Goal: Task Accomplishment & Management: Use online tool/utility

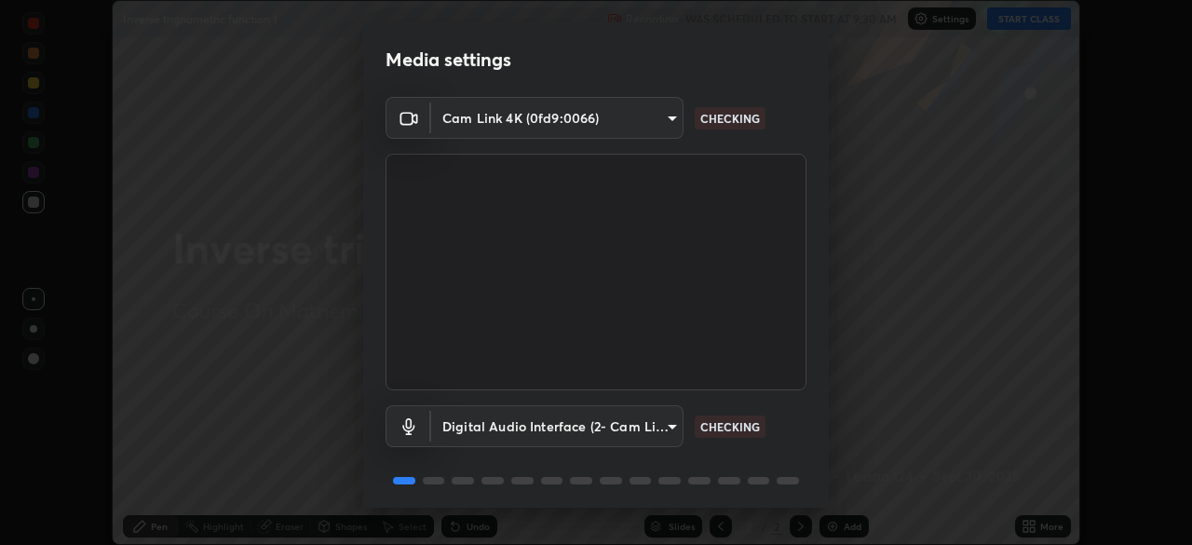
scroll to position [66, 0]
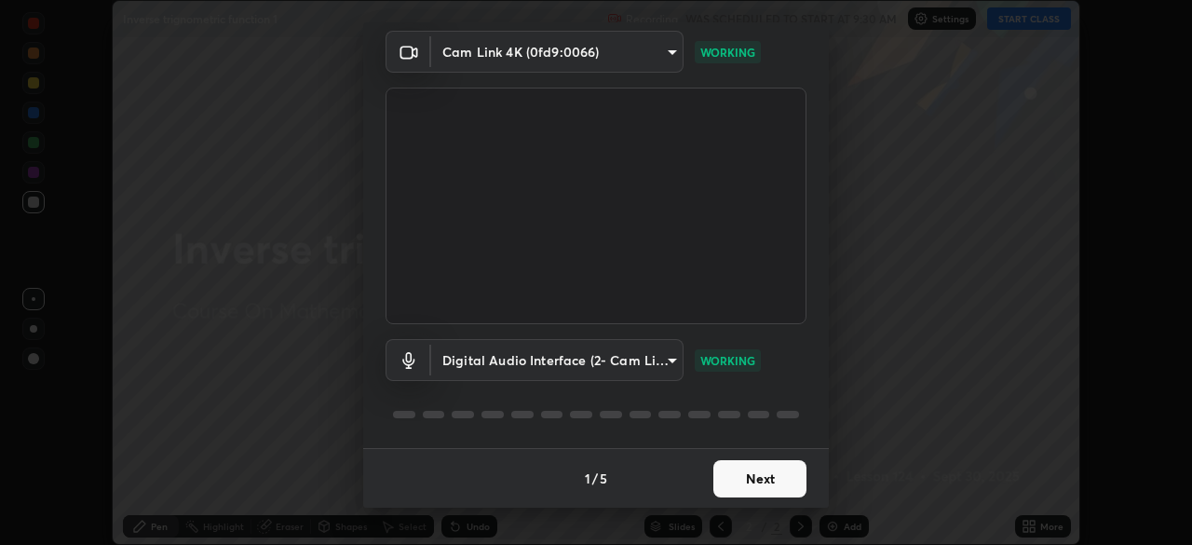
click at [756, 471] on button "Next" at bounding box center [759, 478] width 93 height 37
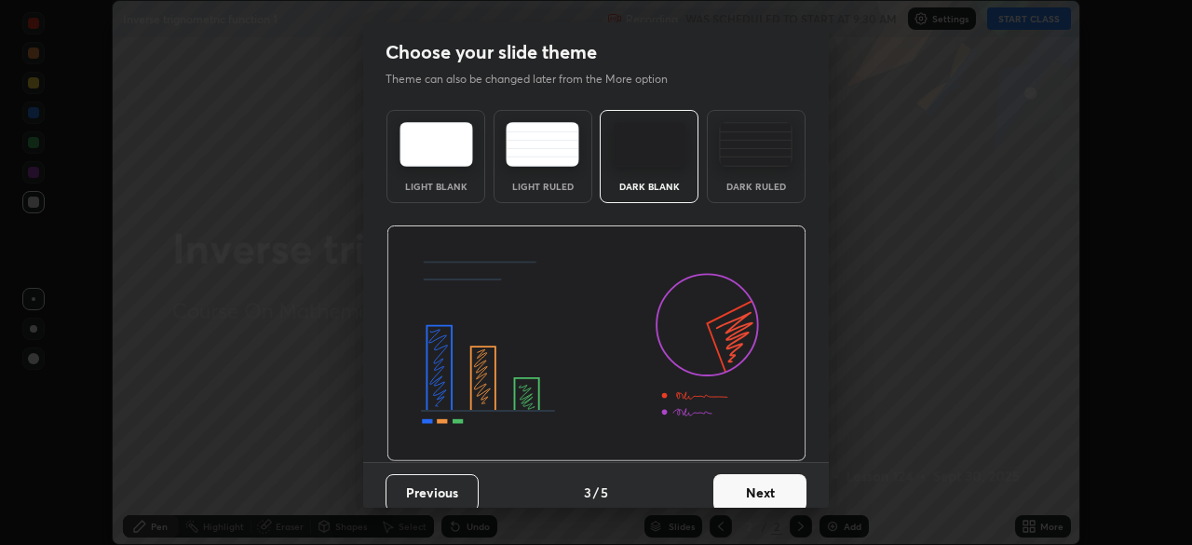
click at [753, 481] on button "Next" at bounding box center [759, 492] width 93 height 37
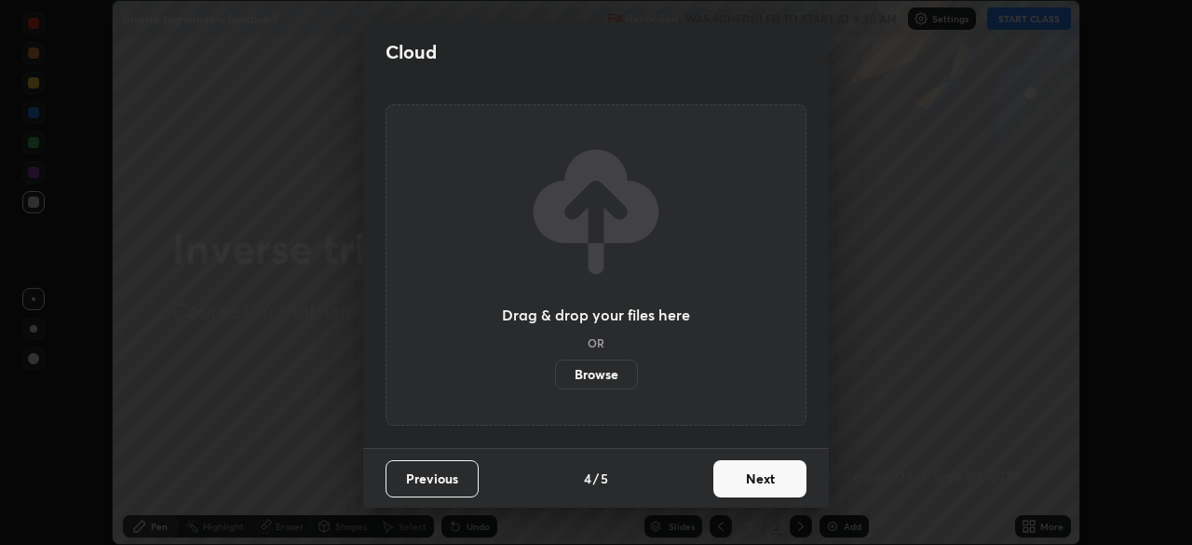
click at [759, 478] on button "Next" at bounding box center [759, 478] width 93 height 37
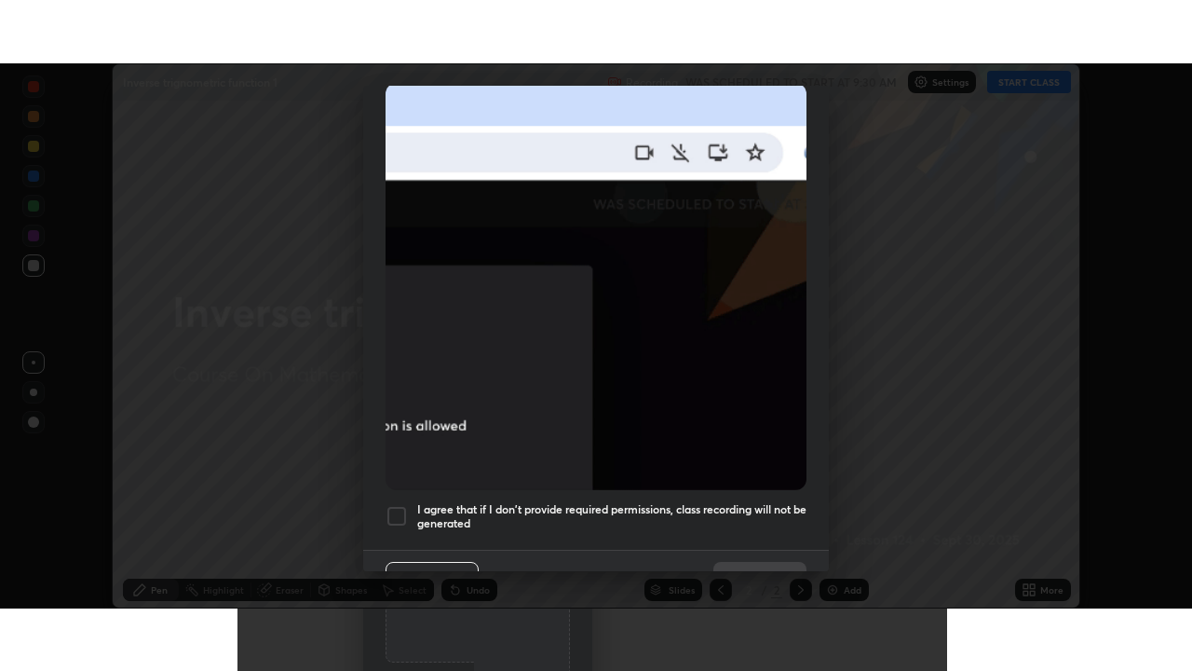
scroll to position [446, 0]
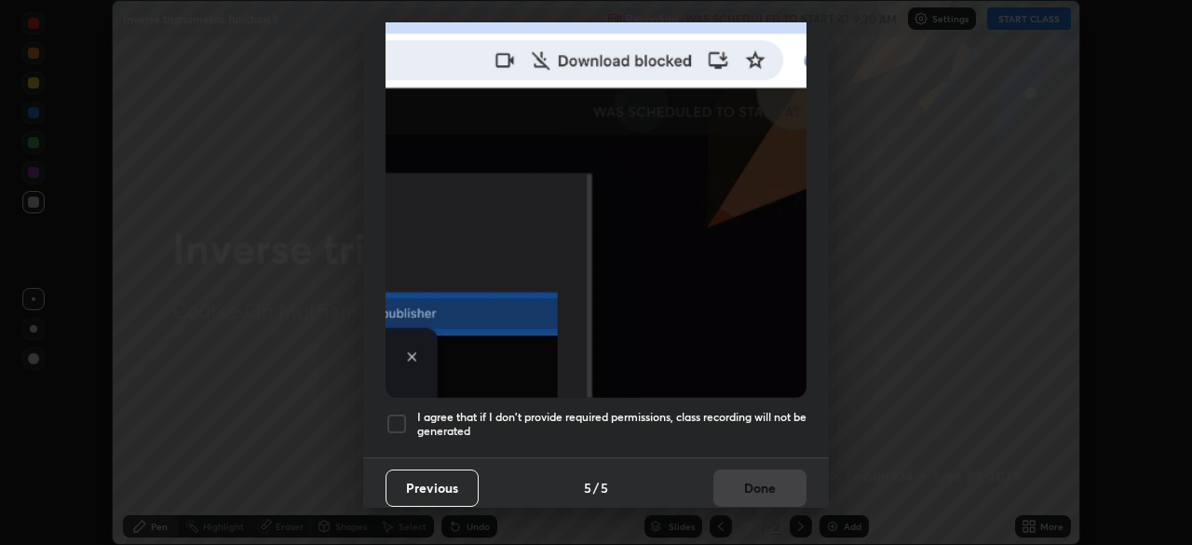
click at [740, 410] on h5 "I agree that if I don't provide required permissions, class recording will not …" at bounding box center [611, 424] width 389 height 29
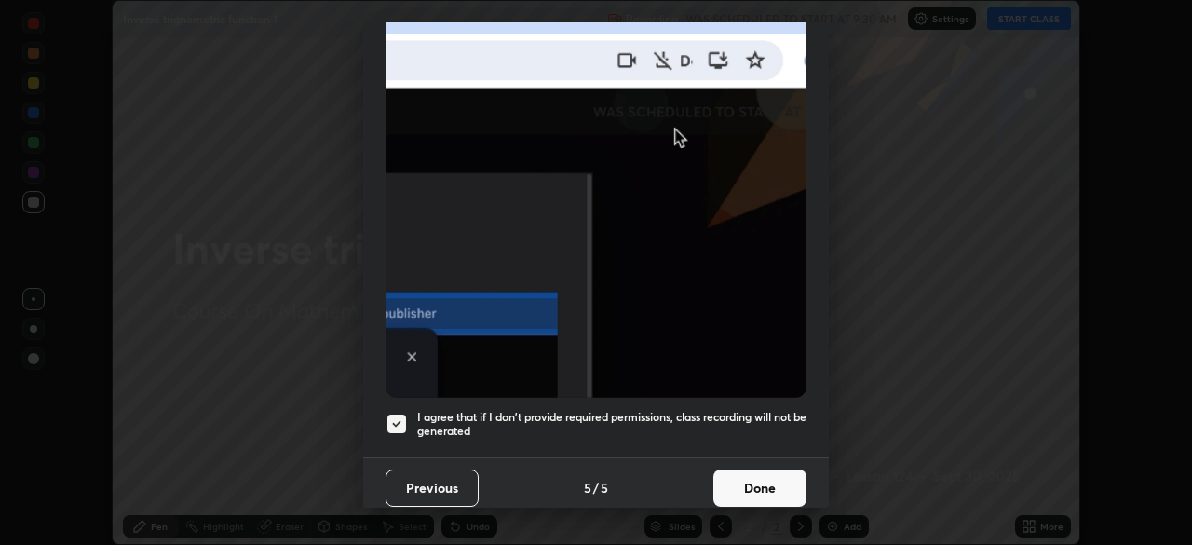
click at [735, 481] on button "Done" at bounding box center [759, 487] width 93 height 37
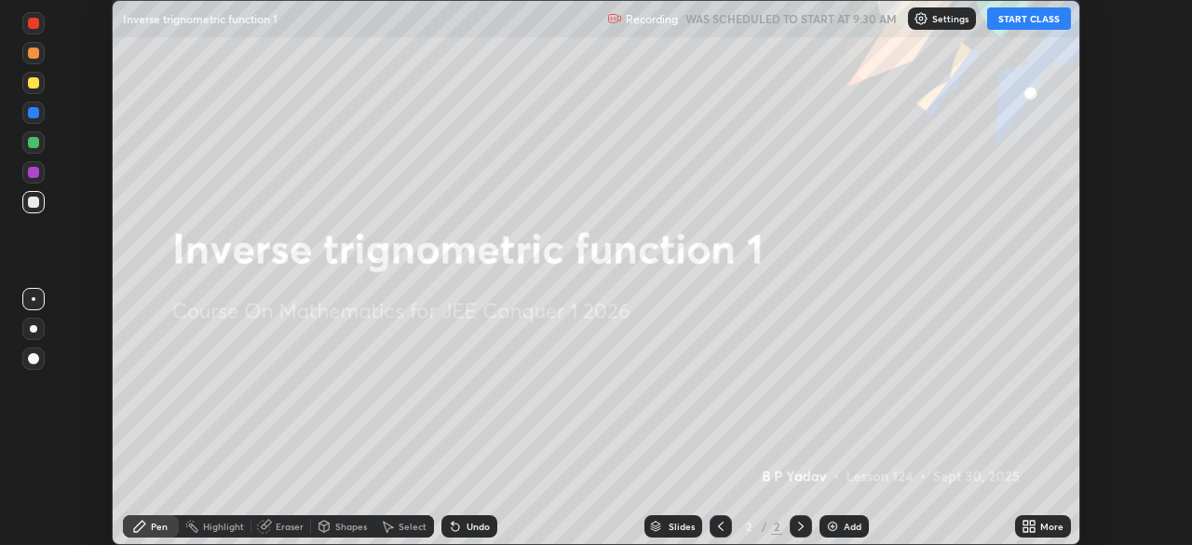
click at [1053, 533] on div "More" at bounding box center [1043, 526] width 56 height 22
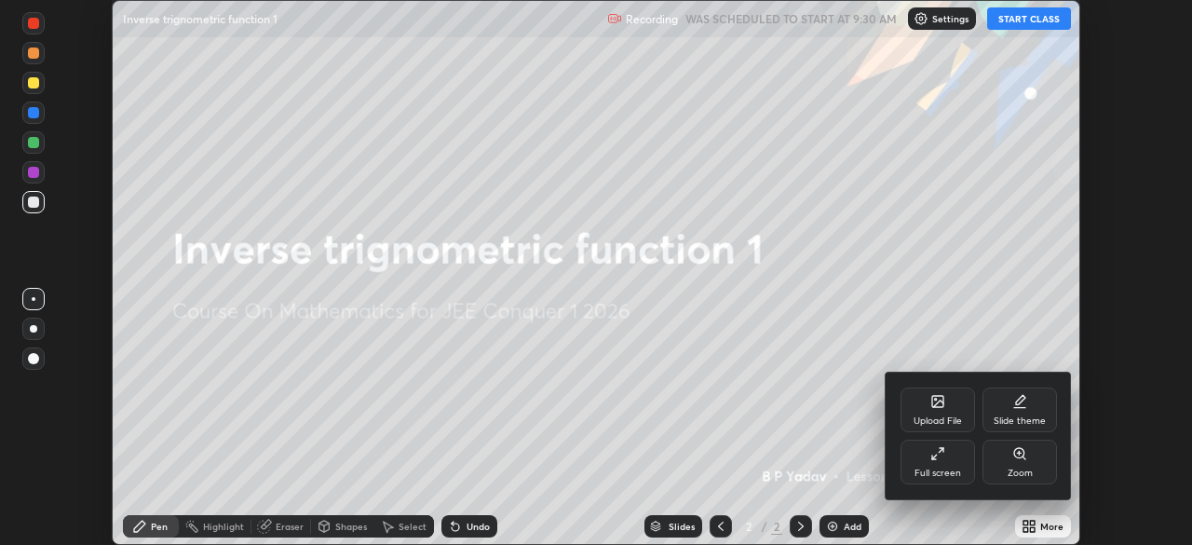
click at [939, 464] on div "Full screen" at bounding box center [938, 462] width 75 height 45
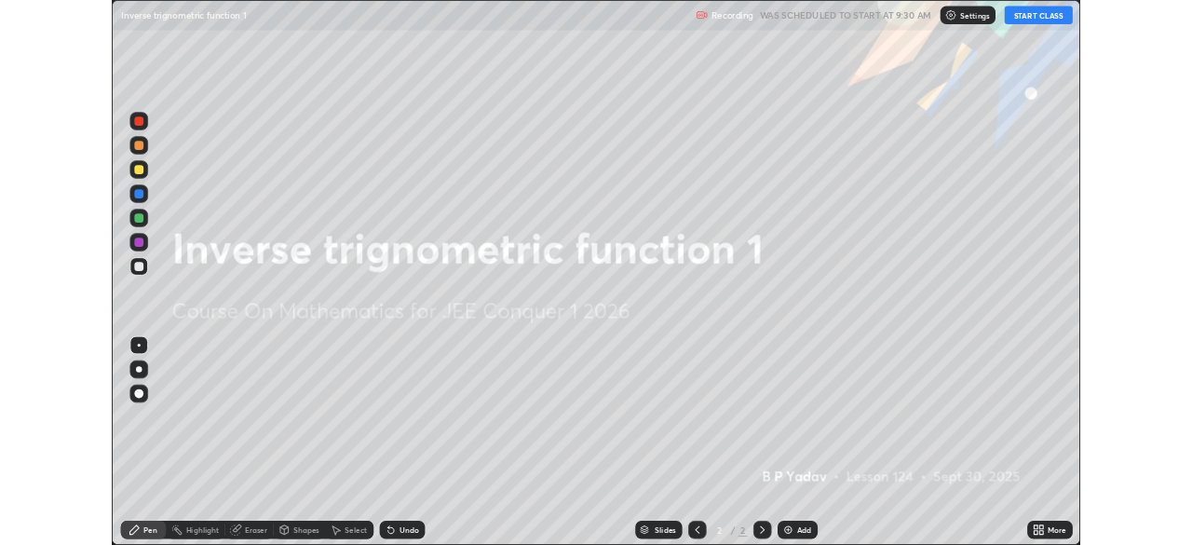
scroll to position [671, 1192]
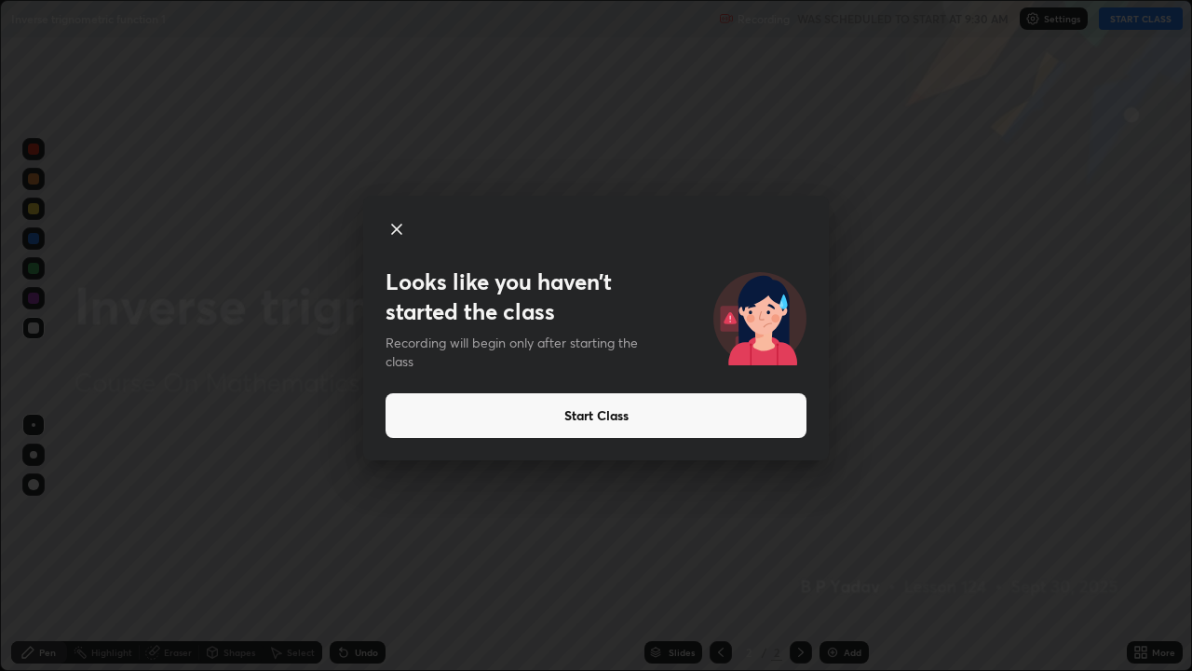
click at [713, 425] on button "Start Class" at bounding box center [596, 415] width 421 height 45
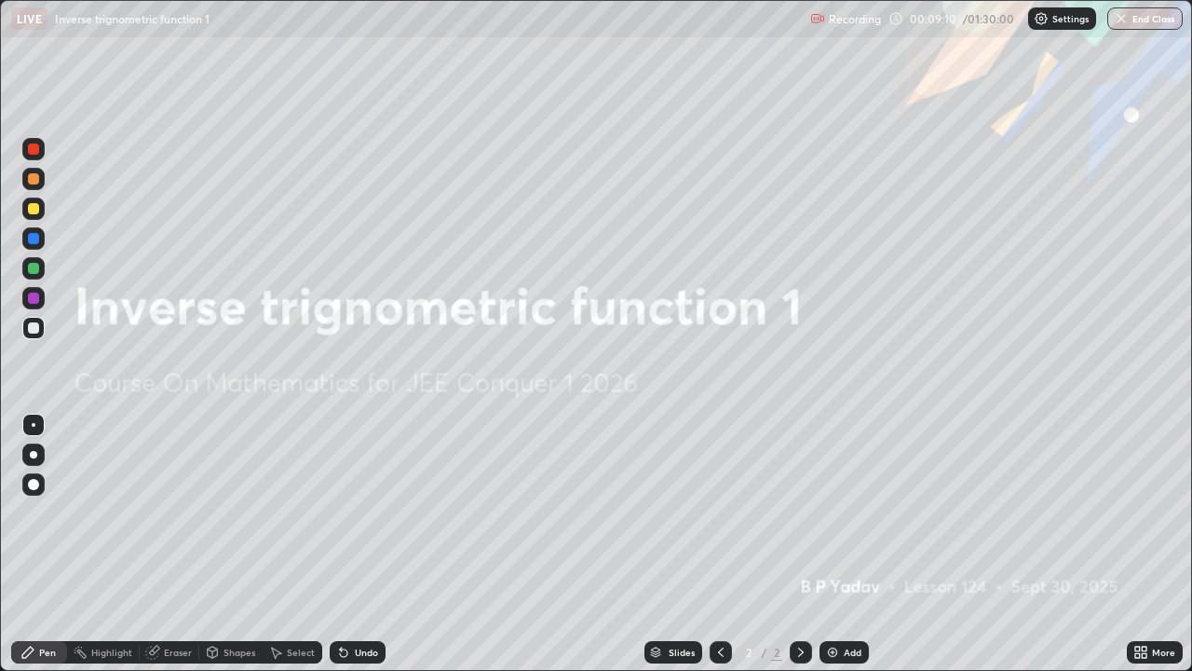
click at [35, 272] on div at bounding box center [33, 268] width 11 height 11
click at [34, 183] on div at bounding box center [33, 178] width 11 height 11
click at [34, 269] on div at bounding box center [33, 268] width 11 height 11
click at [825, 544] on img at bounding box center [832, 652] width 15 height 15
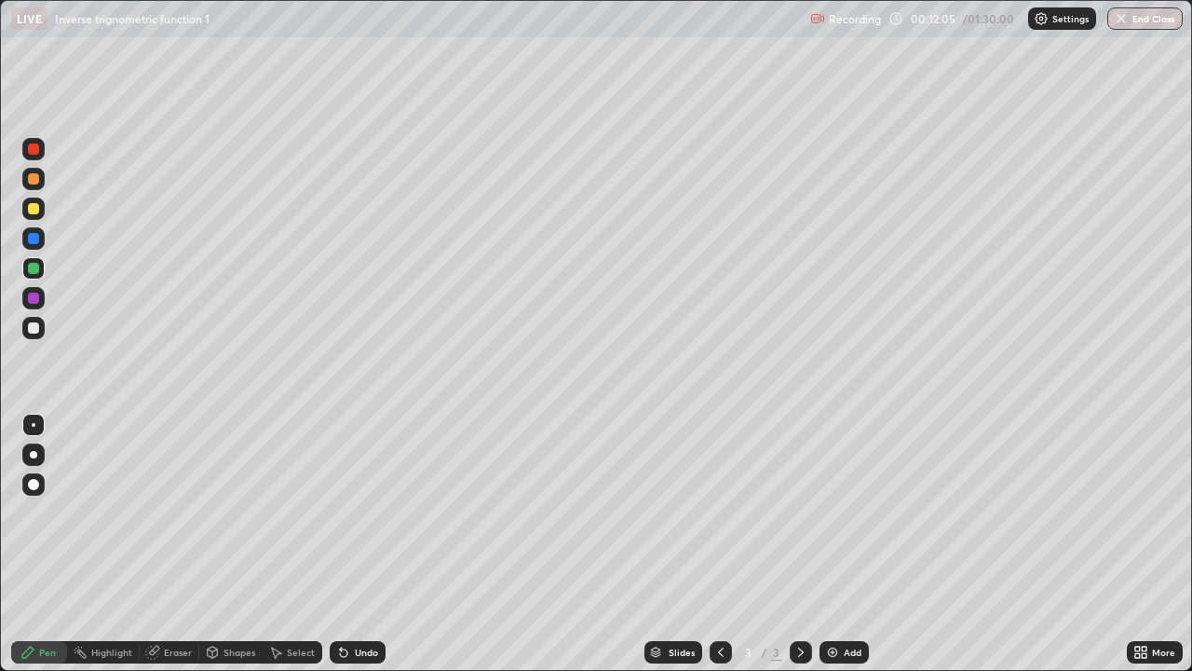
click at [34, 179] on div at bounding box center [33, 178] width 11 height 11
click at [32, 271] on div at bounding box center [33, 268] width 11 height 11
click at [33, 329] on div at bounding box center [33, 327] width 11 height 11
click at [233, 544] on div "Shapes" at bounding box center [240, 651] width 32 height 9
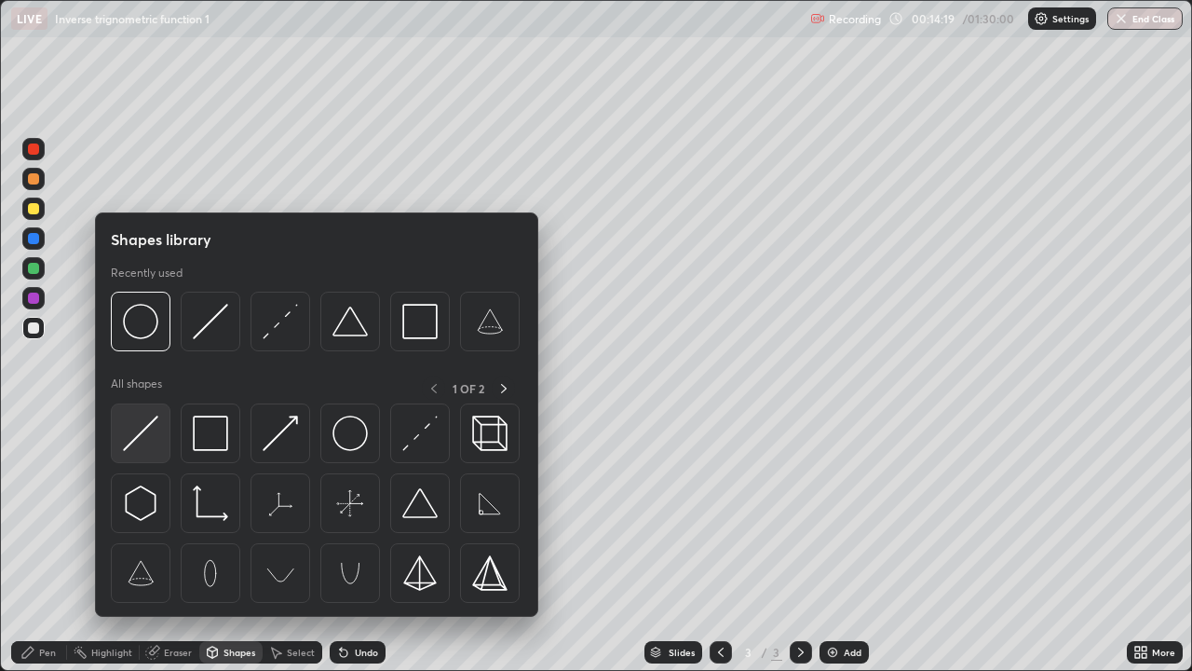
click at [142, 440] on img at bounding box center [140, 432] width 35 height 35
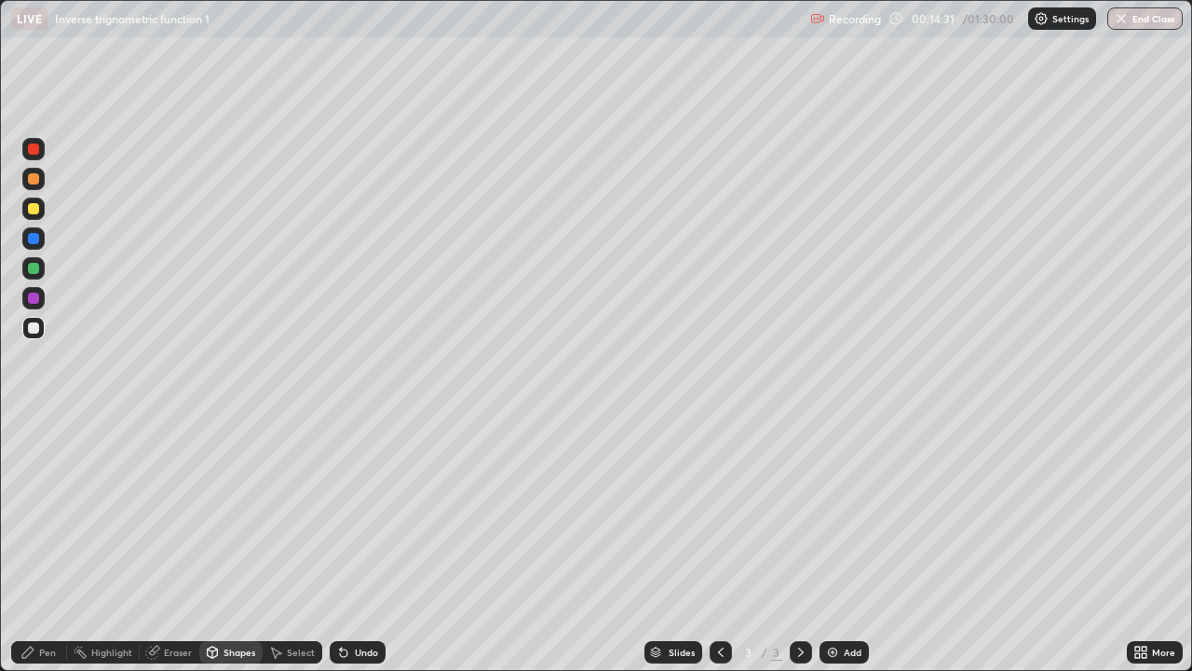
click at [53, 544] on div "Pen" at bounding box center [47, 651] width 17 height 9
click at [34, 185] on div at bounding box center [33, 179] width 22 height 22
click at [33, 325] on div at bounding box center [33, 327] width 11 height 11
click at [372, 544] on div "Undo" at bounding box center [366, 651] width 23 height 9
click at [373, 544] on div "Undo" at bounding box center [366, 651] width 23 height 9
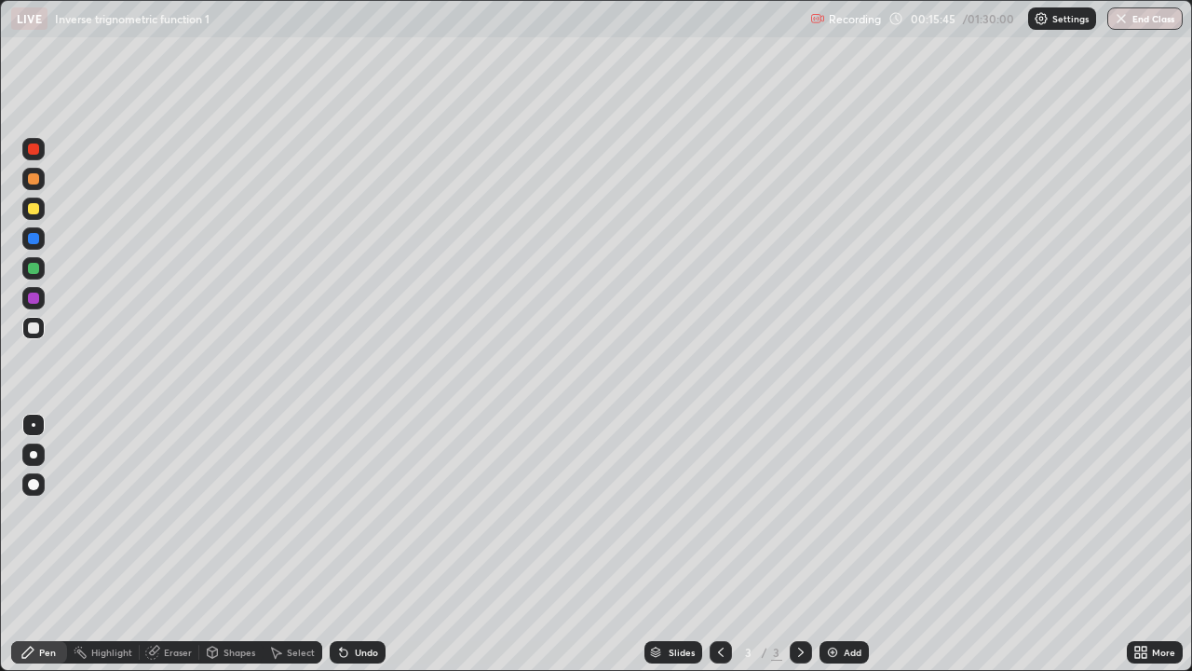
click at [373, 544] on div "Undo" at bounding box center [366, 651] width 23 height 9
click at [378, 544] on div "Undo" at bounding box center [358, 652] width 56 height 22
click at [377, 544] on div "Undo" at bounding box center [358, 652] width 56 height 22
click at [825, 544] on img at bounding box center [832, 652] width 15 height 15
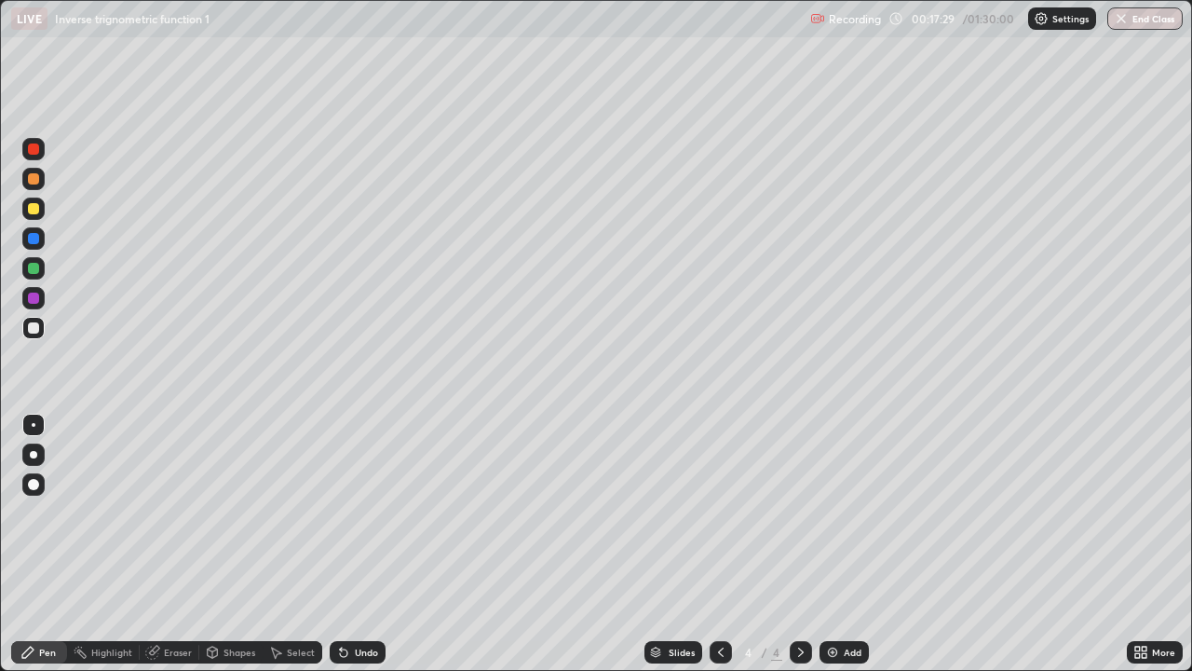
click at [34, 267] on div at bounding box center [33, 268] width 11 height 11
click at [33, 328] on div at bounding box center [33, 327] width 11 height 11
click at [241, 544] on div "Shapes" at bounding box center [240, 651] width 32 height 9
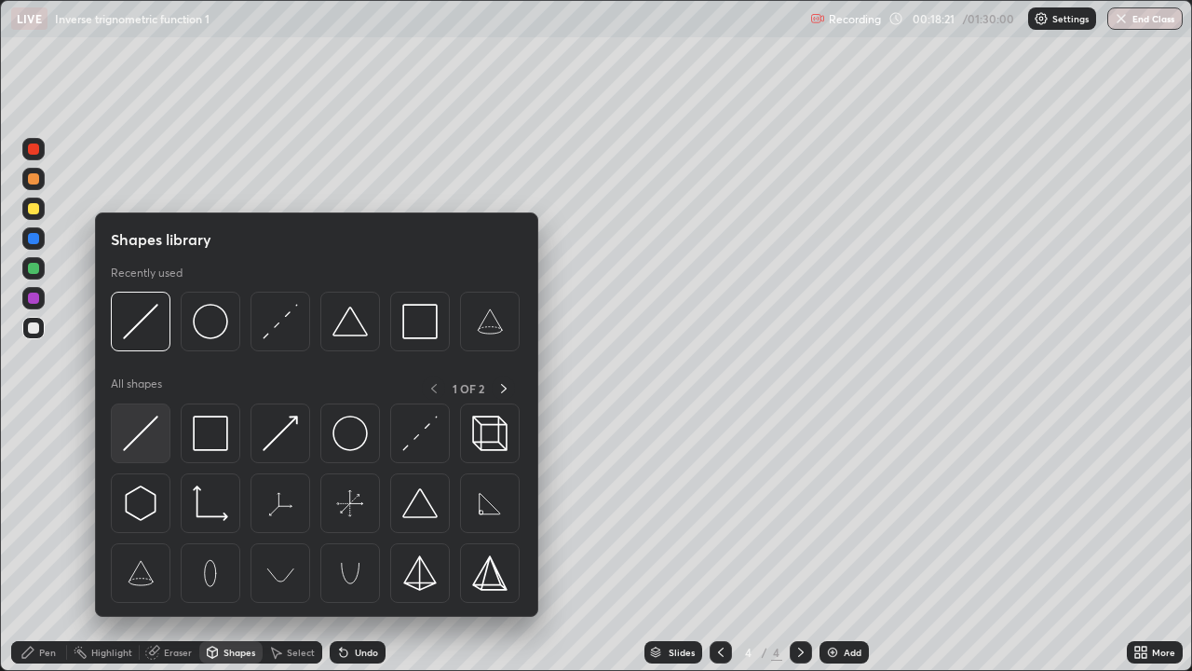
click at [152, 433] on img at bounding box center [140, 432] width 35 height 35
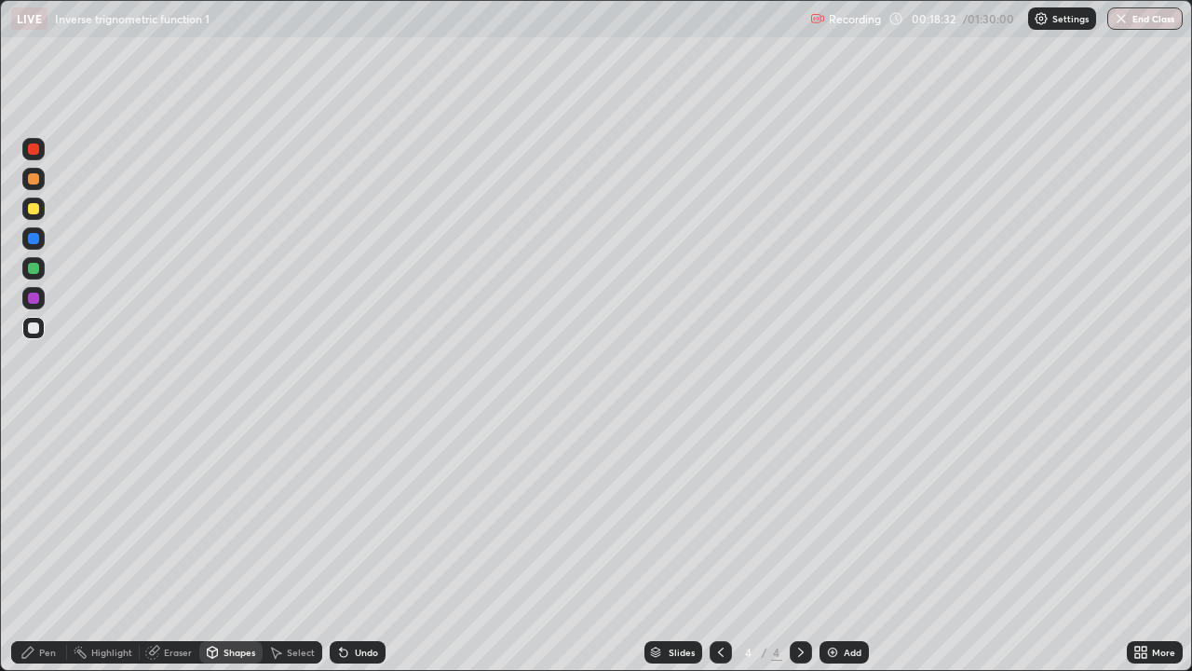
click at [38, 183] on div at bounding box center [33, 179] width 22 height 22
click at [50, 544] on div "Pen" at bounding box center [39, 652] width 56 height 22
click at [373, 544] on div "Undo" at bounding box center [358, 652] width 56 height 22
click at [181, 544] on div "Eraser" at bounding box center [178, 651] width 28 height 9
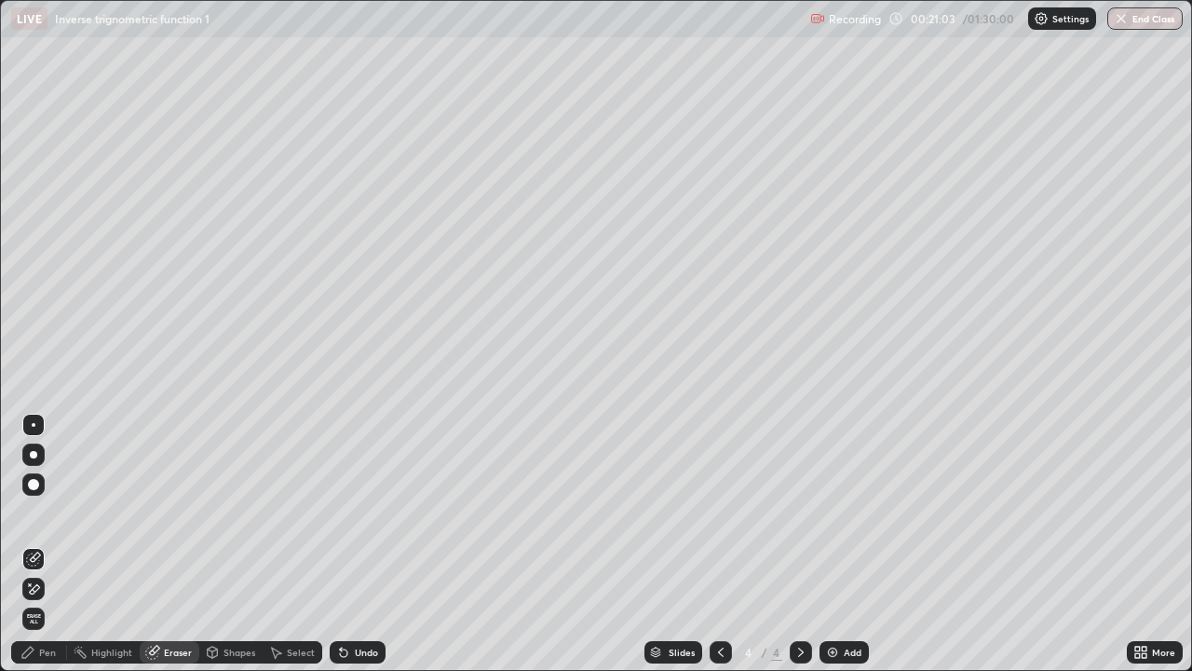
click at [50, 544] on div "Pen" at bounding box center [47, 651] width 17 height 9
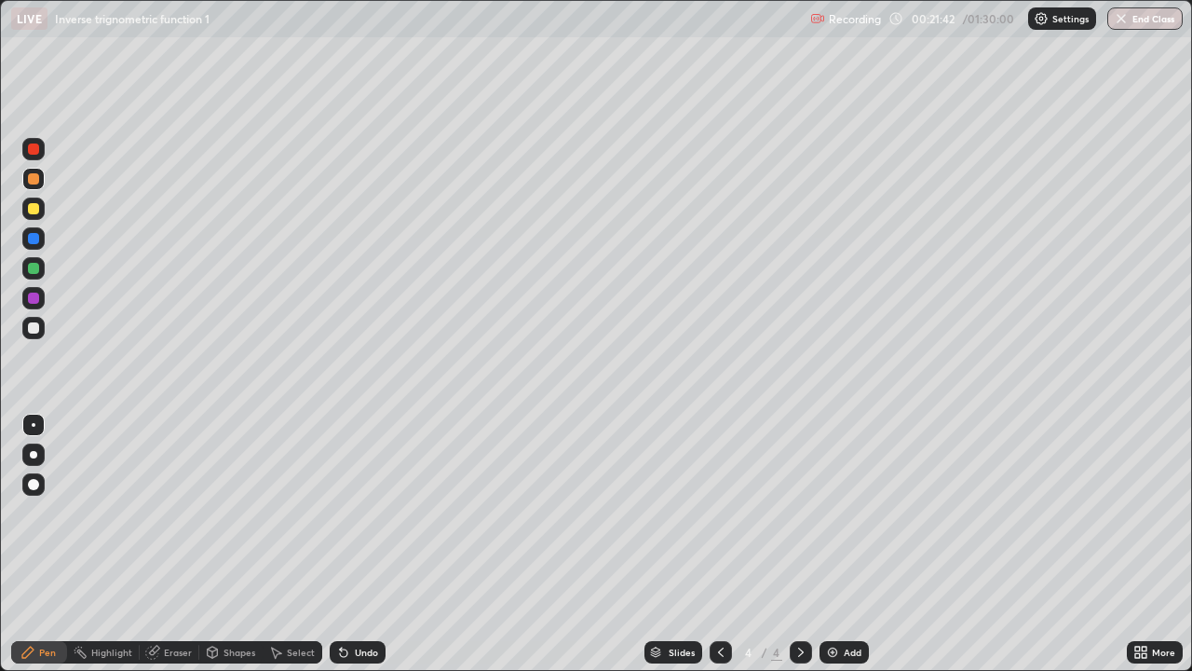
click at [841, 544] on div "Add" at bounding box center [844, 652] width 49 height 22
click at [39, 273] on div at bounding box center [33, 268] width 22 height 22
click at [33, 334] on div at bounding box center [33, 328] width 22 height 22
click at [35, 327] on div at bounding box center [33, 327] width 11 height 11
click at [34, 266] on div at bounding box center [33, 268] width 11 height 11
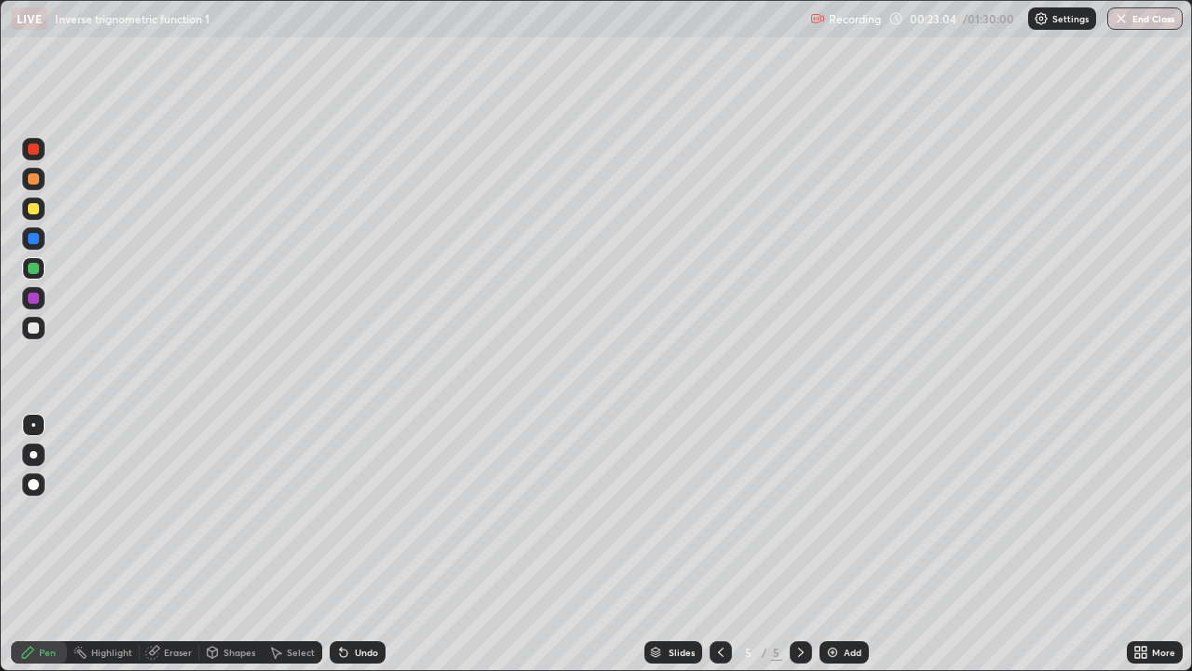
click at [243, 544] on div "Shapes" at bounding box center [240, 651] width 32 height 9
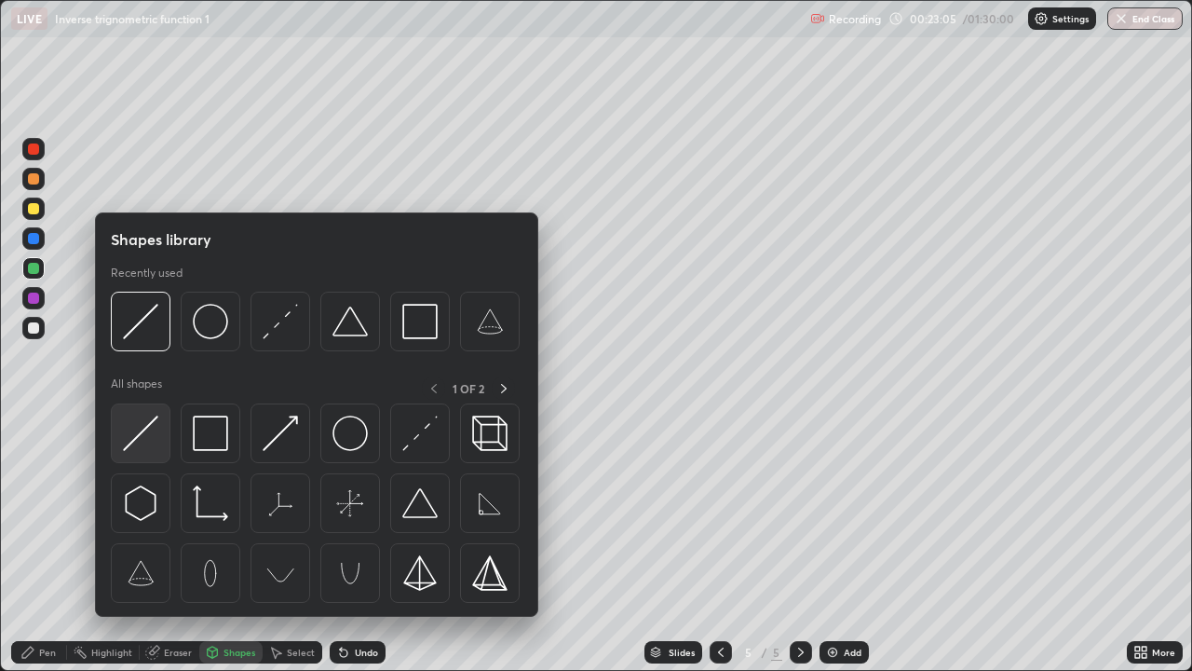
click at [147, 432] on img at bounding box center [140, 432] width 35 height 35
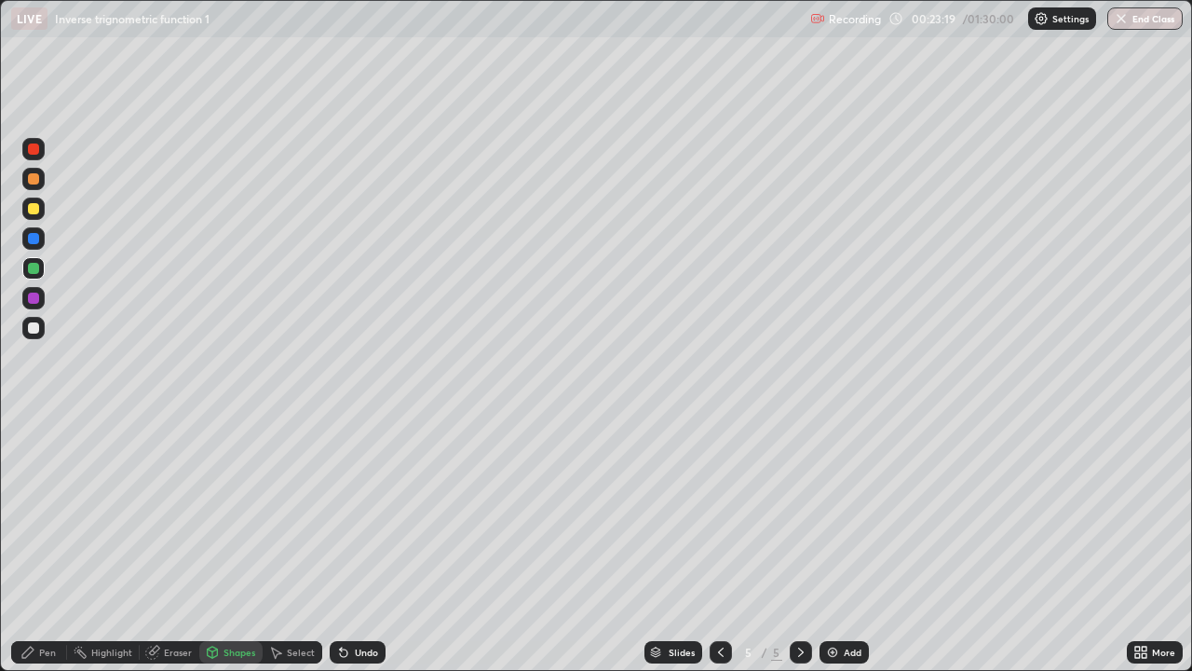
click at [34, 300] on div at bounding box center [33, 297] width 11 height 11
click at [370, 544] on div "Undo" at bounding box center [366, 651] width 23 height 9
click at [37, 208] on div at bounding box center [33, 208] width 11 height 11
click at [48, 544] on div "Pen" at bounding box center [47, 651] width 17 height 9
click at [33, 325] on div at bounding box center [33, 327] width 11 height 11
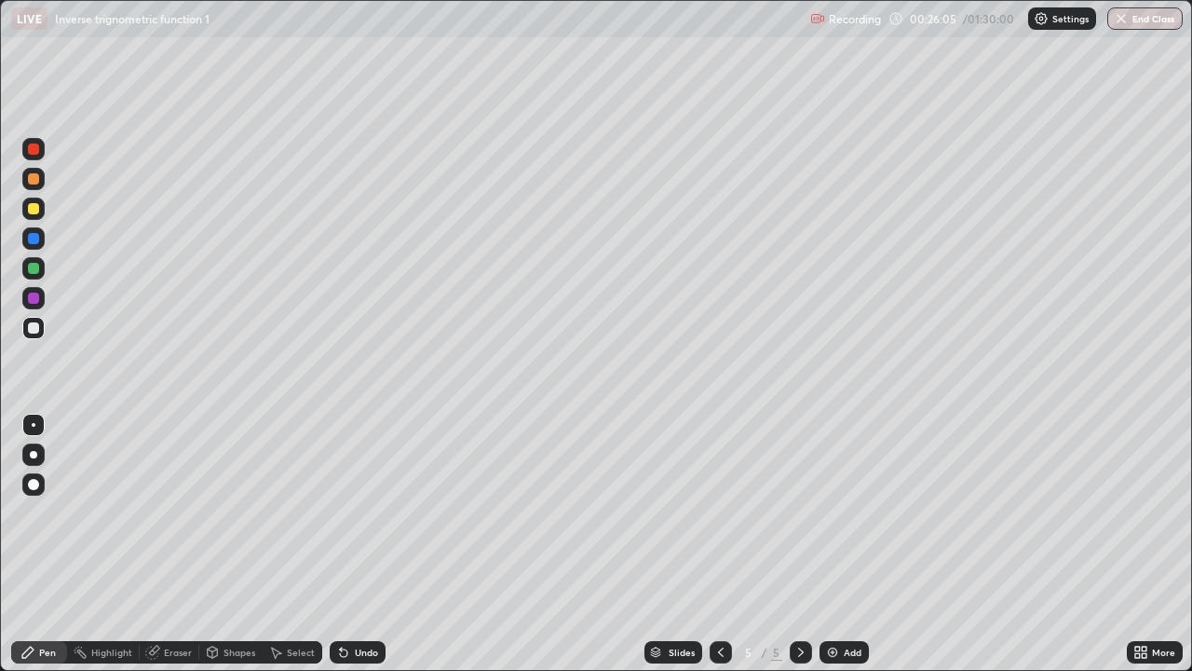
click at [845, 544] on div "Add" at bounding box center [853, 651] width 18 height 9
click at [35, 268] on div at bounding box center [33, 268] width 11 height 11
click at [33, 332] on div at bounding box center [33, 327] width 11 height 11
click at [35, 330] on div at bounding box center [33, 327] width 11 height 11
click at [239, 544] on div "Shapes" at bounding box center [240, 651] width 32 height 9
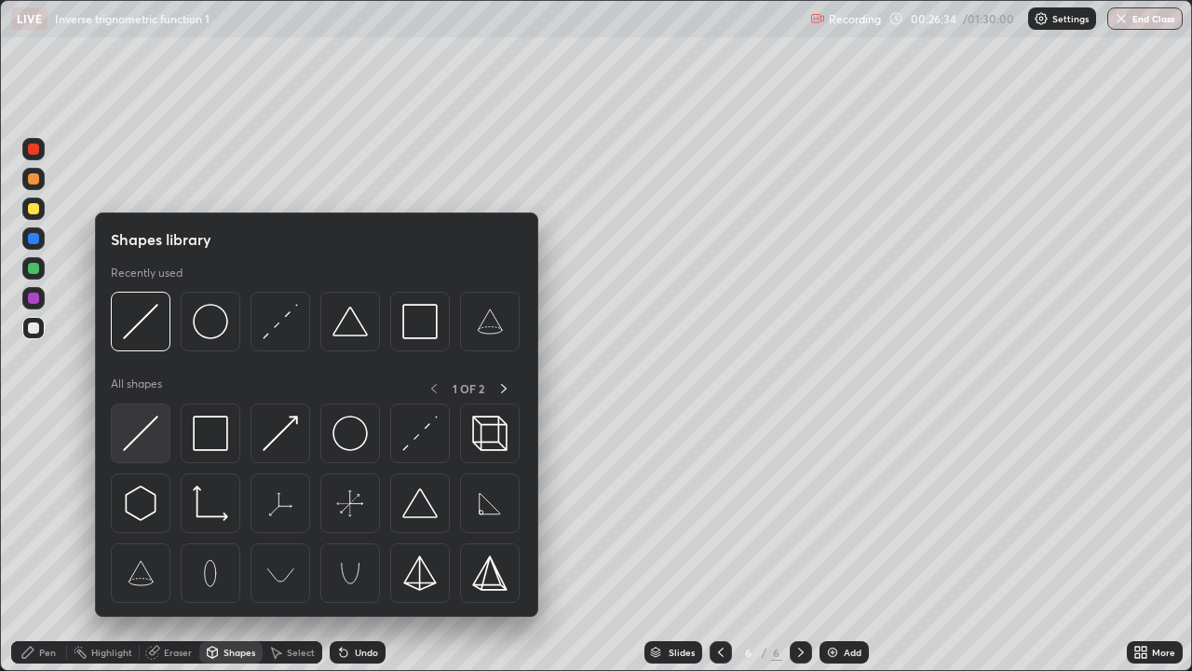
click at [152, 437] on img at bounding box center [140, 432] width 35 height 35
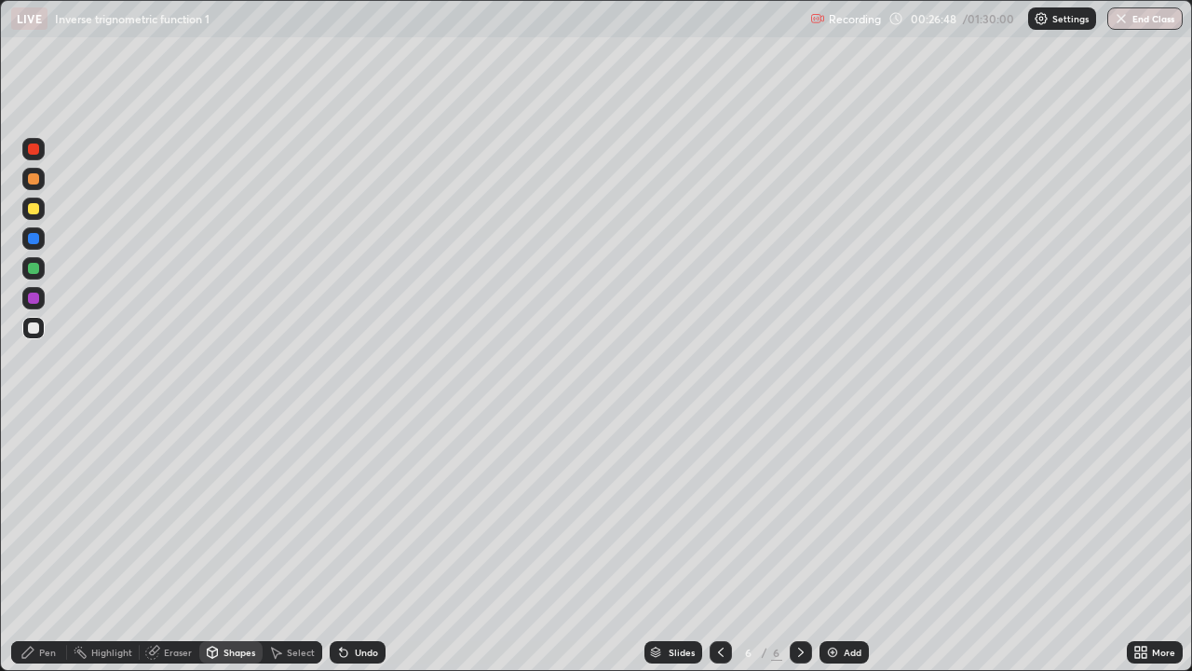
click at [37, 267] on div at bounding box center [33, 268] width 11 height 11
click at [234, 544] on div "Shapes" at bounding box center [240, 651] width 32 height 9
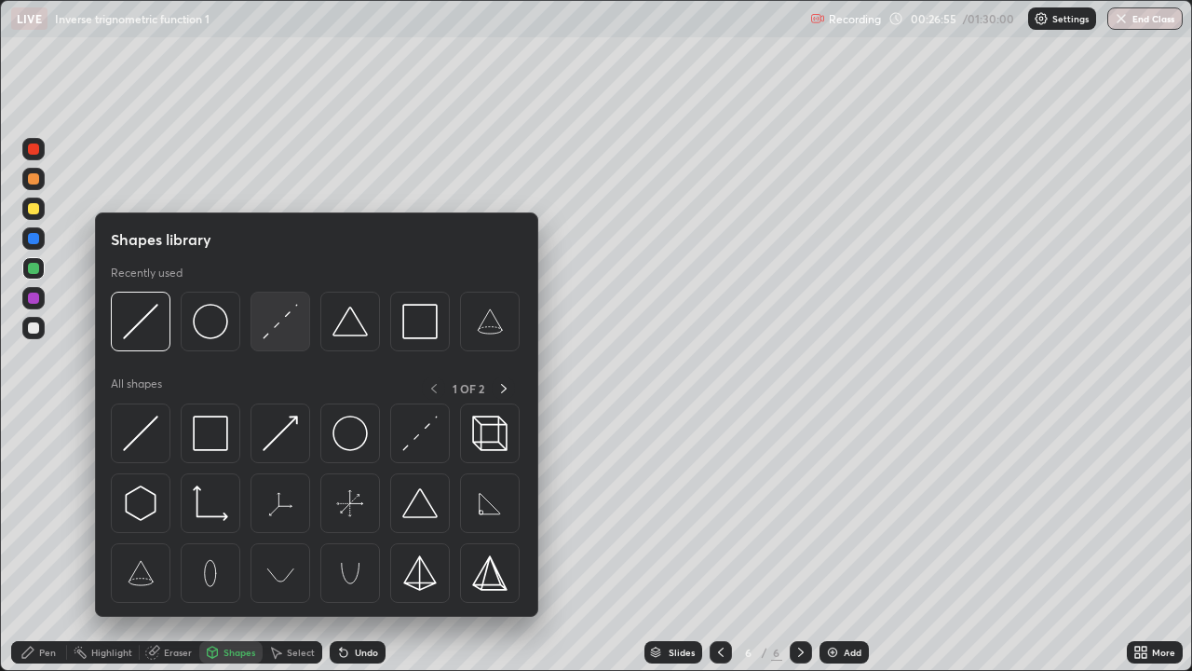
click at [280, 324] on img at bounding box center [280, 321] width 35 height 35
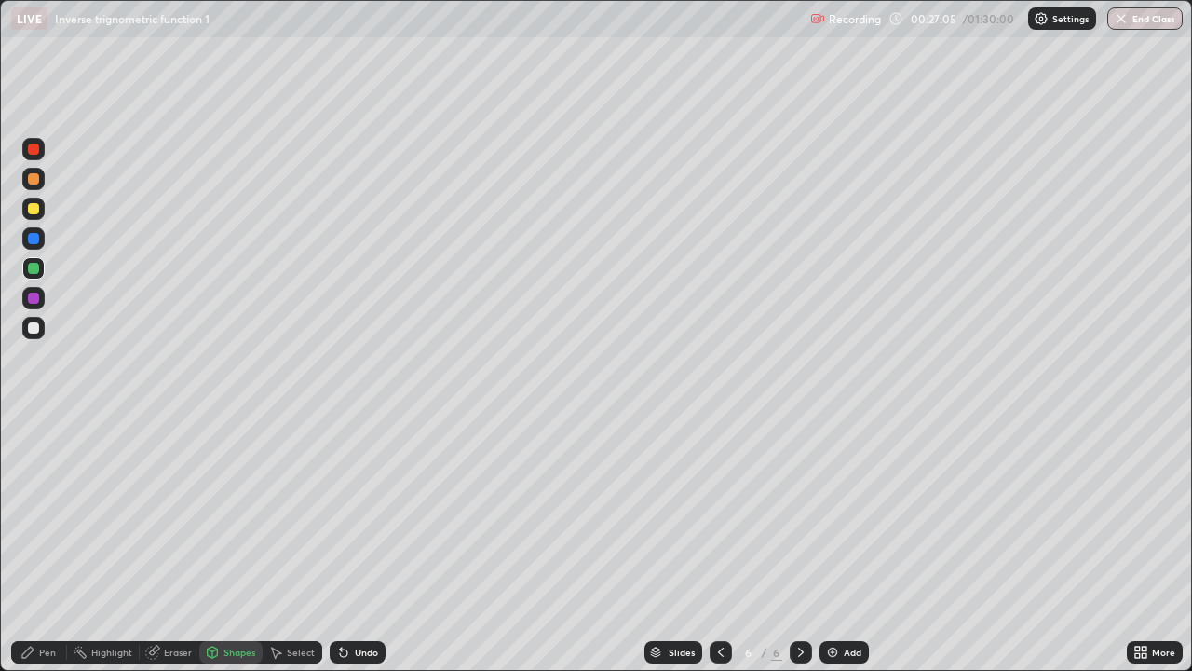
click at [64, 544] on div "Pen" at bounding box center [39, 652] width 56 height 22
click at [35, 180] on div at bounding box center [33, 178] width 11 height 11
click at [373, 544] on div "Undo" at bounding box center [366, 651] width 23 height 9
click at [372, 544] on div "Undo" at bounding box center [366, 651] width 23 height 9
click at [363, 544] on div "Undo" at bounding box center [366, 651] width 23 height 9
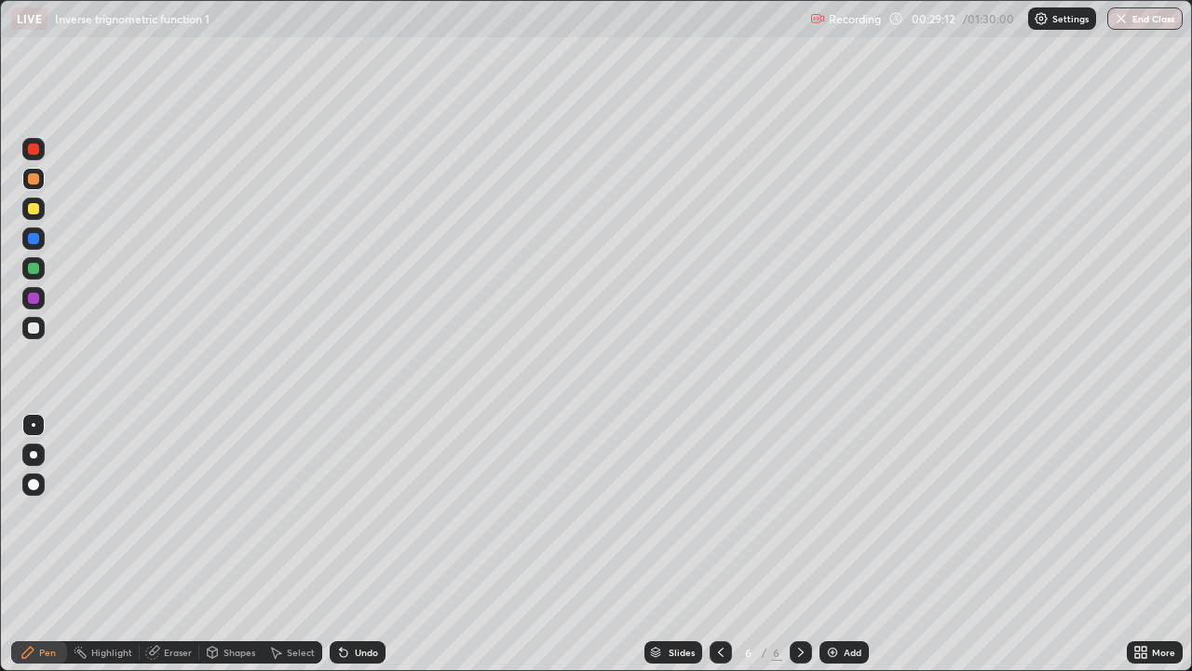
click at [844, 544] on div "Add" at bounding box center [853, 651] width 18 height 9
click at [35, 264] on div at bounding box center [33, 268] width 11 height 11
click at [32, 338] on div at bounding box center [33, 328] width 22 height 22
click at [238, 544] on div "Shapes" at bounding box center [240, 651] width 32 height 9
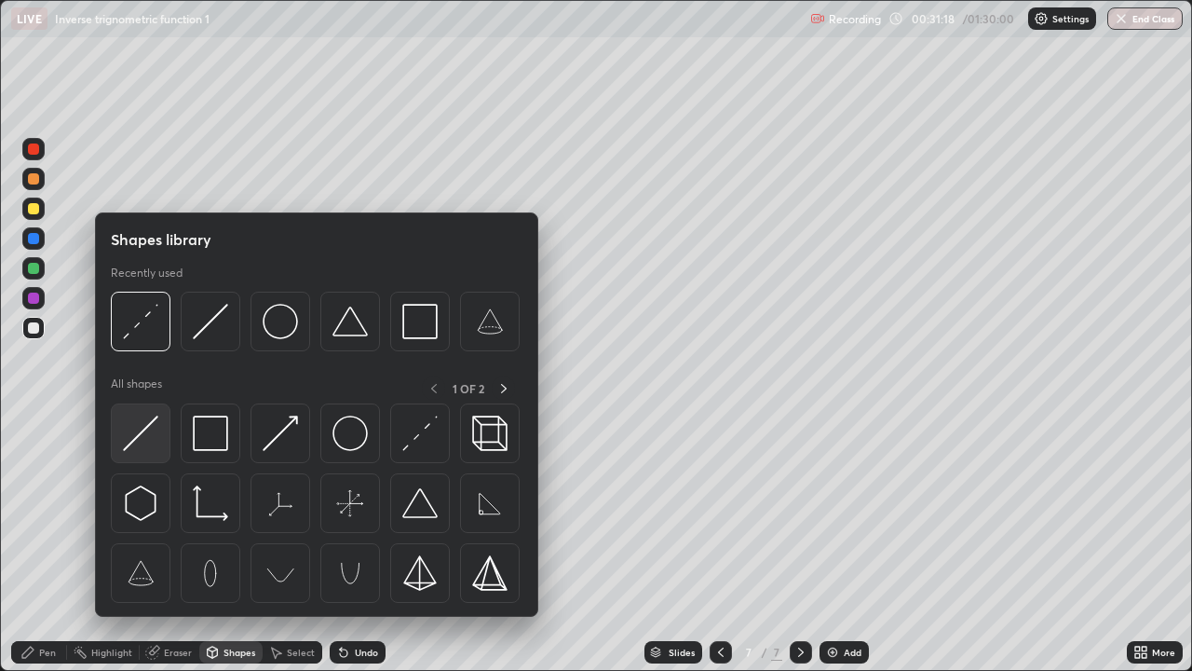
click at [143, 439] on img at bounding box center [140, 432] width 35 height 35
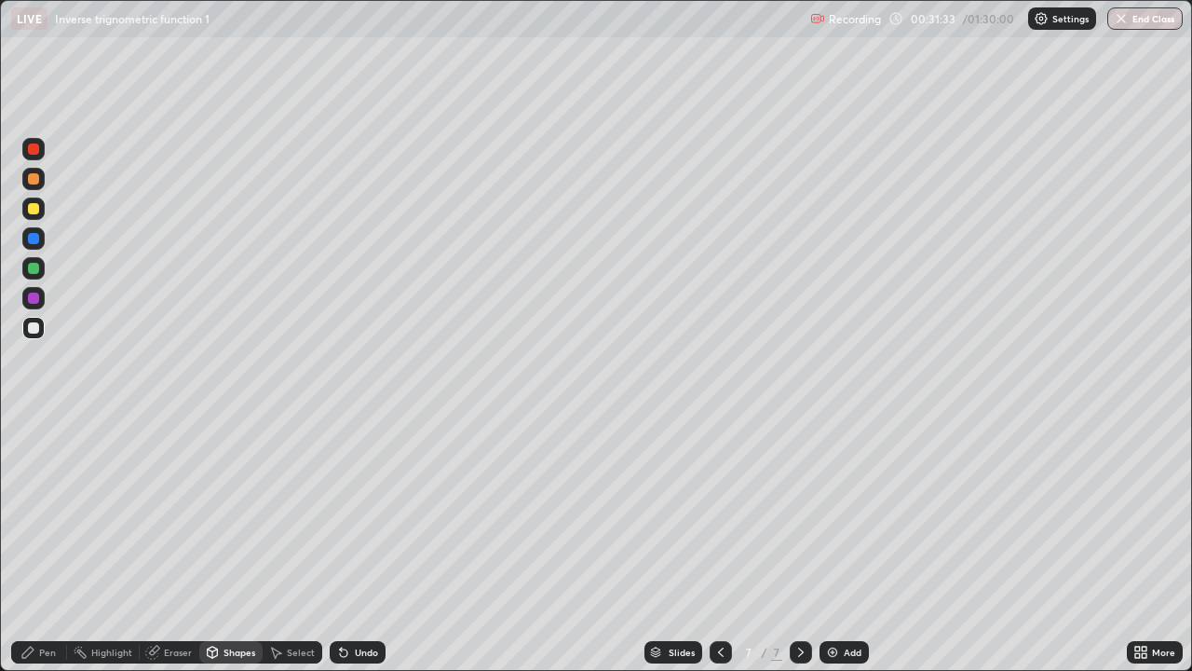
click at [32, 267] on div at bounding box center [33, 268] width 11 height 11
click at [373, 544] on div "Undo" at bounding box center [366, 651] width 23 height 9
click at [228, 544] on div "Shapes" at bounding box center [240, 651] width 32 height 9
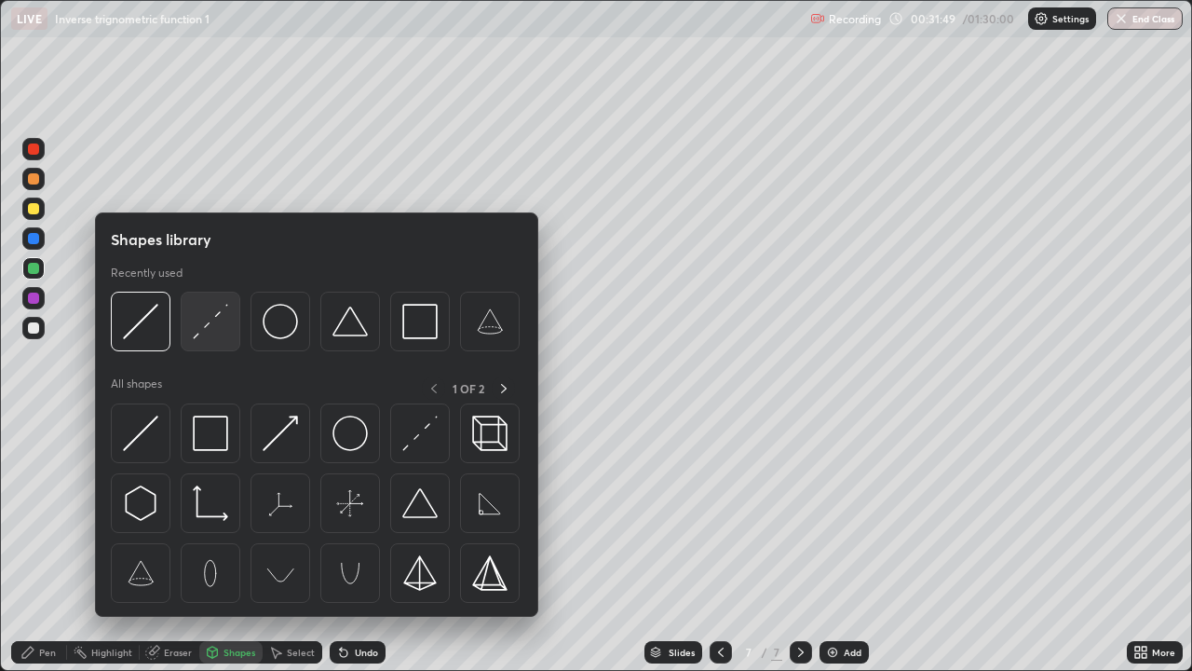
click at [212, 324] on img at bounding box center [210, 321] width 35 height 35
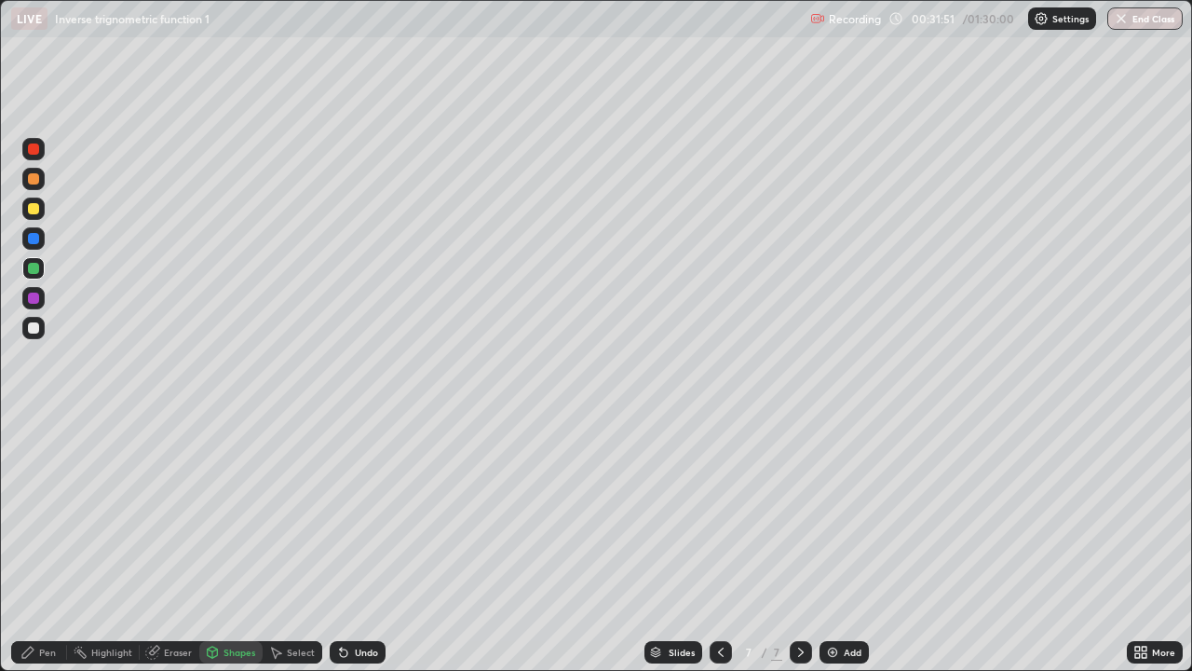
click at [35, 294] on div at bounding box center [33, 297] width 11 height 11
click at [58, 544] on div "Pen" at bounding box center [39, 652] width 56 height 22
click at [34, 180] on div at bounding box center [33, 178] width 11 height 11
click at [825, 544] on img at bounding box center [832, 652] width 15 height 15
click at [33, 265] on div at bounding box center [33, 268] width 11 height 11
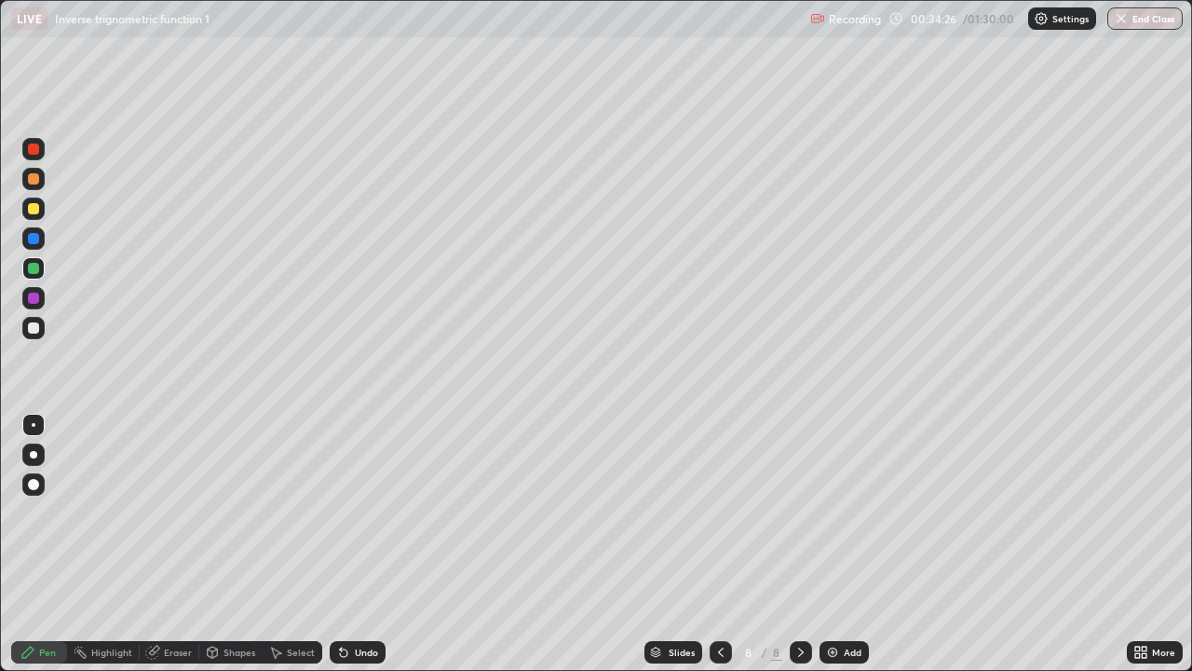
click at [35, 325] on div at bounding box center [33, 327] width 11 height 11
click at [232, 544] on div "Shapes" at bounding box center [240, 651] width 32 height 9
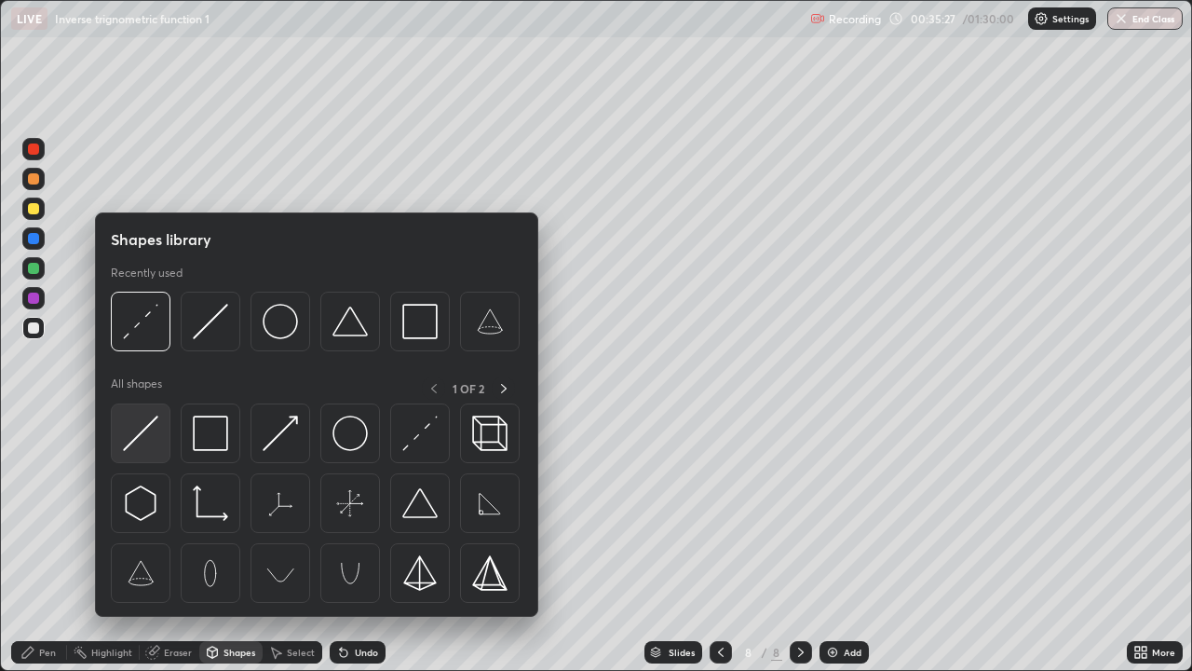
click at [147, 442] on img at bounding box center [140, 432] width 35 height 35
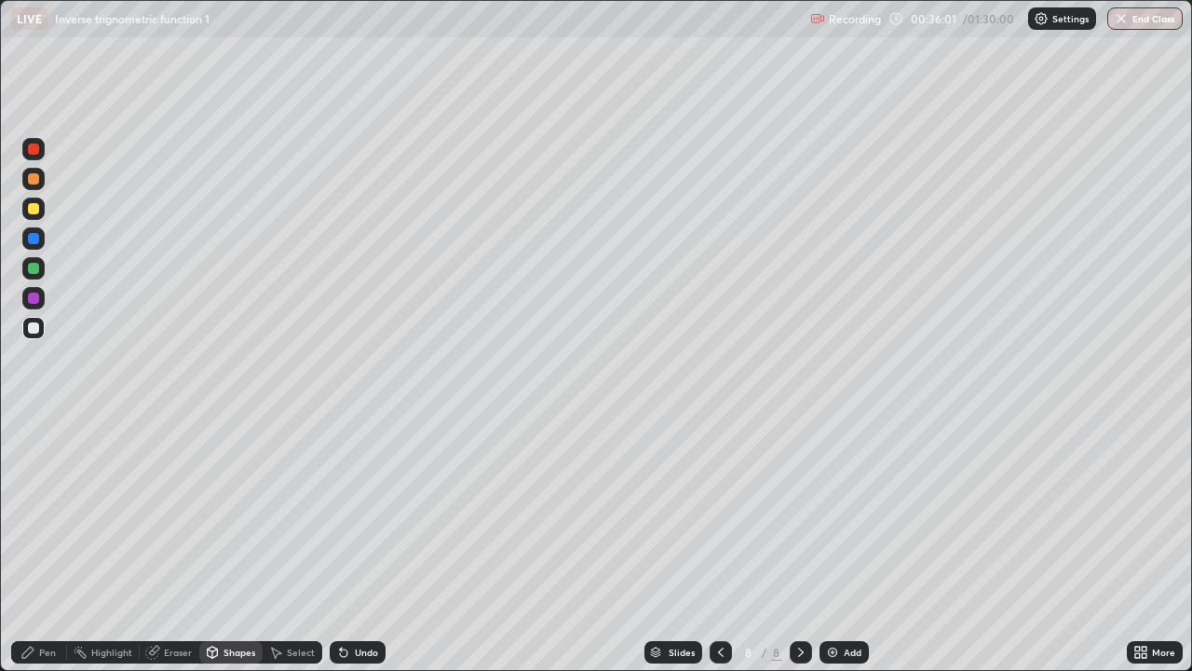
click at [56, 544] on div "Pen" at bounding box center [39, 652] width 56 height 22
click at [40, 273] on div at bounding box center [33, 268] width 22 height 22
click at [33, 328] on div at bounding box center [33, 327] width 11 height 11
click at [58, 544] on div "Pen" at bounding box center [39, 652] width 56 height 22
click at [375, 544] on div "Undo" at bounding box center [358, 652] width 56 height 22
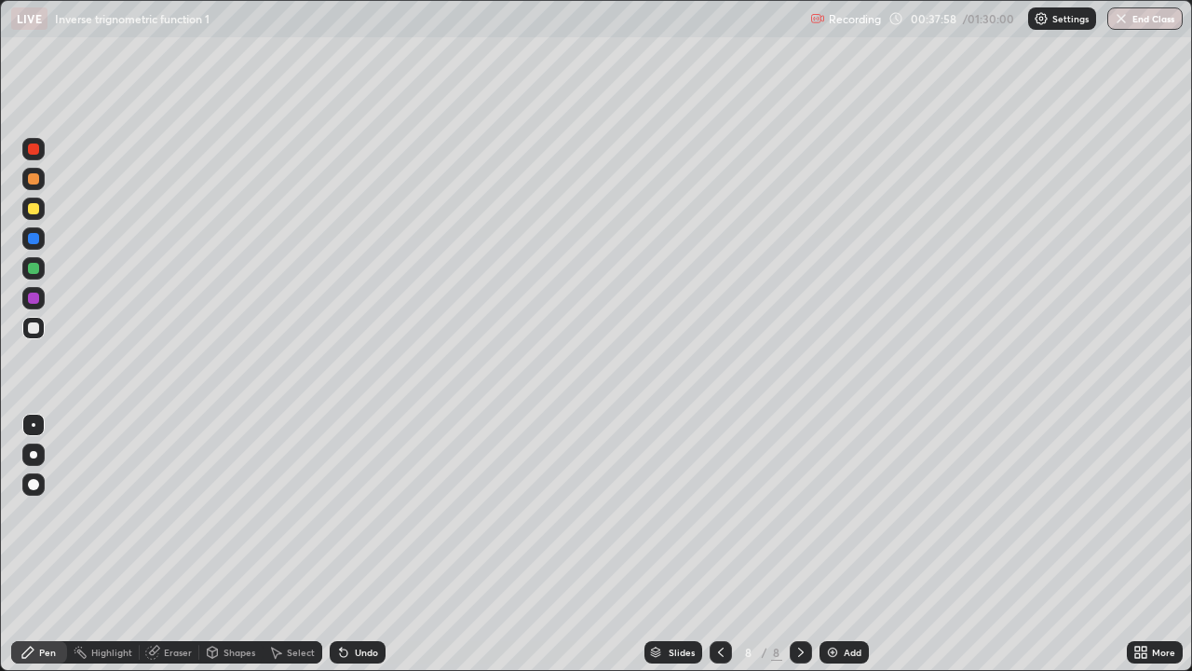
click at [372, 544] on div "Undo" at bounding box center [366, 651] width 23 height 9
click at [368, 544] on div "Undo" at bounding box center [366, 651] width 23 height 9
click at [362, 544] on div "Undo" at bounding box center [366, 651] width 23 height 9
click at [365, 544] on div "Undo" at bounding box center [366, 651] width 23 height 9
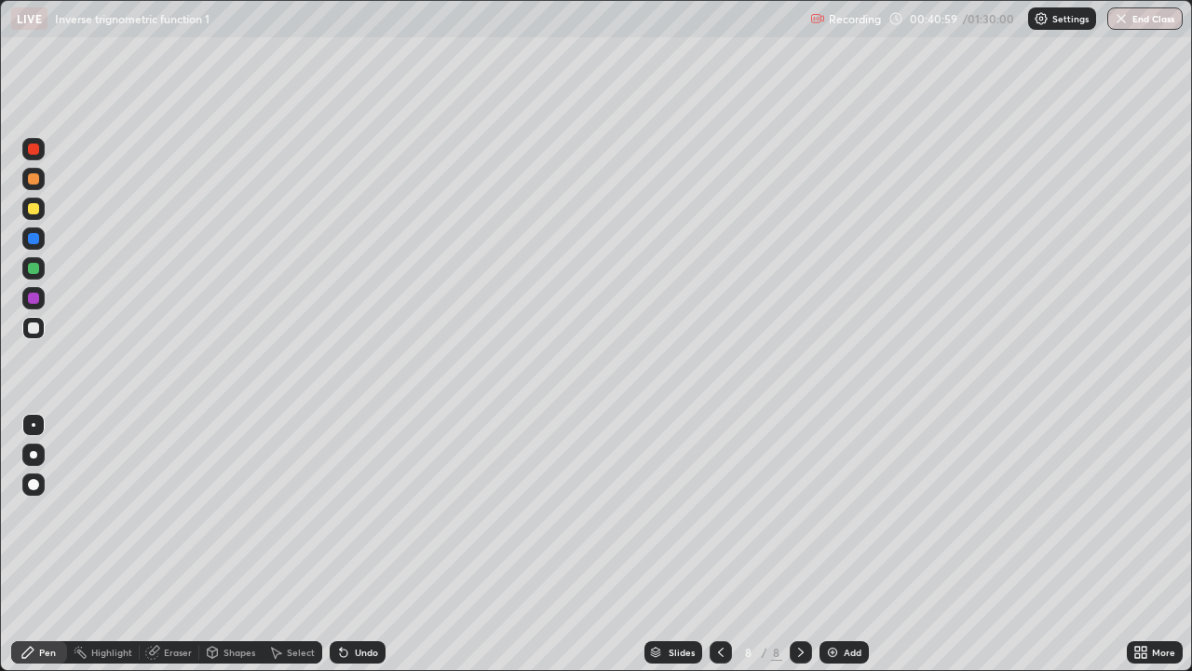
click at [843, 544] on div "Add" at bounding box center [844, 652] width 49 height 22
click at [35, 270] on div at bounding box center [33, 268] width 11 height 11
click at [31, 331] on div at bounding box center [33, 327] width 11 height 11
click at [834, 544] on img at bounding box center [832, 652] width 15 height 15
click at [33, 271] on div at bounding box center [33, 268] width 11 height 11
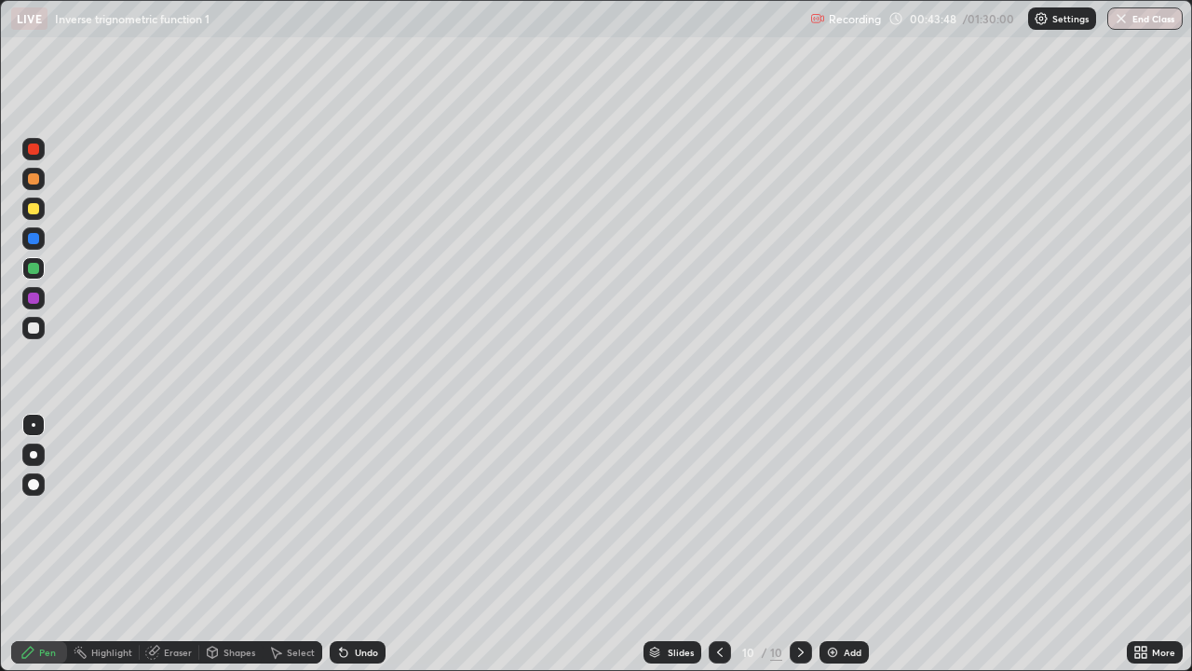
click at [36, 333] on div at bounding box center [33, 327] width 11 height 11
click at [357, 544] on div "Undo" at bounding box center [366, 651] width 23 height 9
click at [34, 213] on div at bounding box center [33, 208] width 11 height 11
click at [367, 544] on div "Undo" at bounding box center [358, 652] width 56 height 22
click at [362, 544] on div "Undo" at bounding box center [353, 651] width 63 height 37
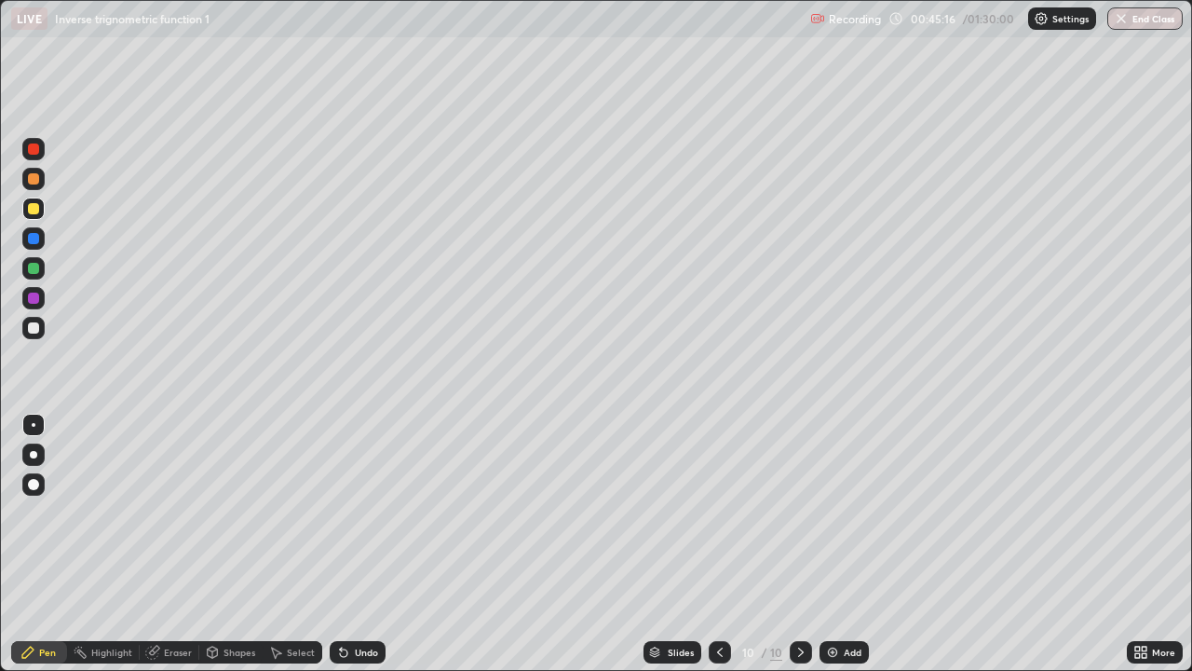
click at [360, 544] on div "Undo" at bounding box center [353, 651] width 63 height 37
click at [369, 544] on div "Undo" at bounding box center [366, 651] width 23 height 9
click at [372, 544] on div "Undo" at bounding box center [366, 651] width 23 height 9
click at [365, 544] on div "Undo" at bounding box center [366, 651] width 23 height 9
click at [366, 544] on div "Undo" at bounding box center [358, 652] width 56 height 22
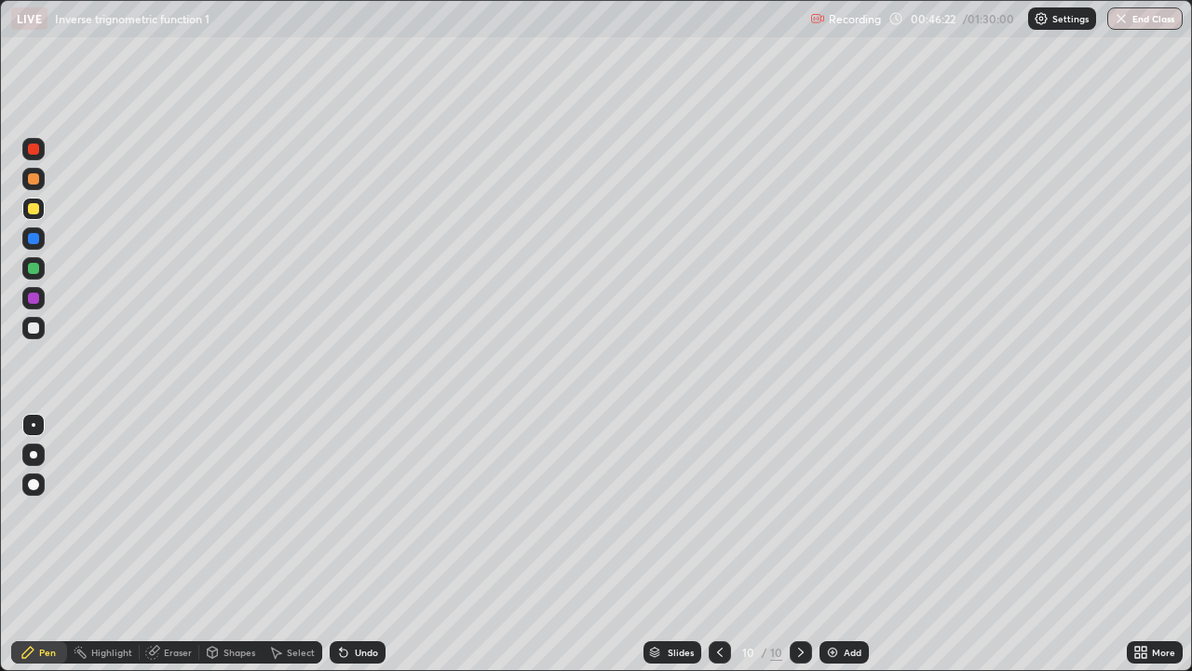
click at [368, 544] on div "Undo" at bounding box center [366, 651] width 23 height 9
click at [29, 329] on div at bounding box center [33, 327] width 11 height 11
click at [834, 544] on img at bounding box center [832, 652] width 15 height 15
click at [364, 544] on div "Undo" at bounding box center [366, 651] width 23 height 9
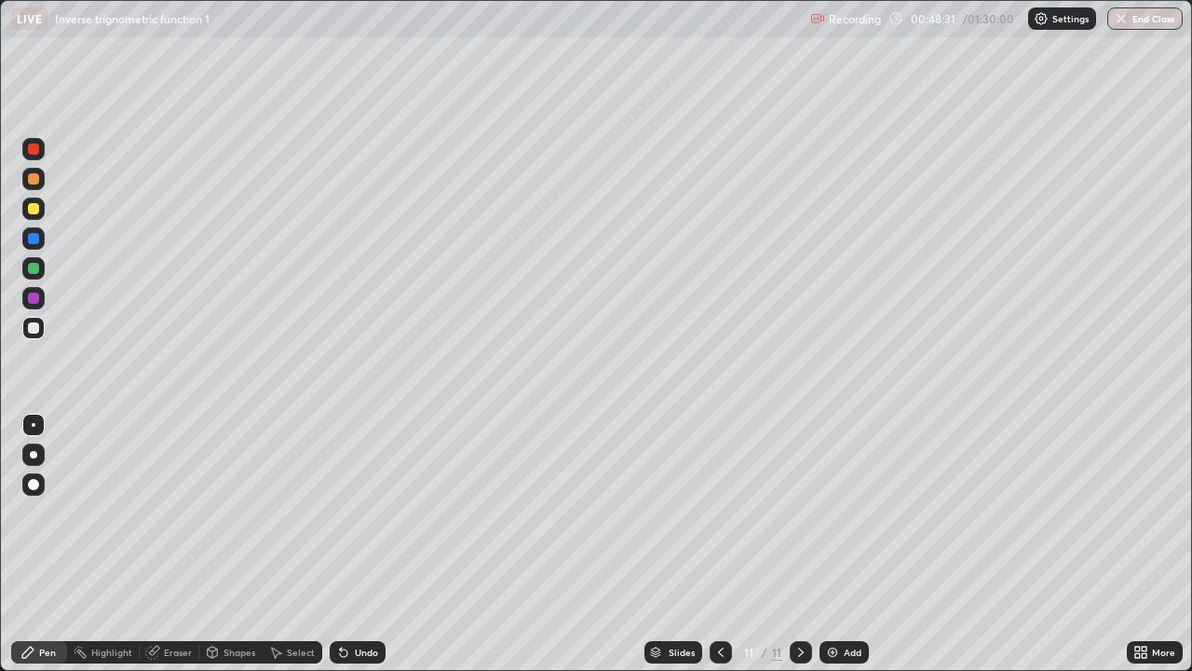
click at [827, 544] on img at bounding box center [832, 652] width 15 height 15
click at [356, 544] on div "Undo" at bounding box center [366, 651] width 23 height 9
click at [357, 544] on div "Undo" at bounding box center [366, 651] width 23 height 9
click at [356, 544] on div "Undo" at bounding box center [366, 651] width 23 height 9
click at [355, 544] on div "Undo" at bounding box center [366, 651] width 23 height 9
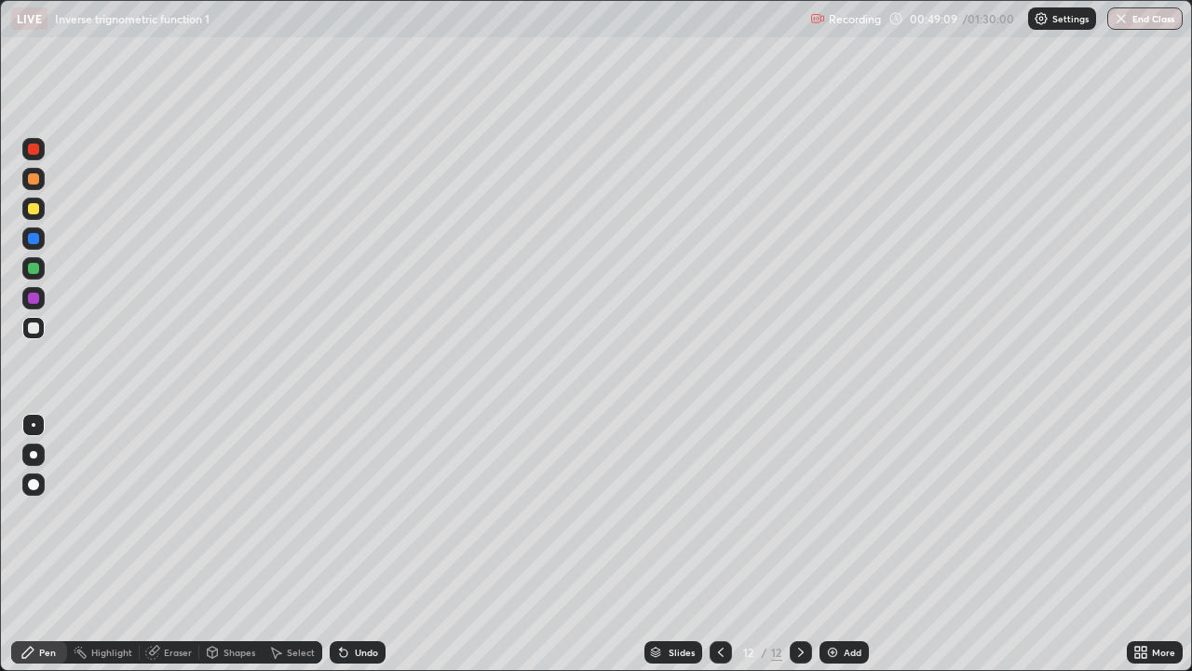
click at [355, 544] on div "Undo" at bounding box center [366, 651] width 23 height 9
click at [346, 544] on icon at bounding box center [343, 652] width 15 height 15
click at [345, 544] on icon at bounding box center [343, 652] width 7 height 7
click at [346, 544] on icon at bounding box center [343, 652] width 15 height 15
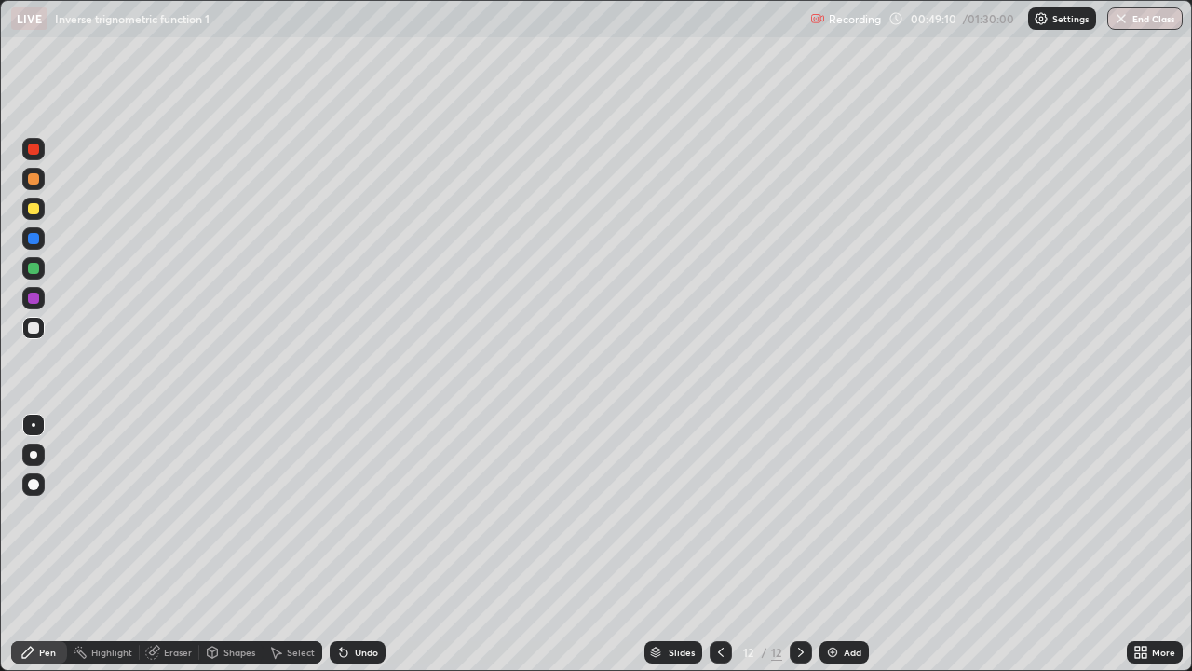
click at [346, 544] on icon at bounding box center [343, 652] width 15 height 15
click at [345, 544] on icon at bounding box center [343, 652] width 7 height 7
click at [344, 544] on icon at bounding box center [343, 652] width 7 height 7
click at [825, 544] on img at bounding box center [832, 652] width 15 height 15
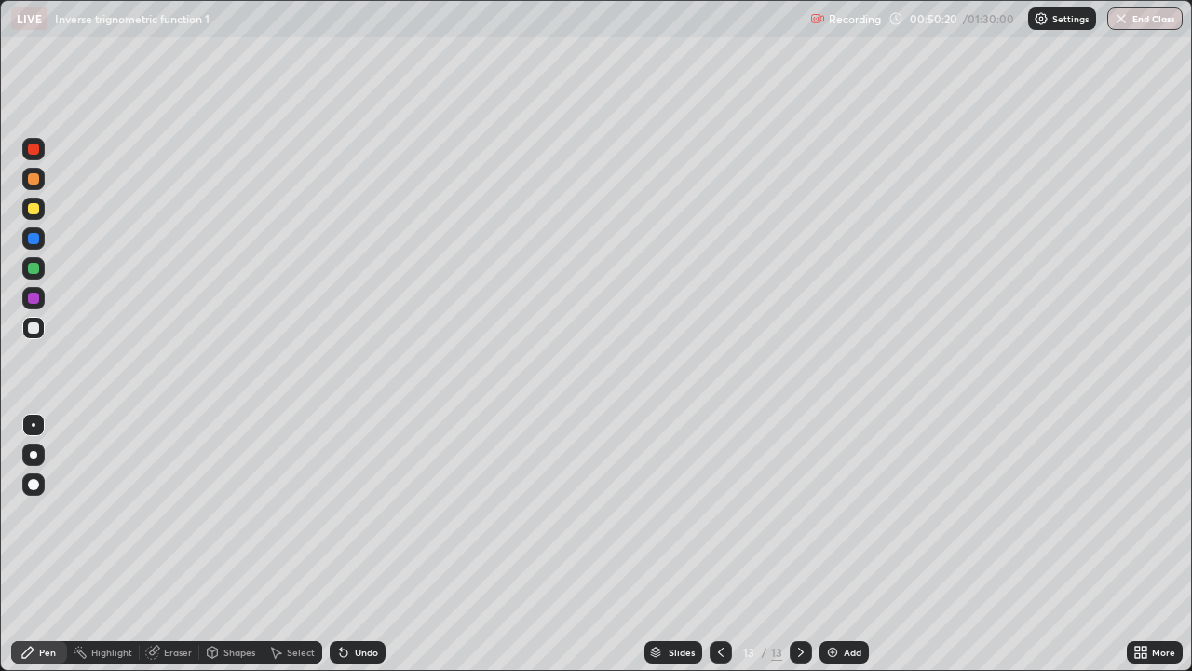
click at [37, 266] on div at bounding box center [33, 268] width 11 height 11
click at [370, 544] on div "Undo" at bounding box center [366, 651] width 23 height 9
click at [367, 544] on div "Undo" at bounding box center [358, 652] width 56 height 22
click at [28, 336] on div at bounding box center [33, 328] width 22 height 22
click at [297, 544] on div "Select" at bounding box center [301, 651] width 28 height 9
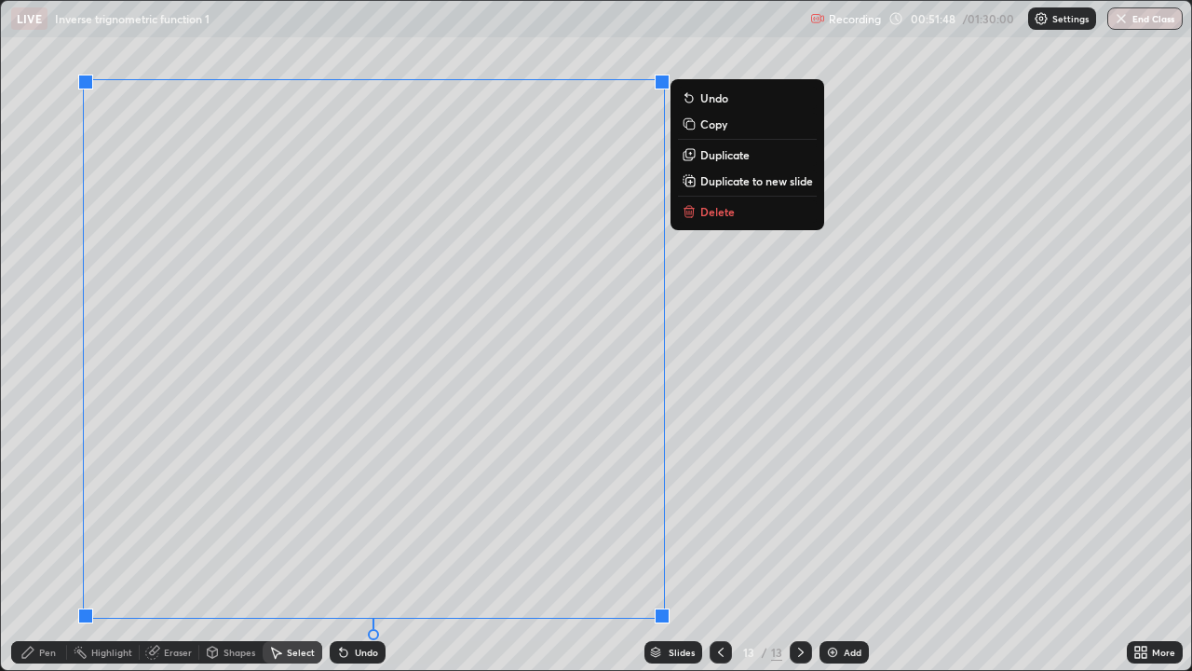
click at [704, 212] on p "Delete" at bounding box center [717, 211] width 34 height 15
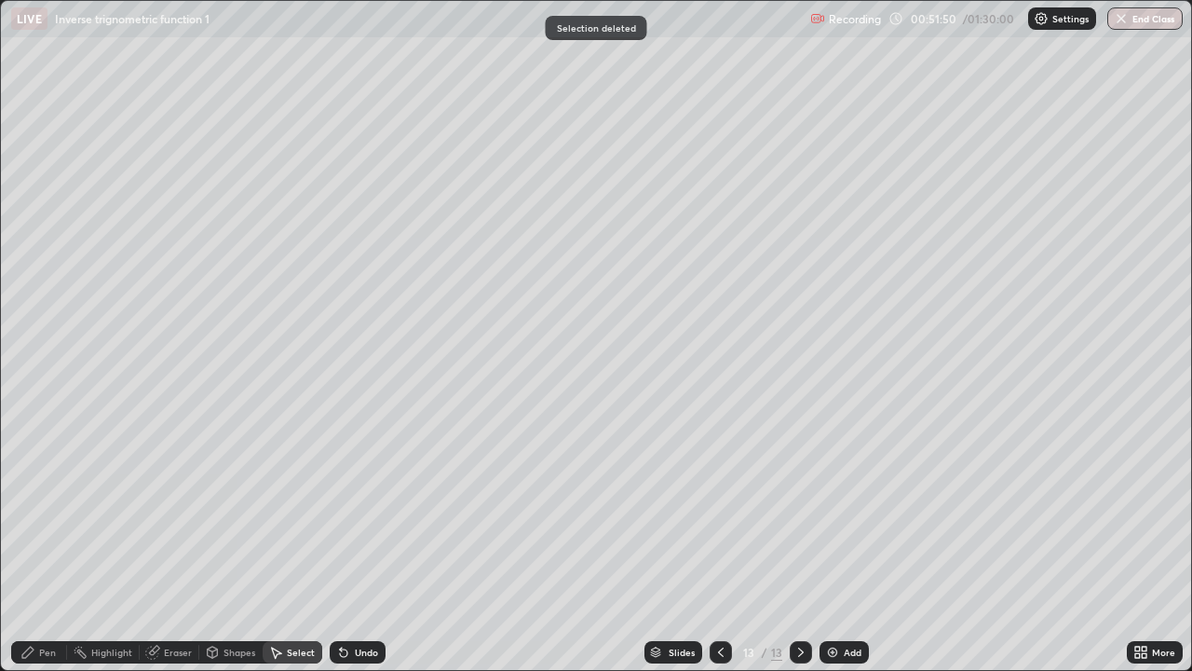
click at [51, 544] on div "Pen" at bounding box center [39, 652] width 56 height 22
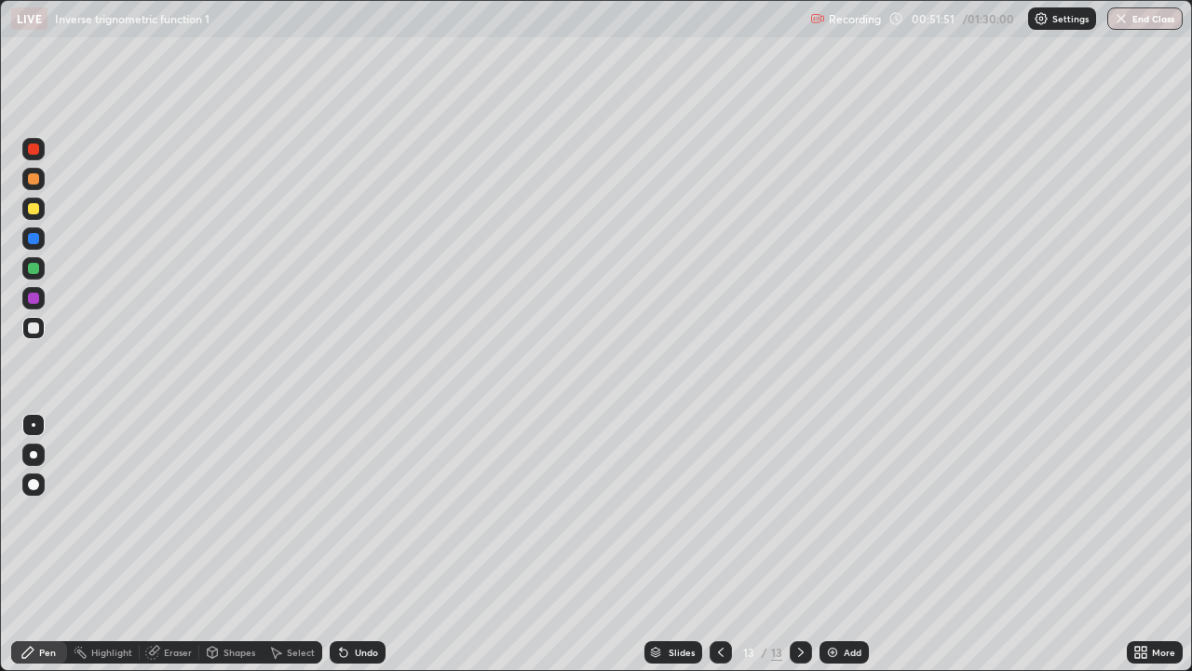
click at [35, 263] on div at bounding box center [33, 268] width 11 height 11
click at [175, 544] on div "Eraser" at bounding box center [178, 651] width 28 height 9
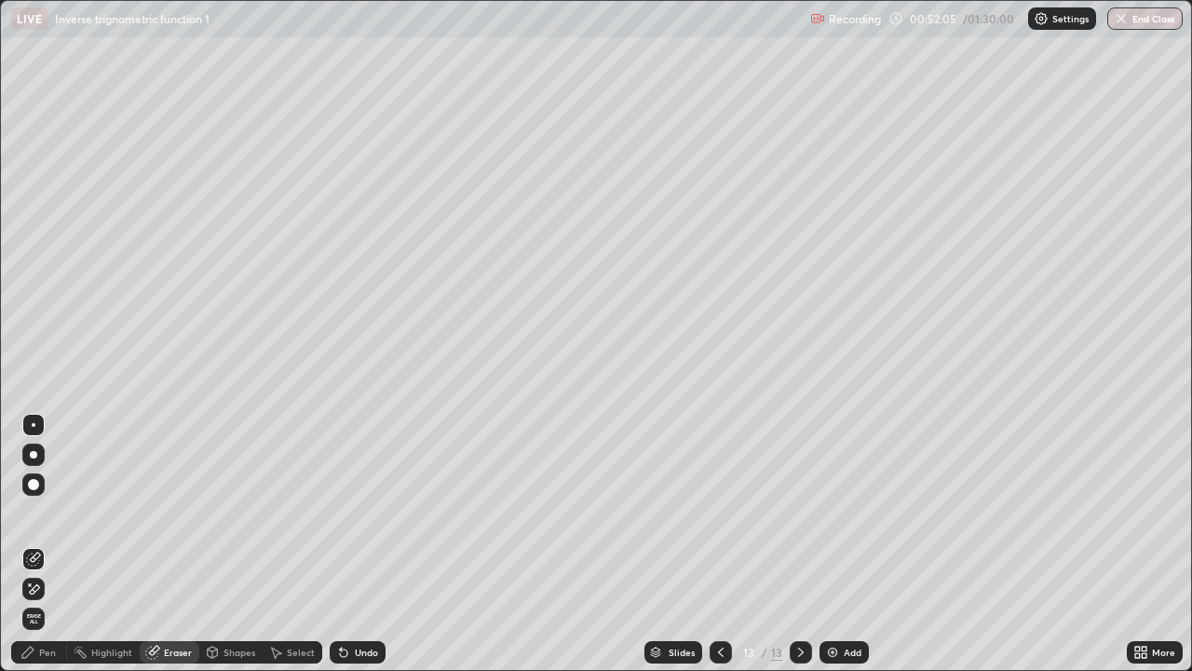
click at [47, 544] on div "Pen" at bounding box center [47, 651] width 17 height 9
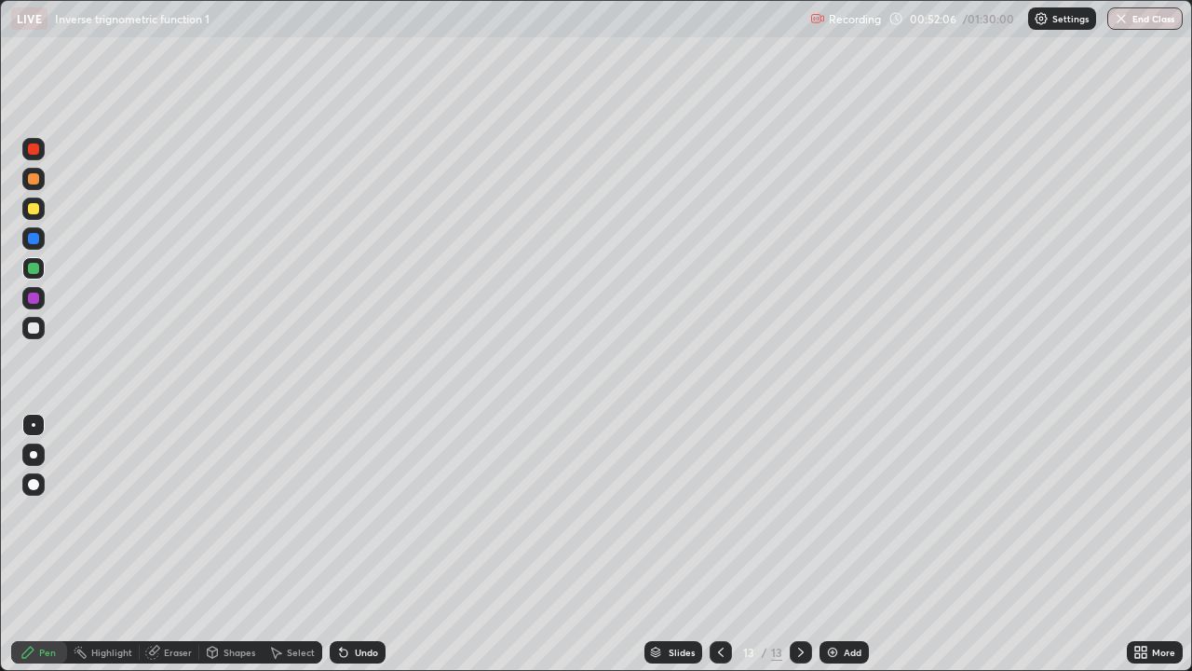
click at [37, 325] on div at bounding box center [33, 327] width 11 height 11
click at [713, 544] on icon at bounding box center [720, 652] width 15 height 15
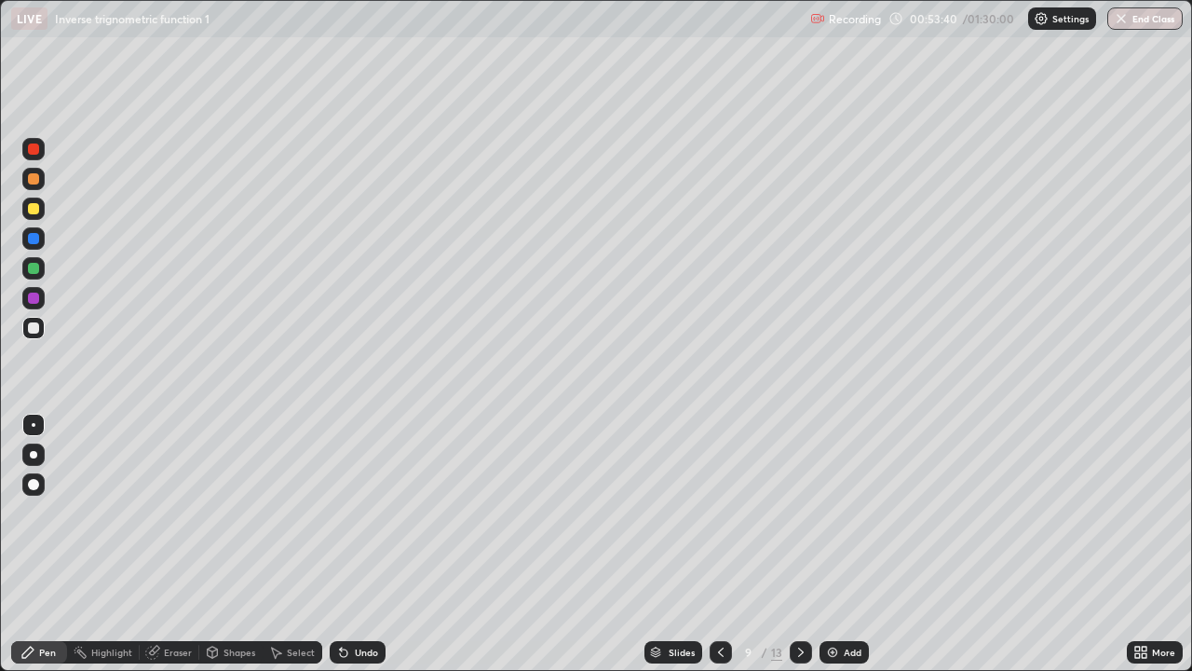
click at [797, 544] on icon at bounding box center [801, 652] width 15 height 15
click at [808, 544] on div at bounding box center [801, 652] width 22 height 22
click at [1170, 544] on div "More" at bounding box center [1155, 652] width 56 height 22
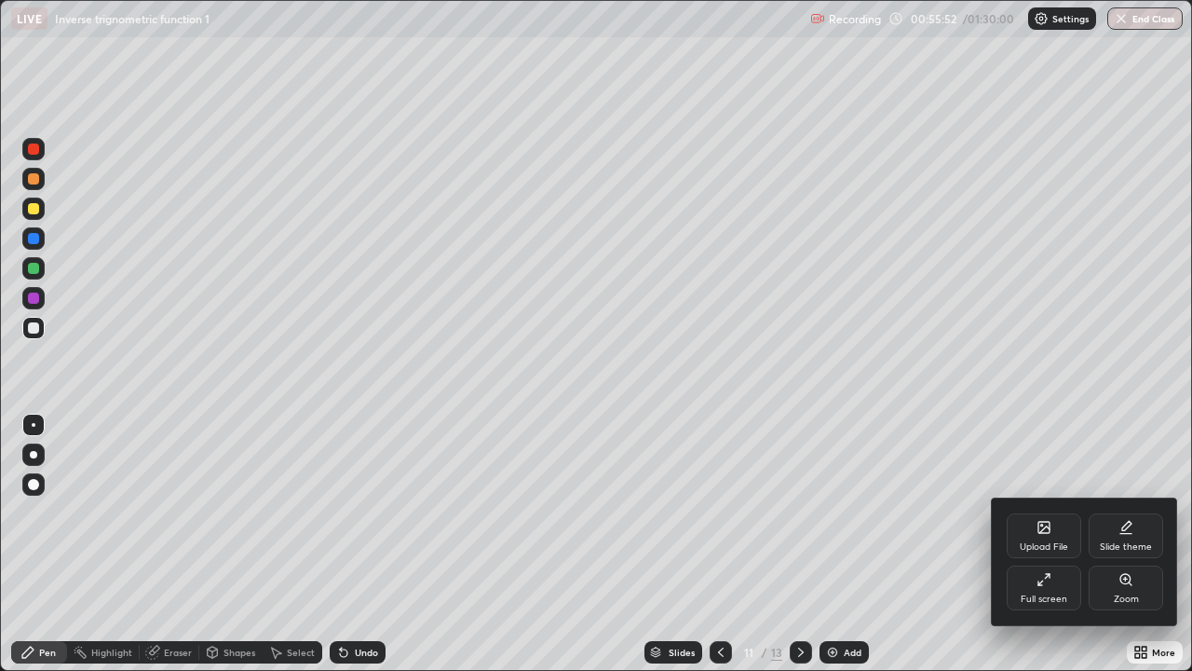
click at [801, 544] on div at bounding box center [596, 335] width 1192 height 671
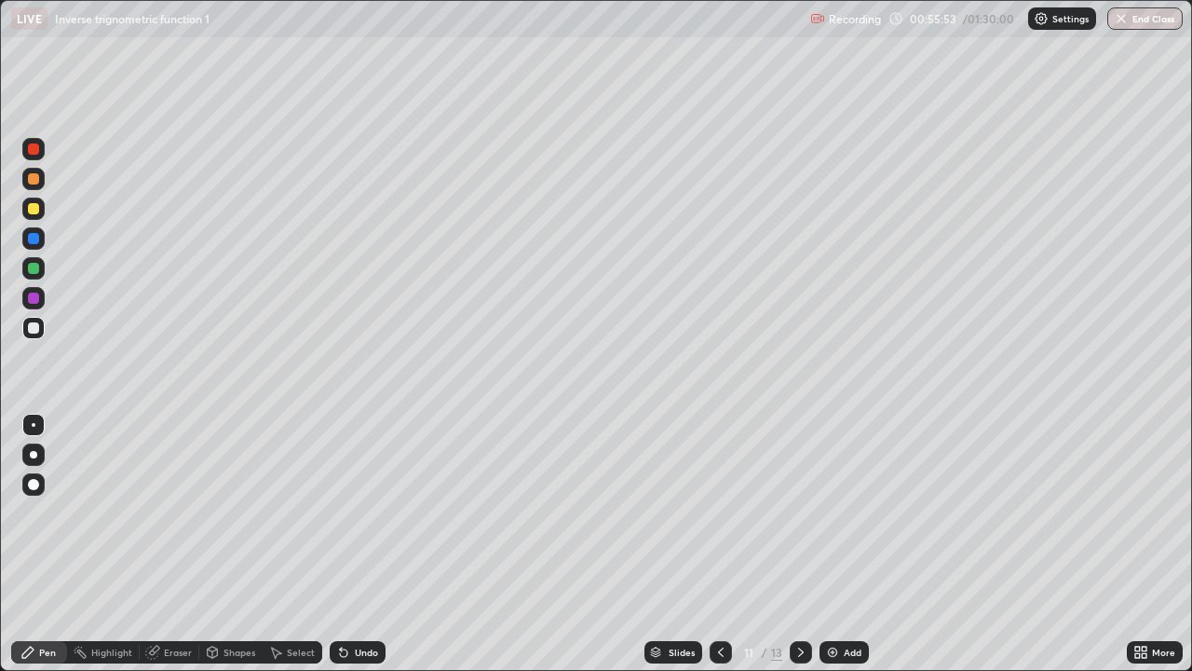
click at [799, 544] on icon at bounding box center [801, 652] width 15 height 15
click at [798, 544] on icon at bounding box center [801, 652] width 15 height 15
click at [799, 544] on icon at bounding box center [801, 652] width 15 height 15
click at [807, 544] on icon at bounding box center [801, 652] width 15 height 15
click at [860, 544] on div "Add" at bounding box center [853, 651] width 18 height 9
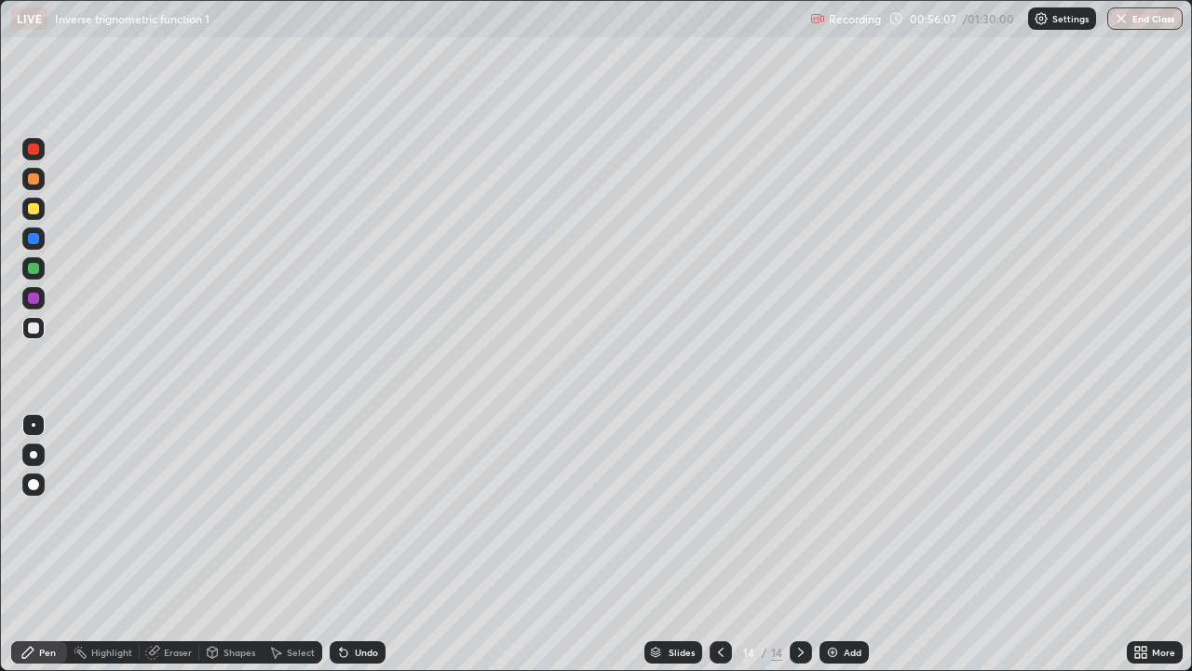
click at [39, 272] on div at bounding box center [33, 268] width 22 height 22
click at [360, 544] on div "Undo" at bounding box center [366, 651] width 23 height 9
click at [370, 544] on div "Undo" at bounding box center [366, 651] width 23 height 9
click at [34, 183] on div at bounding box center [33, 178] width 11 height 11
click at [34, 329] on div at bounding box center [33, 327] width 11 height 11
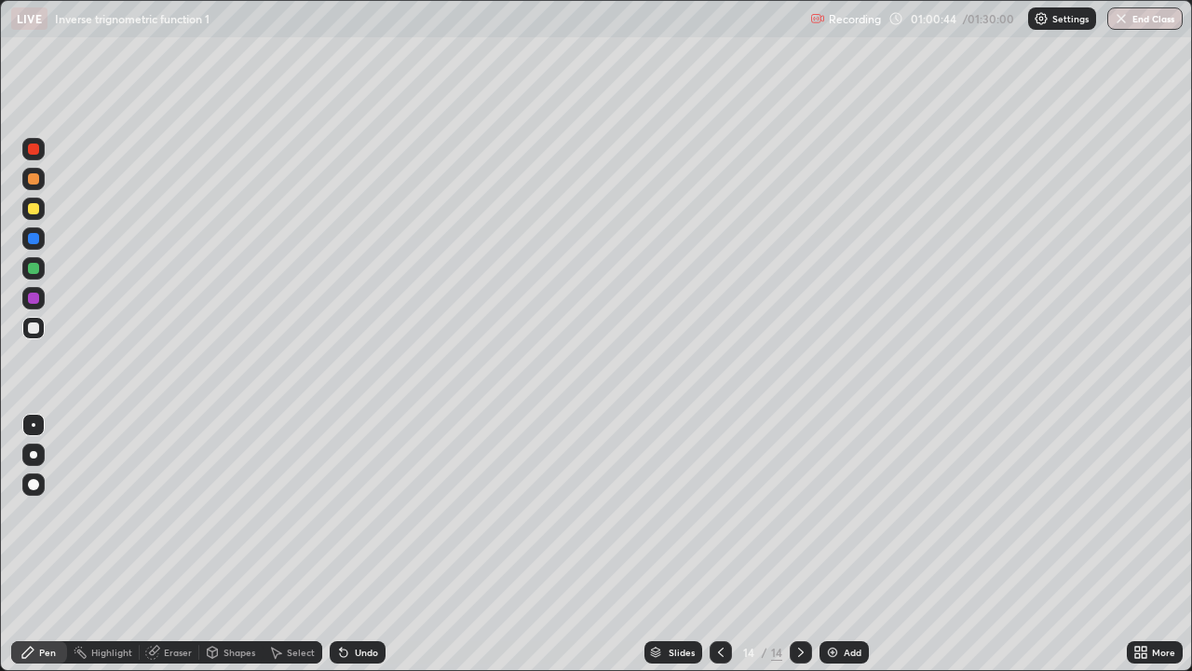
click at [39, 217] on div at bounding box center [33, 208] width 22 height 22
click at [825, 544] on img at bounding box center [832, 652] width 15 height 15
click at [32, 326] on div at bounding box center [33, 327] width 11 height 11
click at [360, 544] on div "Undo" at bounding box center [366, 651] width 23 height 9
click at [357, 544] on div "Undo" at bounding box center [366, 651] width 23 height 9
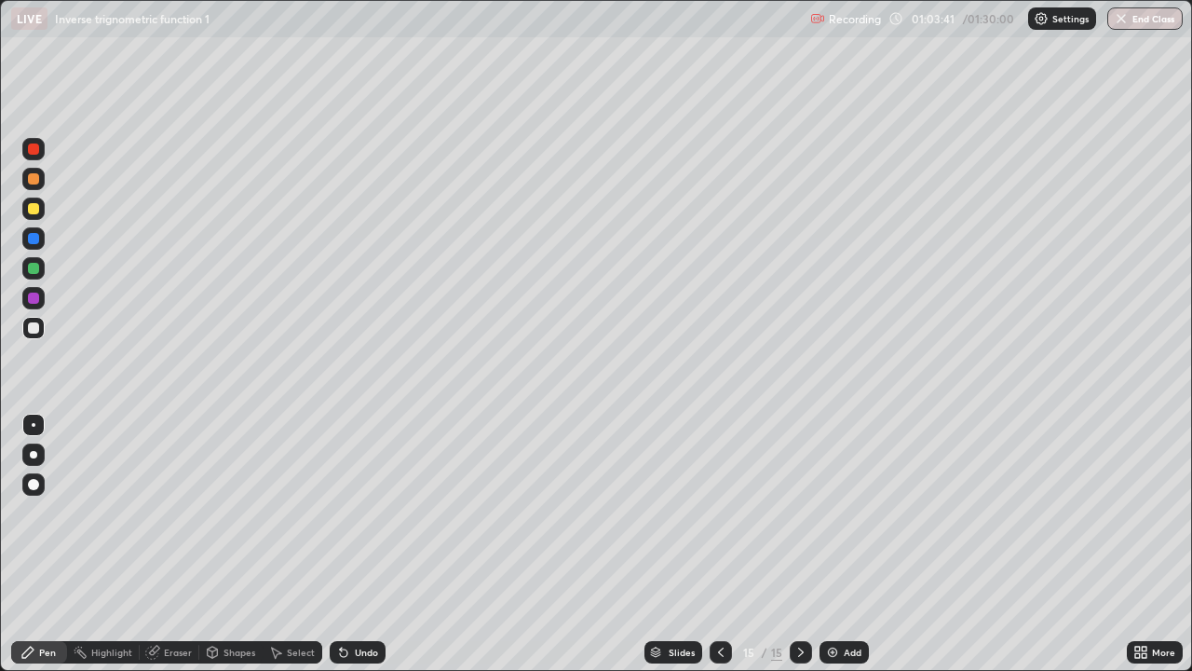
click at [355, 544] on div "Undo" at bounding box center [366, 651] width 23 height 9
click at [720, 544] on icon at bounding box center [721, 651] width 6 height 9
click at [815, 544] on div "Slides 14 / 15 Add" at bounding box center [756, 651] width 741 height 37
click at [803, 544] on icon at bounding box center [801, 652] width 15 height 15
click at [720, 544] on icon at bounding box center [720, 652] width 15 height 15
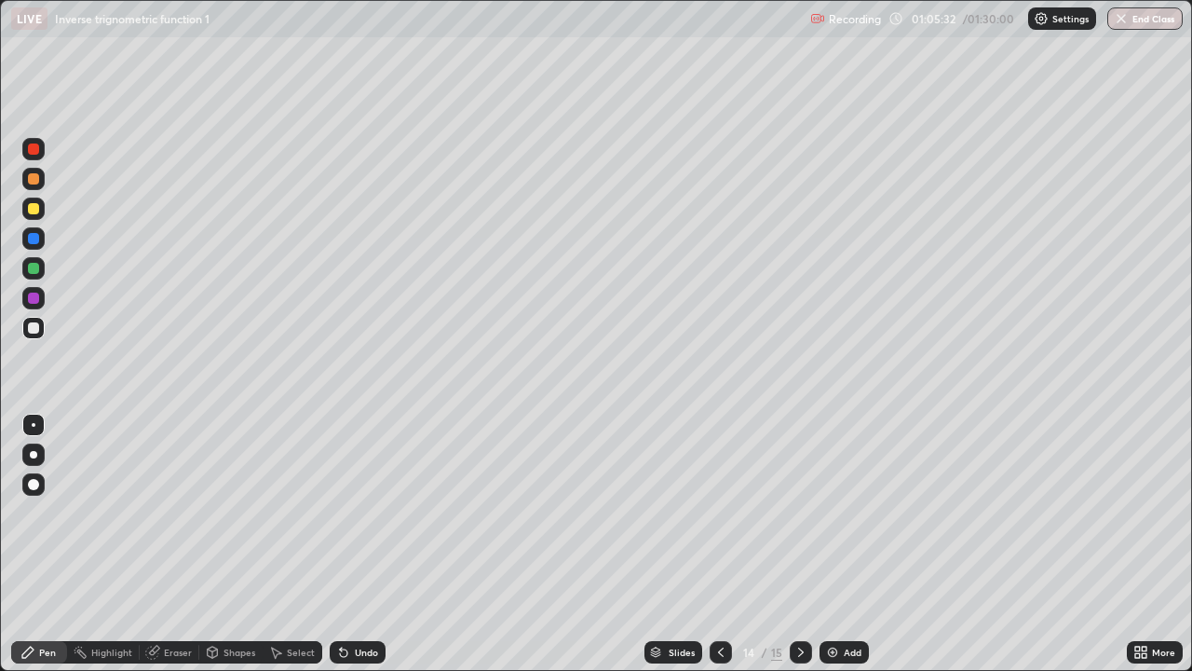
click at [804, 544] on icon at bounding box center [801, 652] width 15 height 15
click at [366, 544] on div "Undo" at bounding box center [366, 651] width 23 height 9
click at [365, 544] on div "Undo" at bounding box center [353, 651] width 63 height 37
click at [369, 544] on div "Undo" at bounding box center [366, 651] width 23 height 9
click at [371, 544] on div "Undo" at bounding box center [366, 651] width 23 height 9
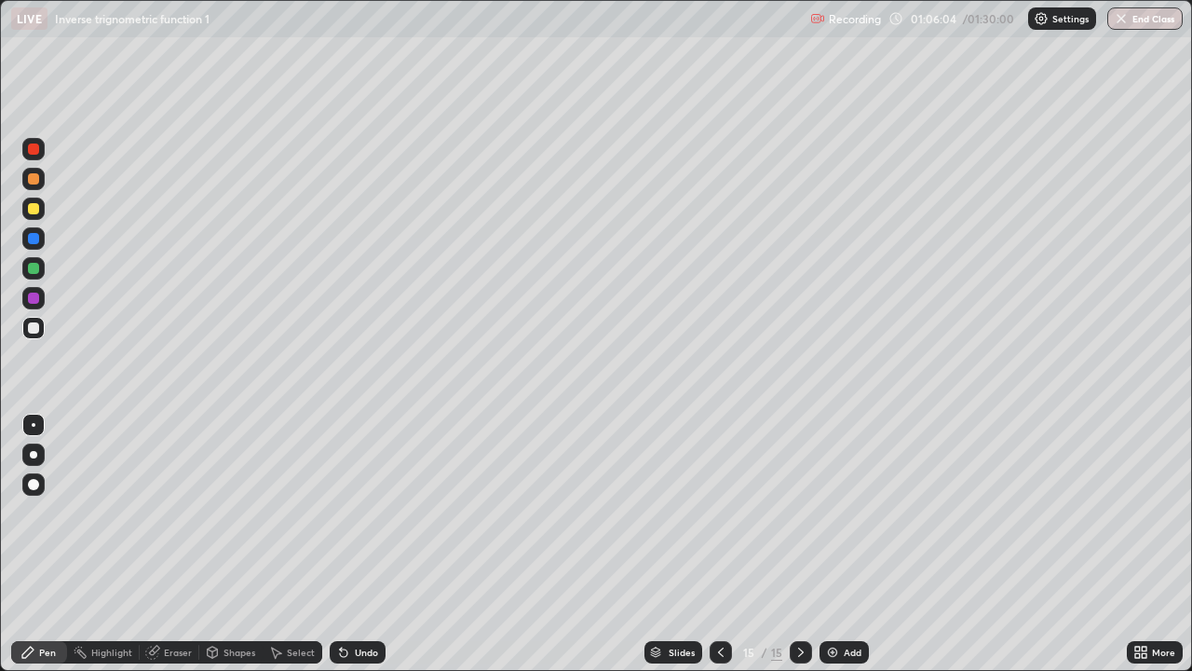
click at [368, 544] on div "Undo" at bounding box center [366, 651] width 23 height 9
click at [366, 544] on div "Undo" at bounding box center [366, 651] width 23 height 9
click at [365, 544] on div "Undo" at bounding box center [366, 651] width 23 height 9
click at [360, 544] on div "Undo" at bounding box center [358, 652] width 56 height 22
click at [362, 544] on div "Undo" at bounding box center [353, 651] width 63 height 37
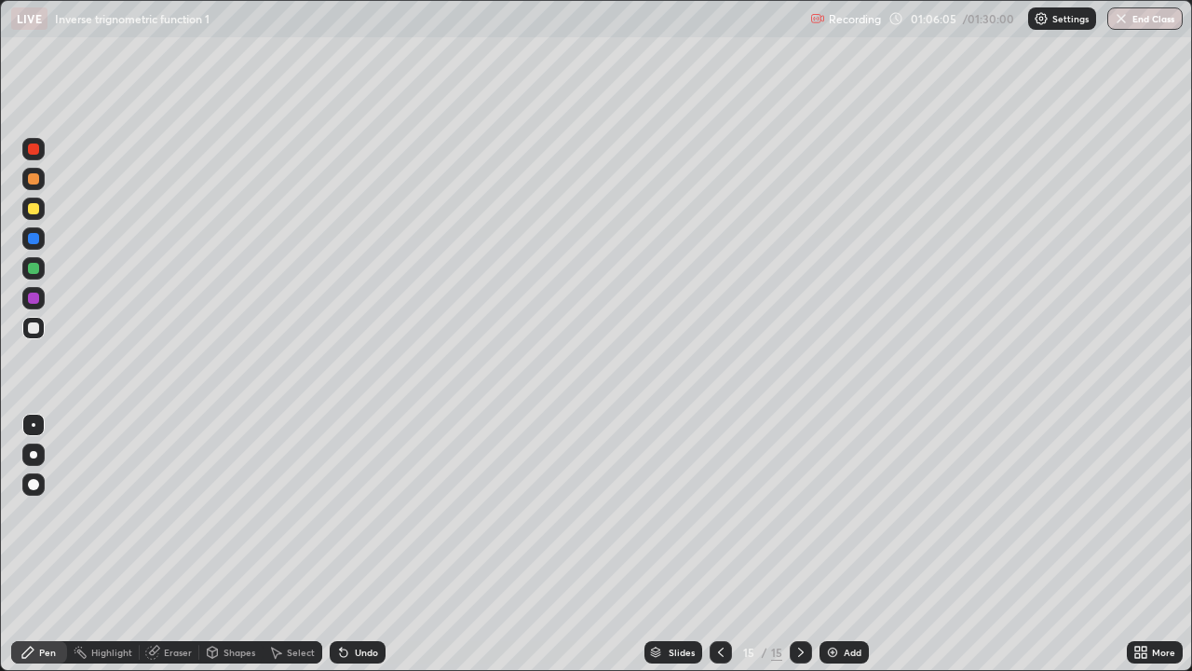
click at [365, 544] on div "Undo" at bounding box center [353, 651] width 63 height 37
click at [364, 544] on div "Undo" at bounding box center [353, 651] width 63 height 37
click at [360, 544] on div "Undo" at bounding box center [353, 651] width 63 height 37
click at [187, 544] on div "Eraser" at bounding box center [178, 651] width 28 height 9
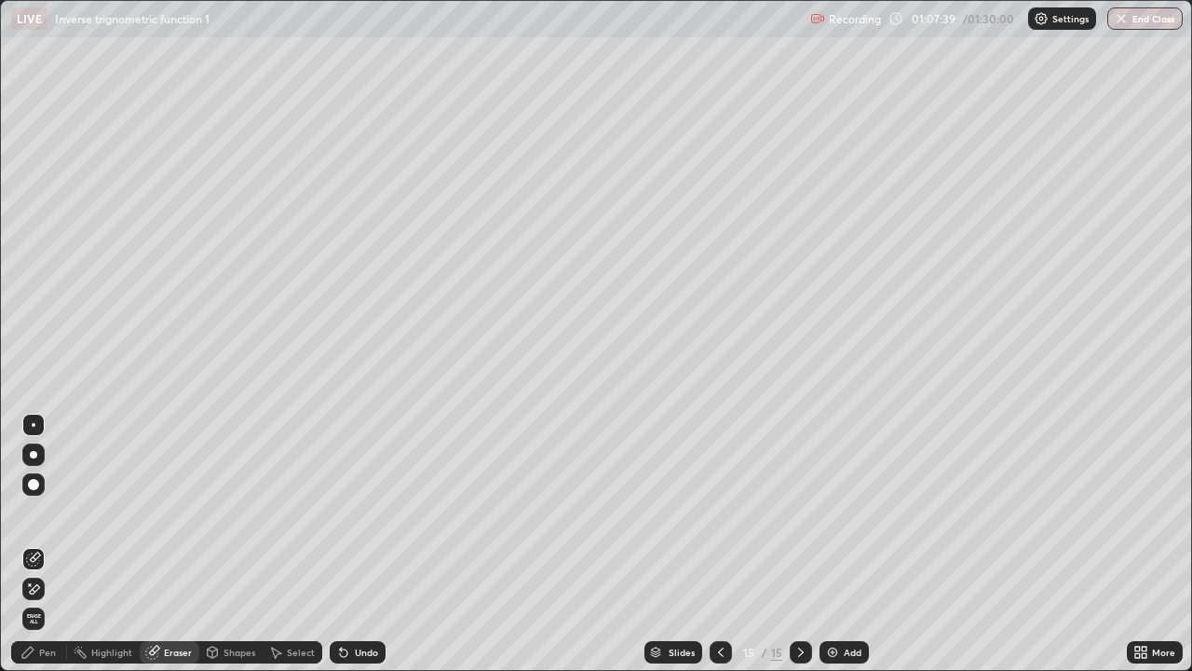
click at [298, 544] on div "Select" at bounding box center [301, 651] width 28 height 9
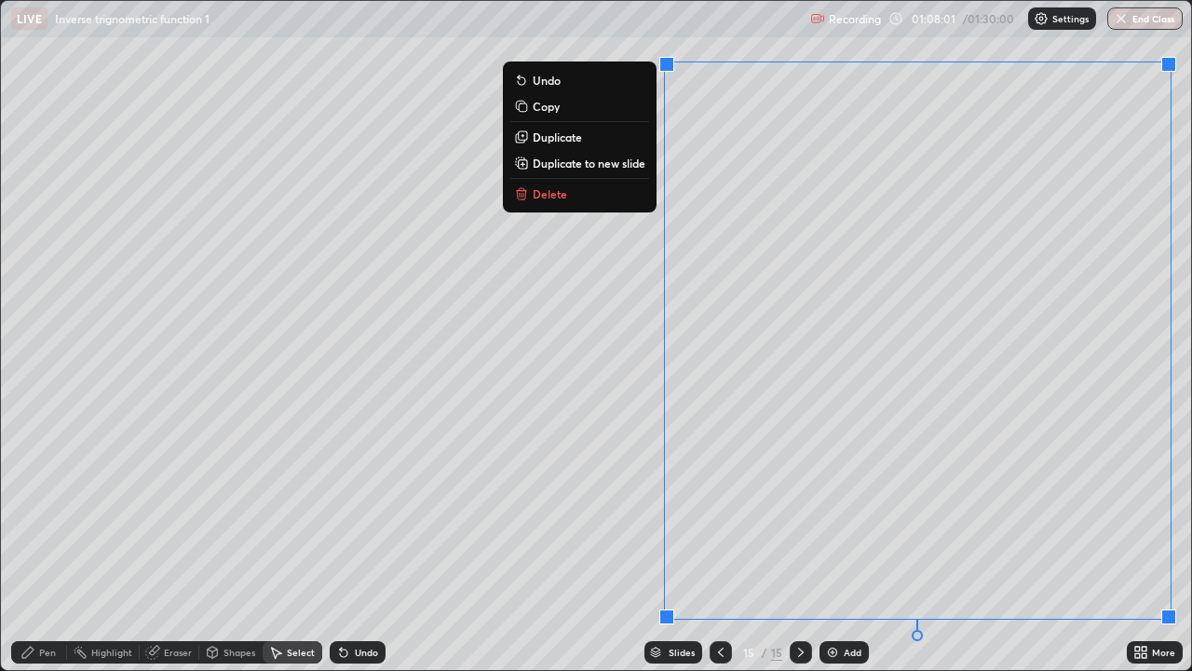
click at [559, 194] on p "Delete" at bounding box center [550, 193] width 34 height 15
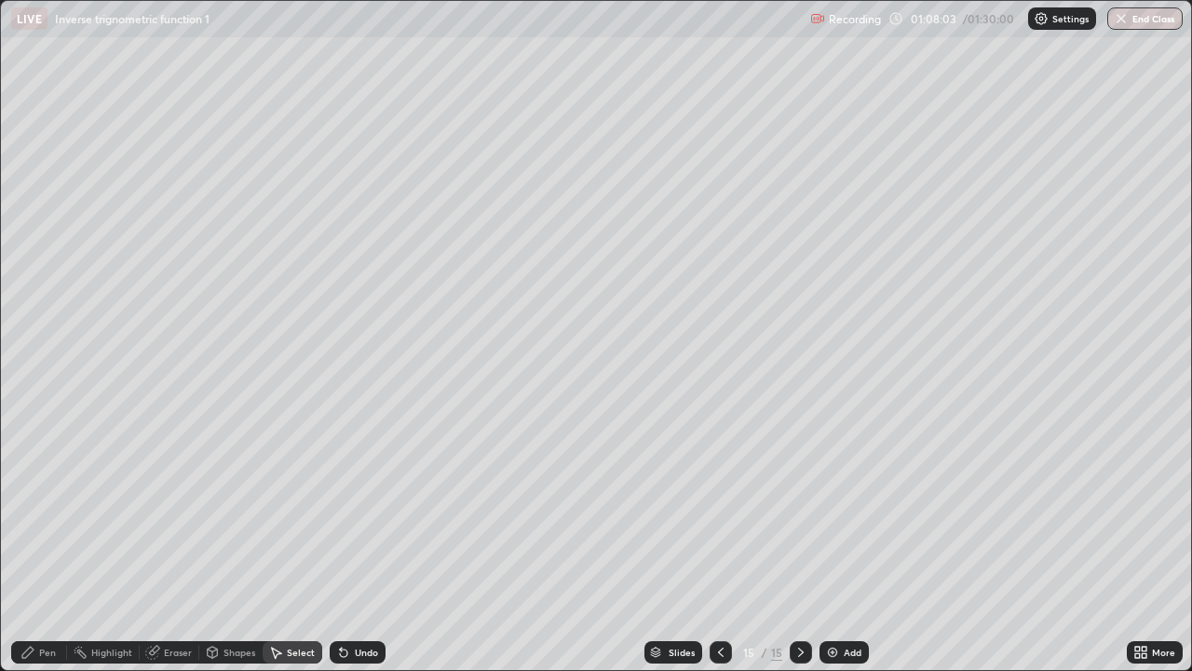
click at [56, 544] on div "Pen" at bounding box center [39, 652] width 56 height 22
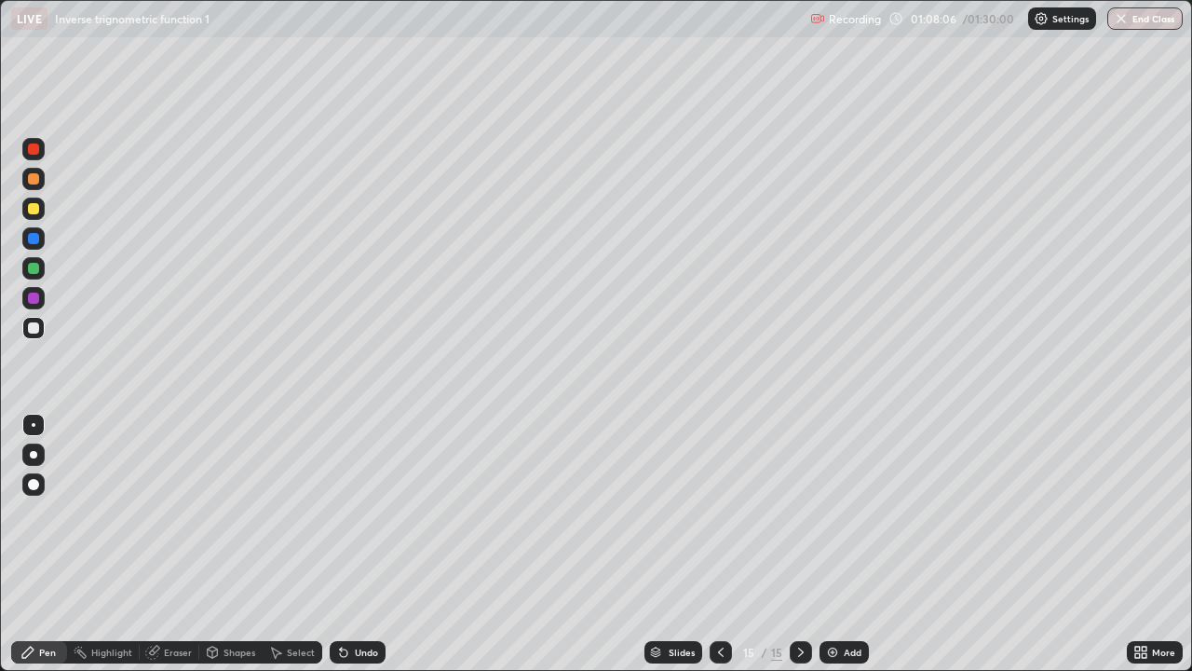
click at [183, 544] on div "Eraser" at bounding box center [178, 651] width 28 height 9
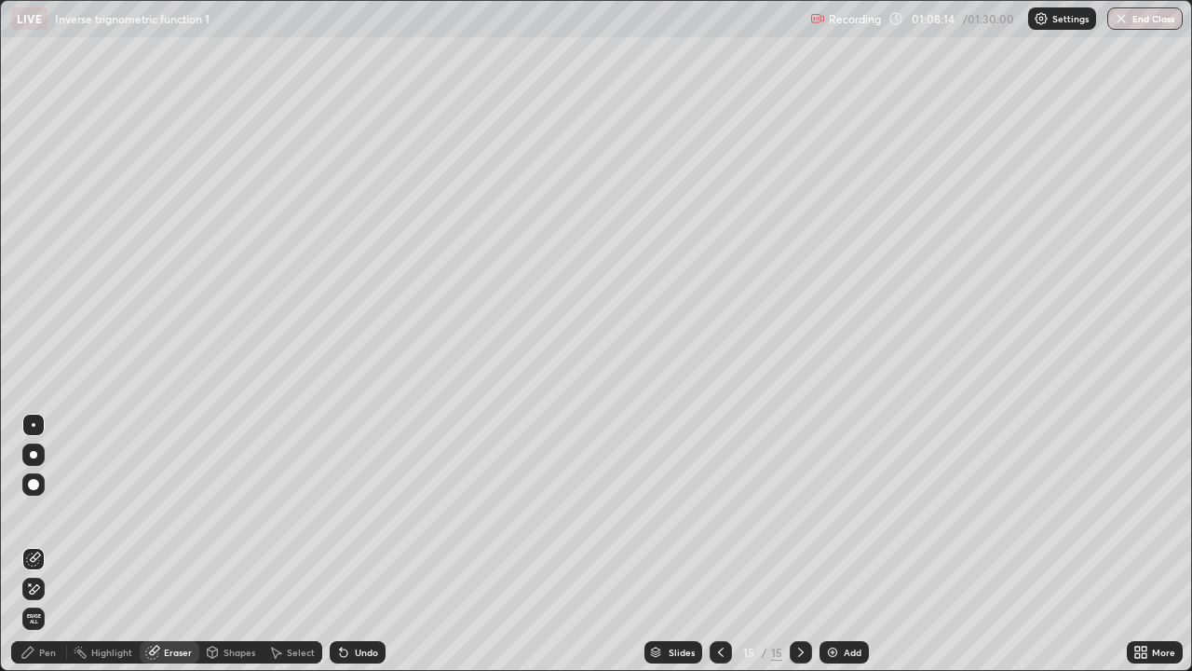
click at [55, 544] on div "Pen" at bounding box center [47, 651] width 17 height 9
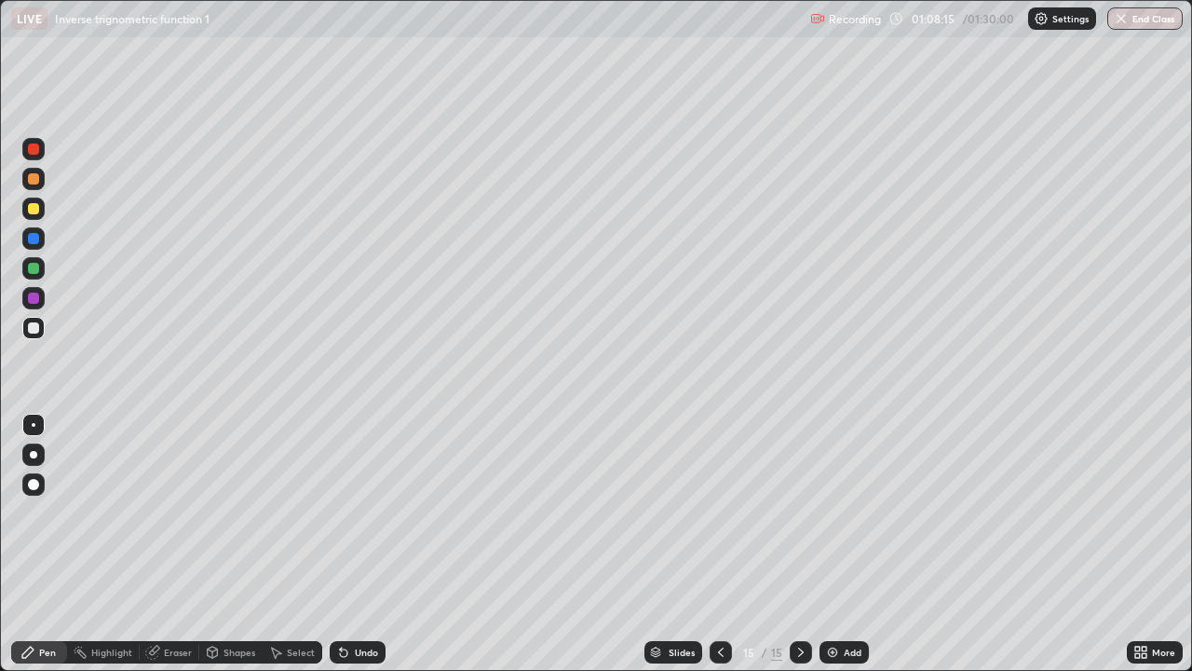
click at [34, 208] on div at bounding box center [33, 208] width 11 height 11
click at [829, 544] on img at bounding box center [832, 652] width 15 height 15
click at [238, 544] on div "Shapes" at bounding box center [240, 651] width 32 height 9
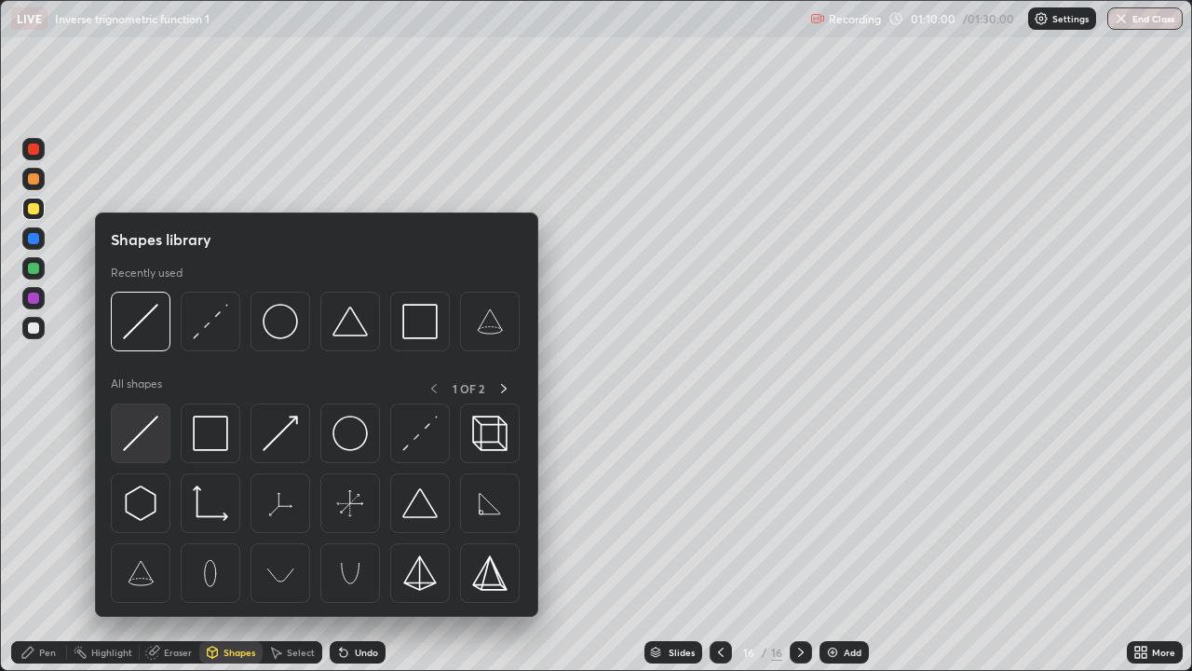
click at [144, 431] on img at bounding box center [140, 432] width 35 height 35
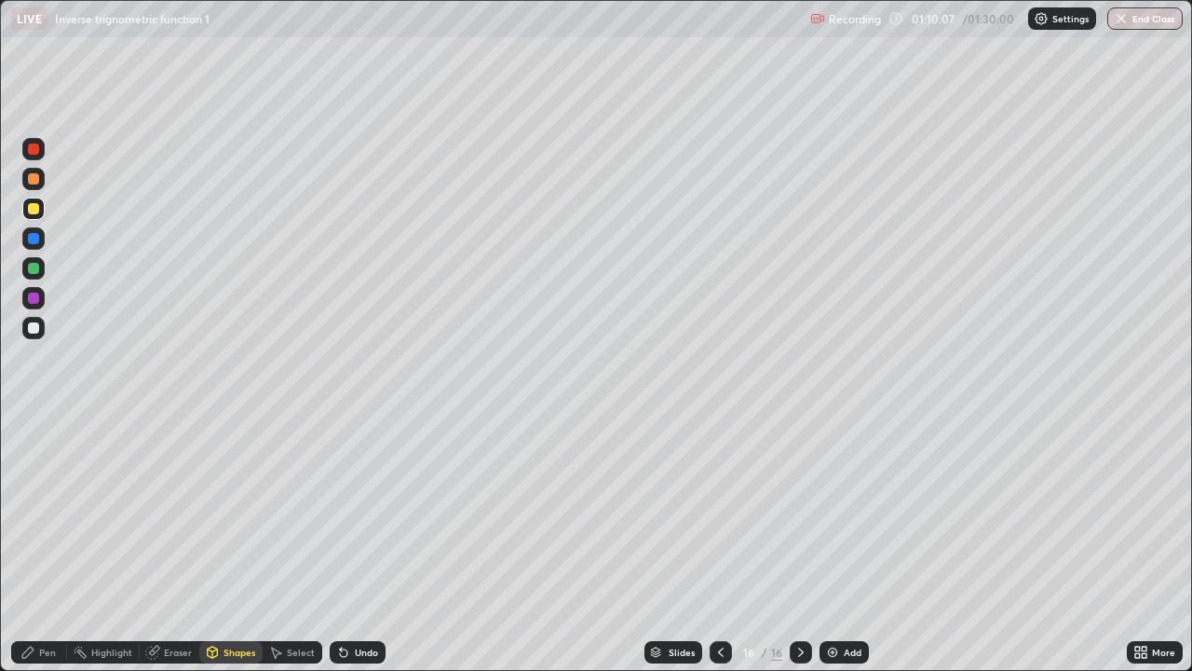
click at [369, 544] on div "Undo" at bounding box center [366, 651] width 23 height 9
click at [35, 331] on div at bounding box center [33, 327] width 11 height 11
click at [32, 183] on div at bounding box center [33, 178] width 11 height 11
click at [48, 544] on div "Pen" at bounding box center [39, 652] width 56 height 22
click at [30, 326] on div at bounding box center [33, 327] width 11 height 11
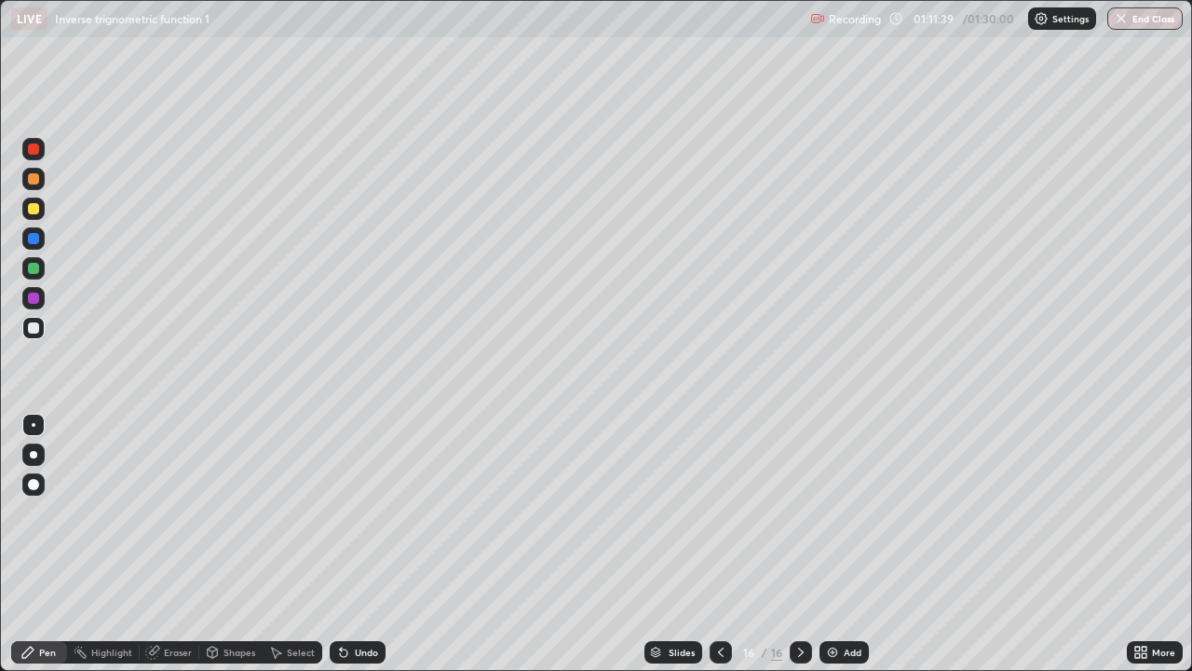
click at [183, 544] on div "Eraser" at bounding box center [178, 651] width 28 height 9
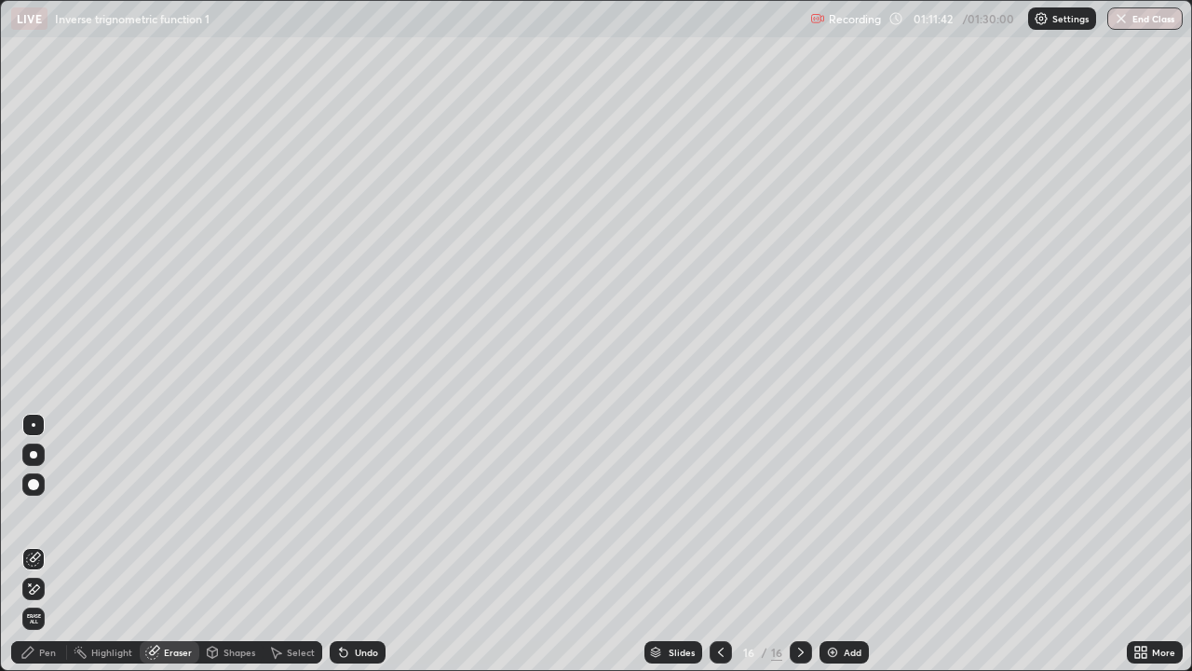
click at [59, 544] on div "Pen" at bounding box center [39, 652] width 56 height 22
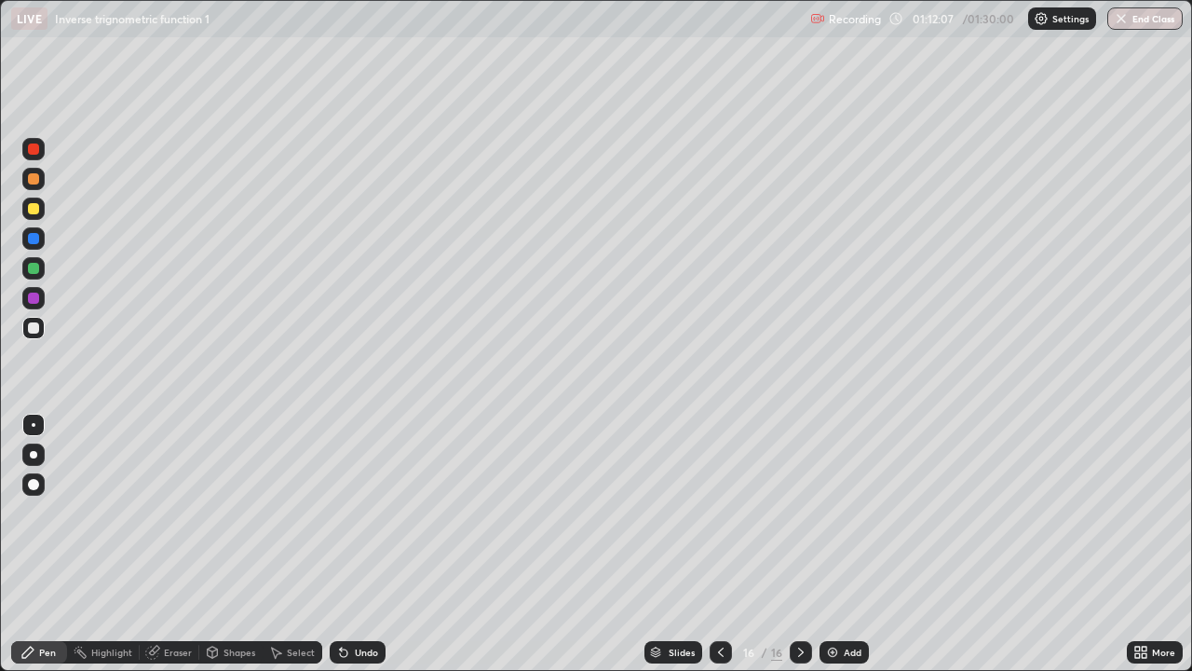
click at [374, 544] on div "Undo" at bounding box center [366, 651] width 23 height 9
click at [31, 267] on div at bounding box center [33, 268] width 11 height 11
click at [35, 329] on div at bounding box center [33, 327] width 11 height 11
click at [35, 298] on div at bounding box center [33, 297] width 11 height 11
click at [827, 544] on img at bounding box center [832, 652] width 15 height 15
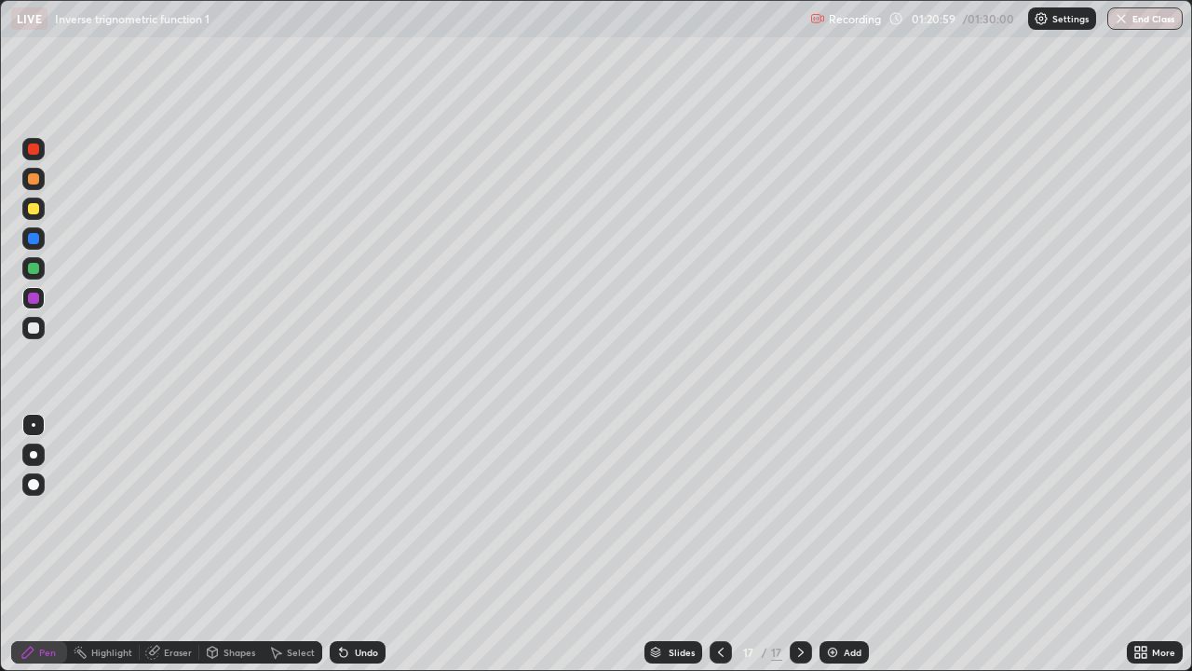
click at [300, 544] on div "Select" at bounding box center [301, 651] width 28 height 9
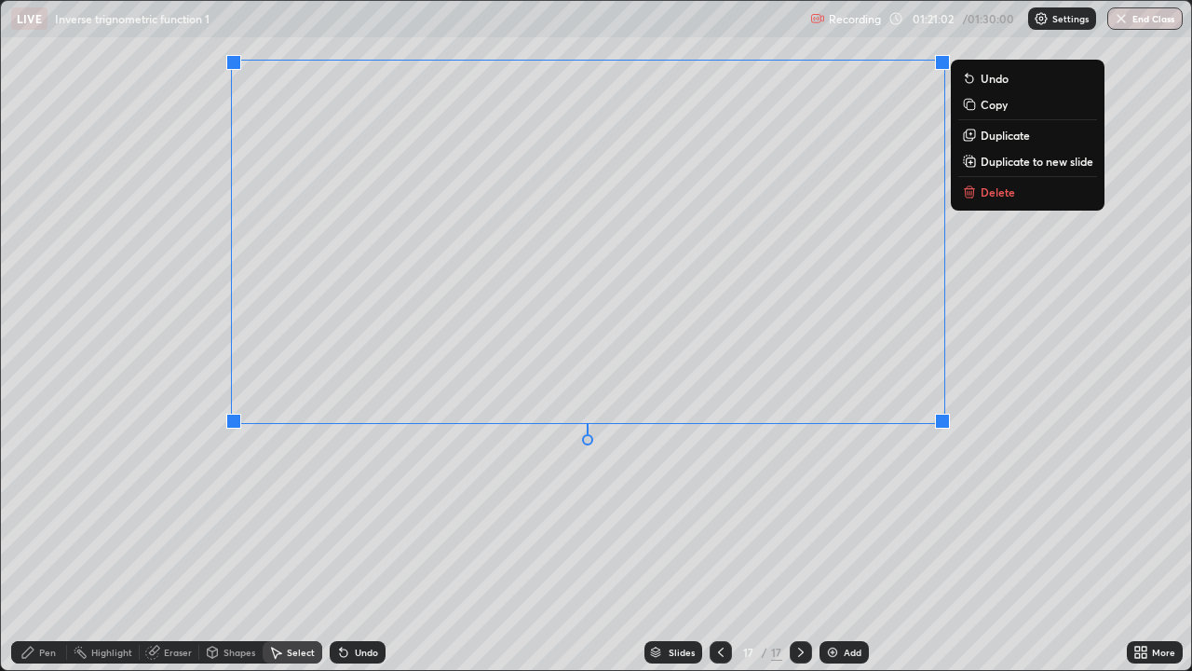
click at [970, 191] on icon at bounding box center [970, 192] width 8 height 8
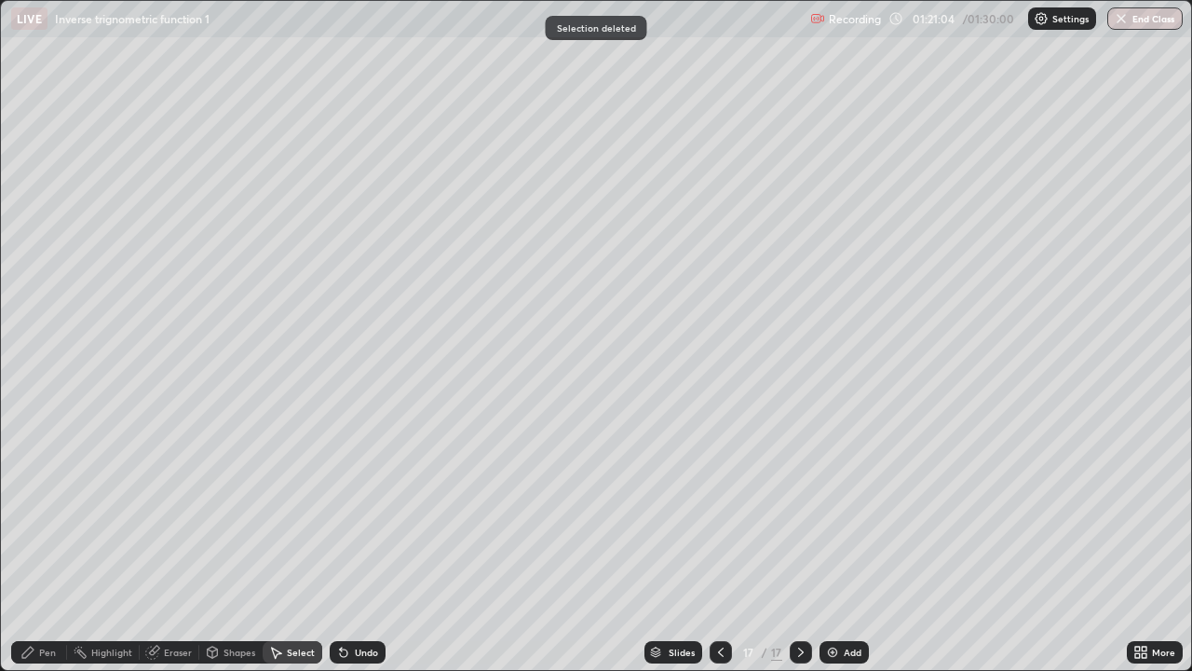
click at [58, 544] on div "Pen" at bounding box center [39, 652] width 56 height 22
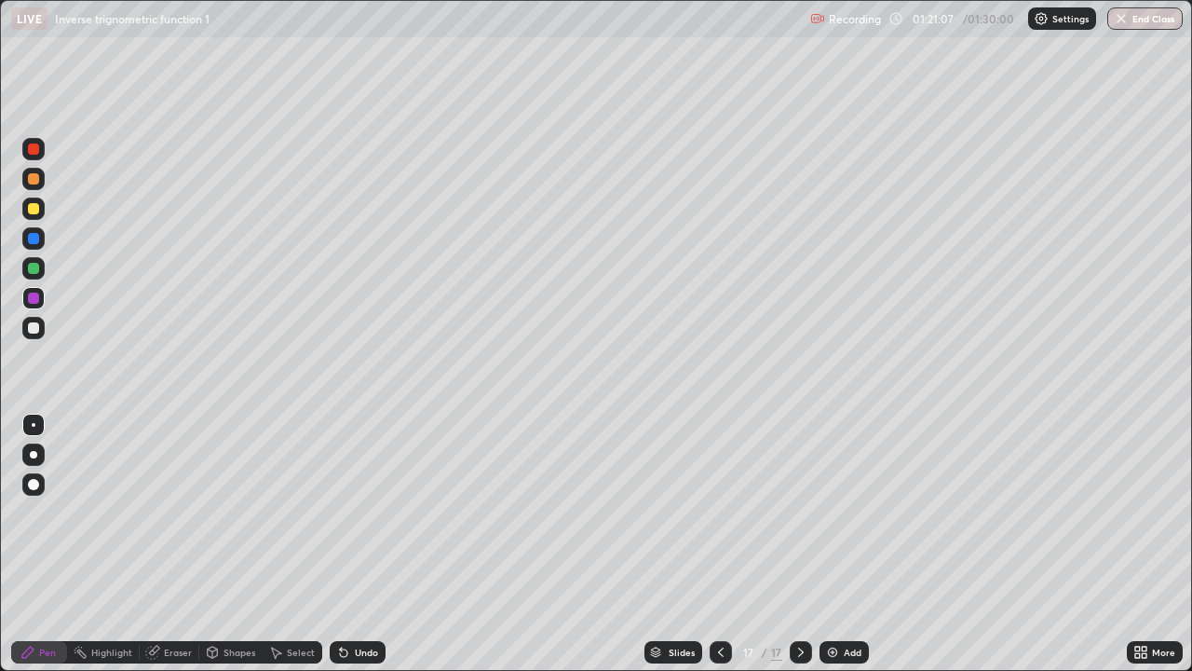
click at [29, 179] on div at bounding box center [33, 178] width 11 height 11
click at [31, 326] on div at bounding box center [33, 327] width 11 height 11
click at [717, 544] on div at bounding box center [721, 651] width 22 height 37
click at [718, 544] on icon at bounding box center [720, 652] width 15 height 15
click at [794, 544] on icon at bounding box center [801, 652] width 15 height 15
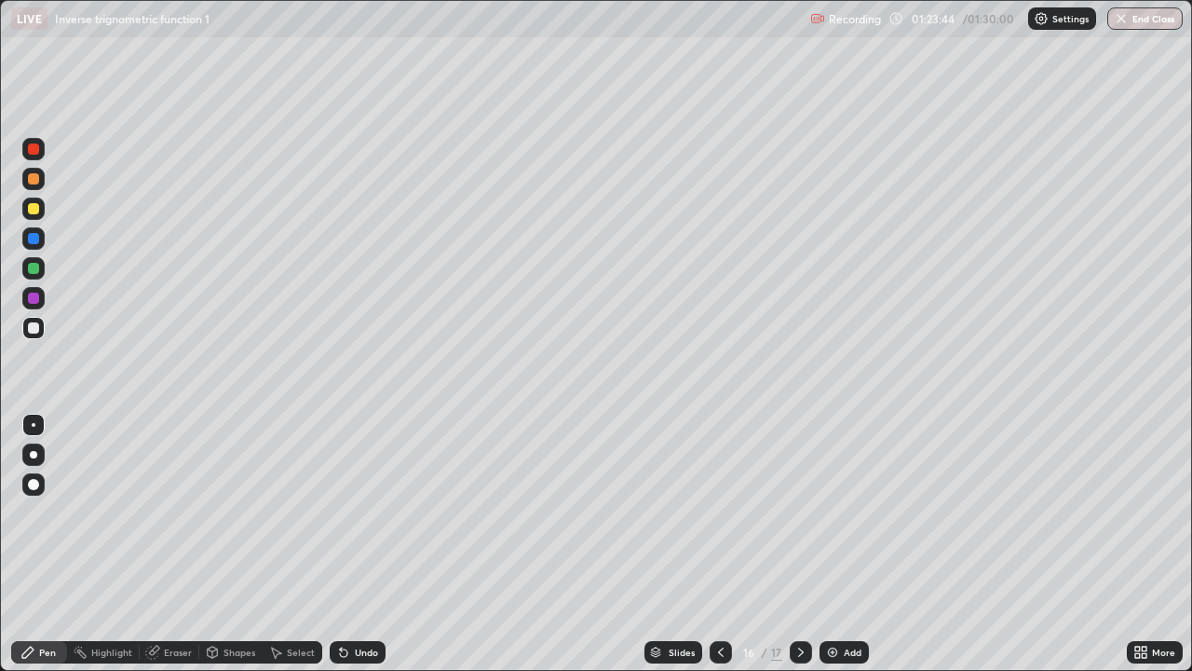
click at [794, 544] on icon at bounding box center [801, 652] width 15 height 15
click at [795, 544] on icon at bounding box center [801, 652] width 15 height 15
click at [794, 544] on icon at bounding box center [801, 652] width 15 height 15
click at [825, 544] on img at bounding box center [832, 652] width 15 height 15
click at [234, 544] on div "Shapes" at bounding box center [240, 651] width 32 height 9
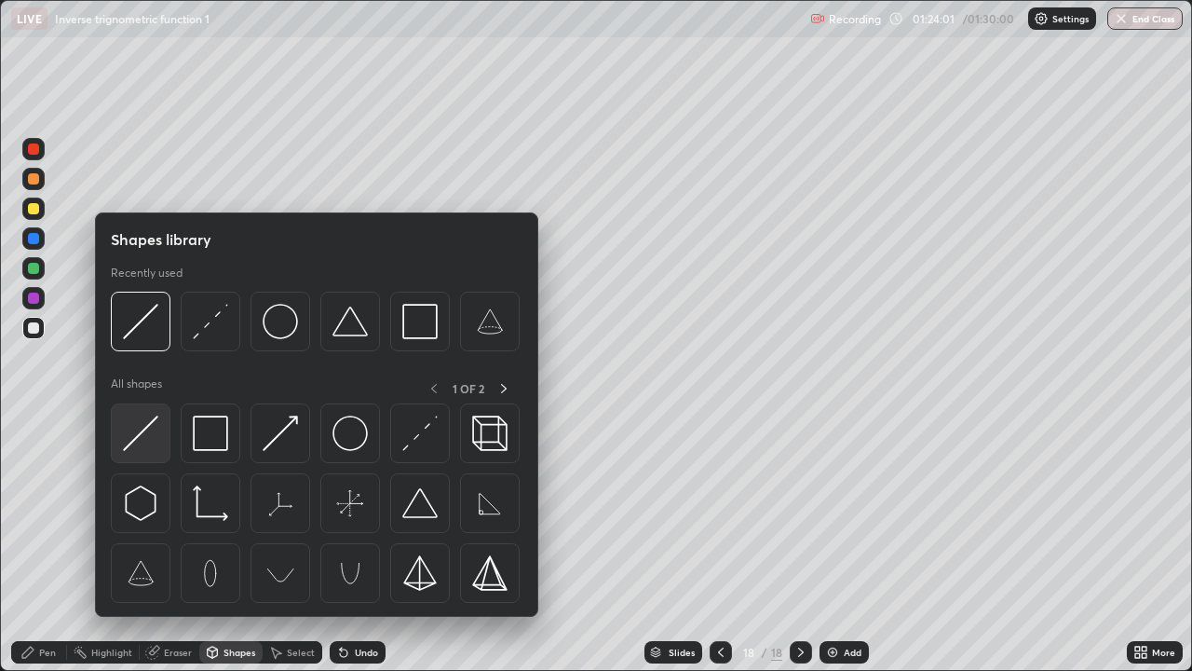
click at [145, 439] on img at bounding box center [140, 432] width 35 height 35
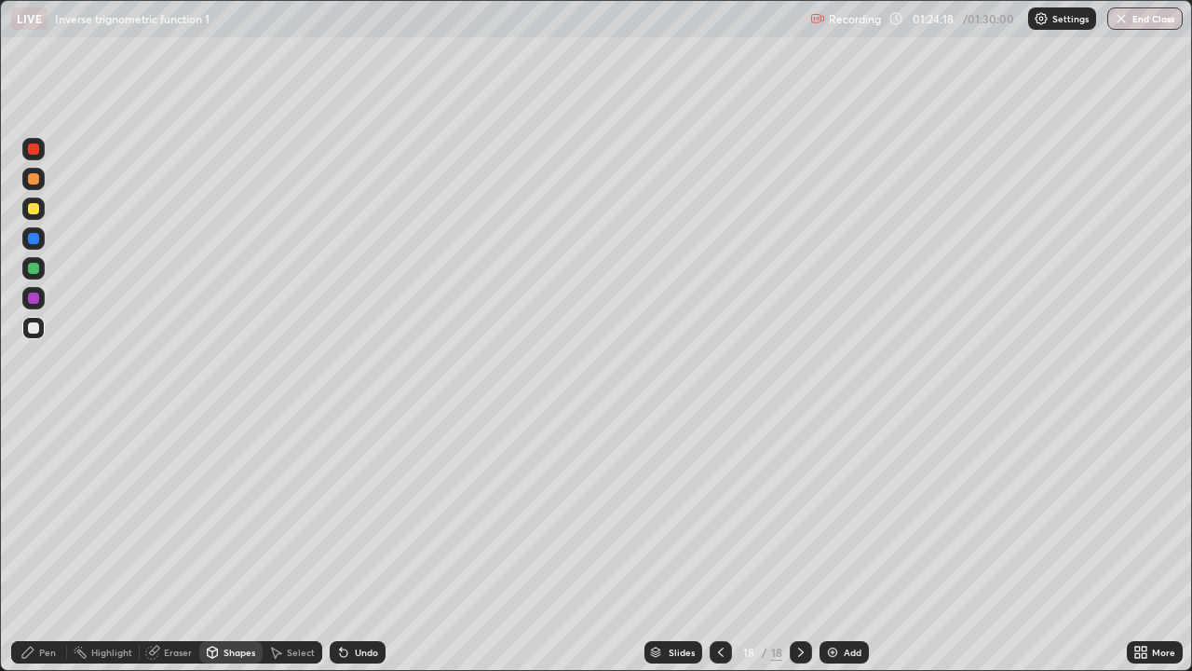
click at [32, 195] on div at bounding box center [33, 209] width 22 height 30
click at [33, 180] on div at bounding box center [33, 178] width 11 height 11
click at [48, 544] on div "Pen" at bounding box center [47, 651] width 17 height 9
click at [32, 271] on div at bounding box center [33, 268] width 11 height 11
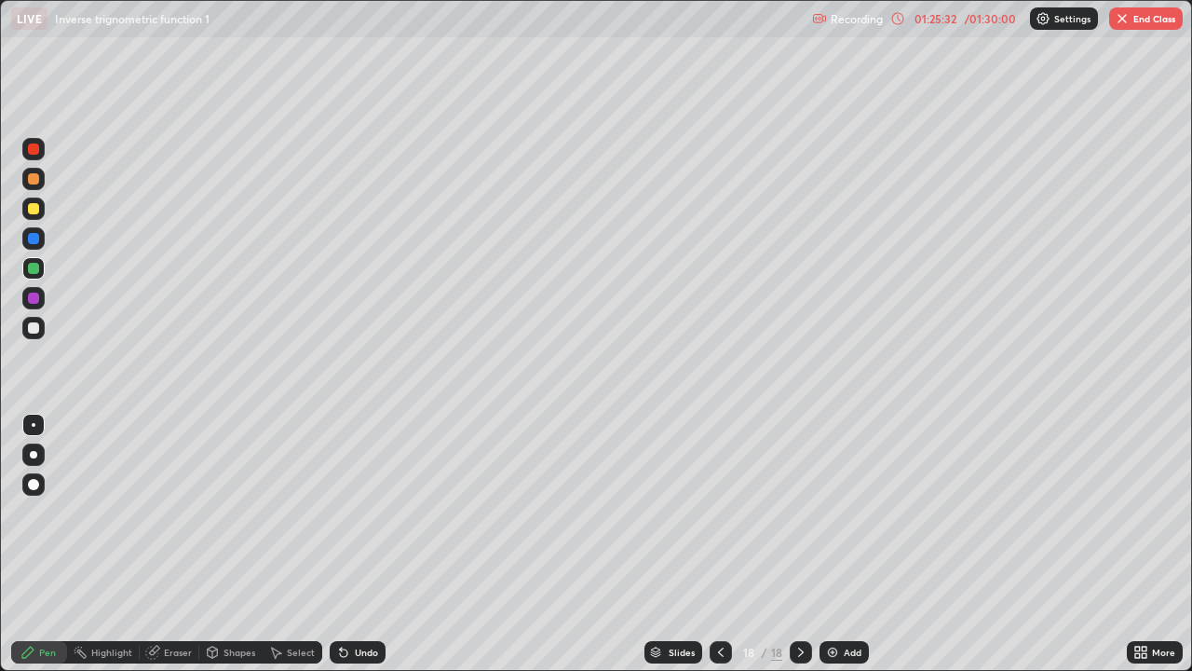
click at [365, 544] on div "Undo" at bounding box center [366, 651] width 23 height 9
click at [37, 330] on div at bounding box center [33, 327] width 11 height 11
click at [34, 271] on div at bounding box center [33, 268] width 11 height 11
click at [39, 177] on div at bounding box center [33, 179] width 22 height 22
click at [36, 331] on div at bounding box center [33, 327] width 11 height 11
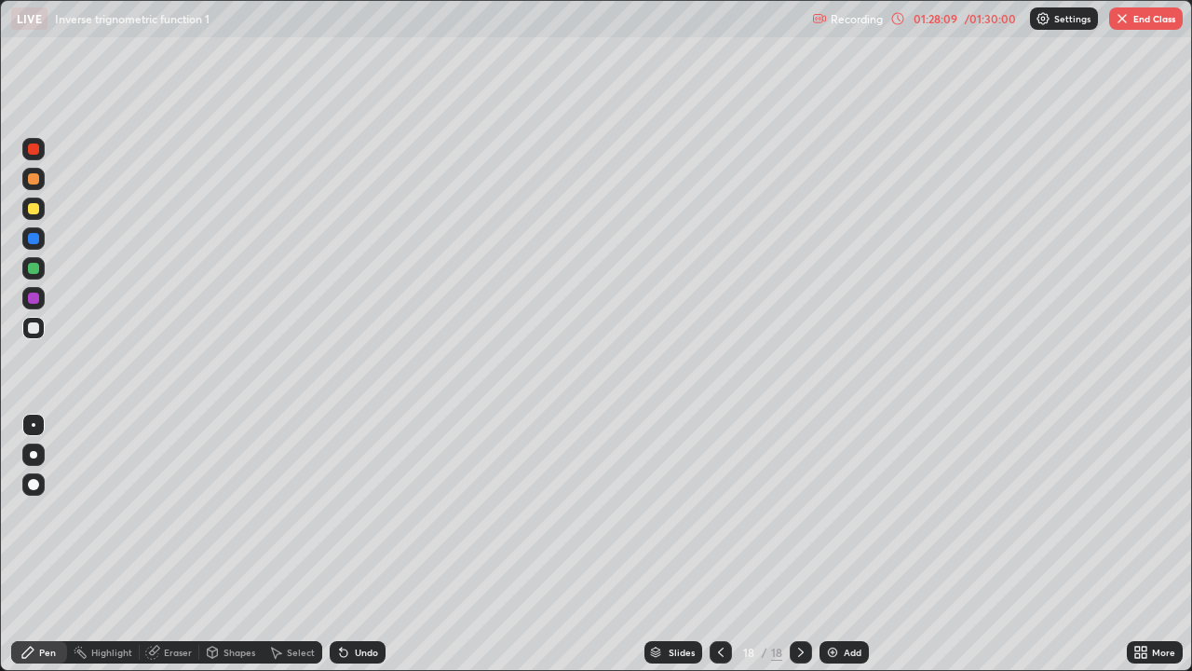
click at [37, 210] on div at bounding box center [33, 208] width 11 height 11
click at [726, 544] on div at bounding box center [721, 652] width 22 height 22
click at [798, 544] on icon at bounding box center [801, 651] width 6 height 9
click at [34, 330] on div at bounding box center [33, 327] width 11 height 11
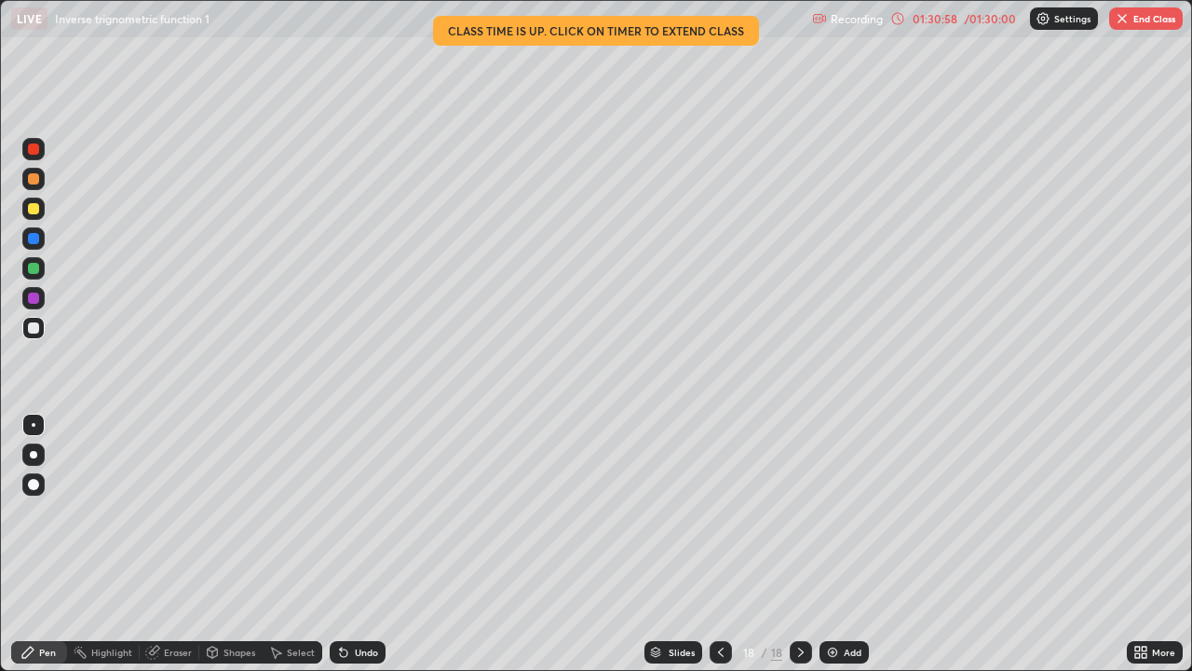
click at [181, 544] on div "Eraser" at bounding box center [170, 652] width 60 height 22
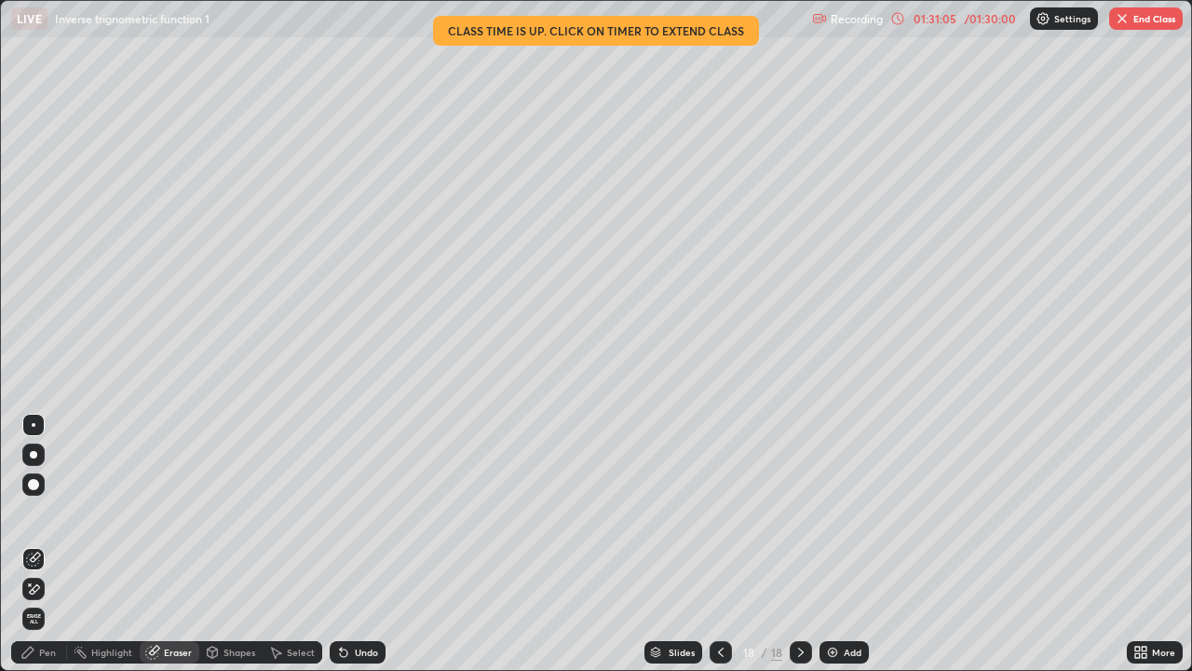
click at [42, 544] on div "Pen" at bounding box center [47, 651] width 17 height 9
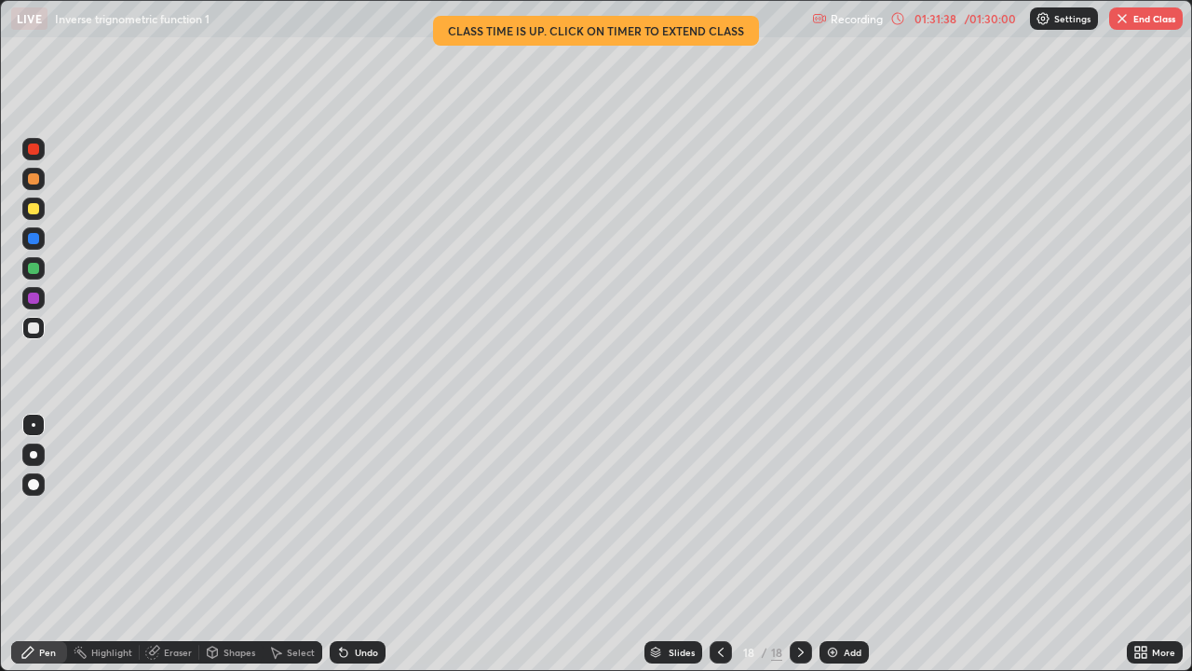
click at [980, 28] on div "Recording 01:31:38 / 01:30:00 Settings End Class" at bounding box center [997, 19] width 371 height 36
click at [980, 27] on div "Recording 01:31:39 / 01:30:00 Settings End Class" at bounding box center [997, 19] width 371 height 36
click at [972, 24] on div "01:31:40 / 01:30:00" at bounding box center [954, 18] width 129 height 15
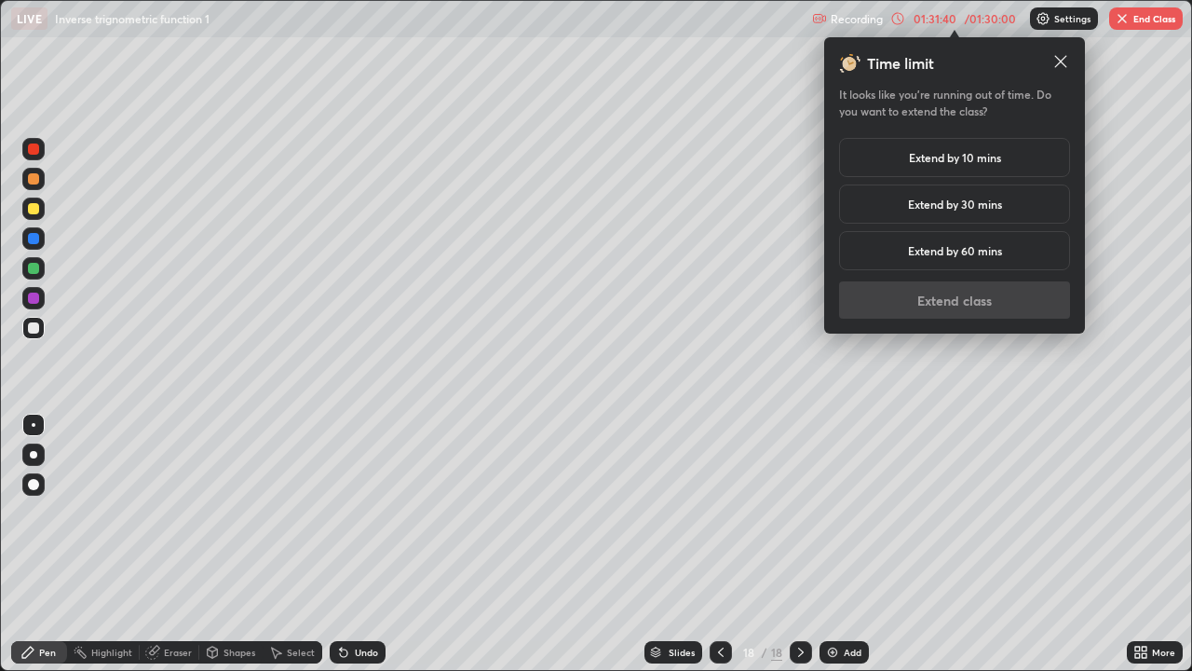
click at [967, 162] on h5 "Extend by 10 mins" at bounding box center [955, 157] width 92 height 17
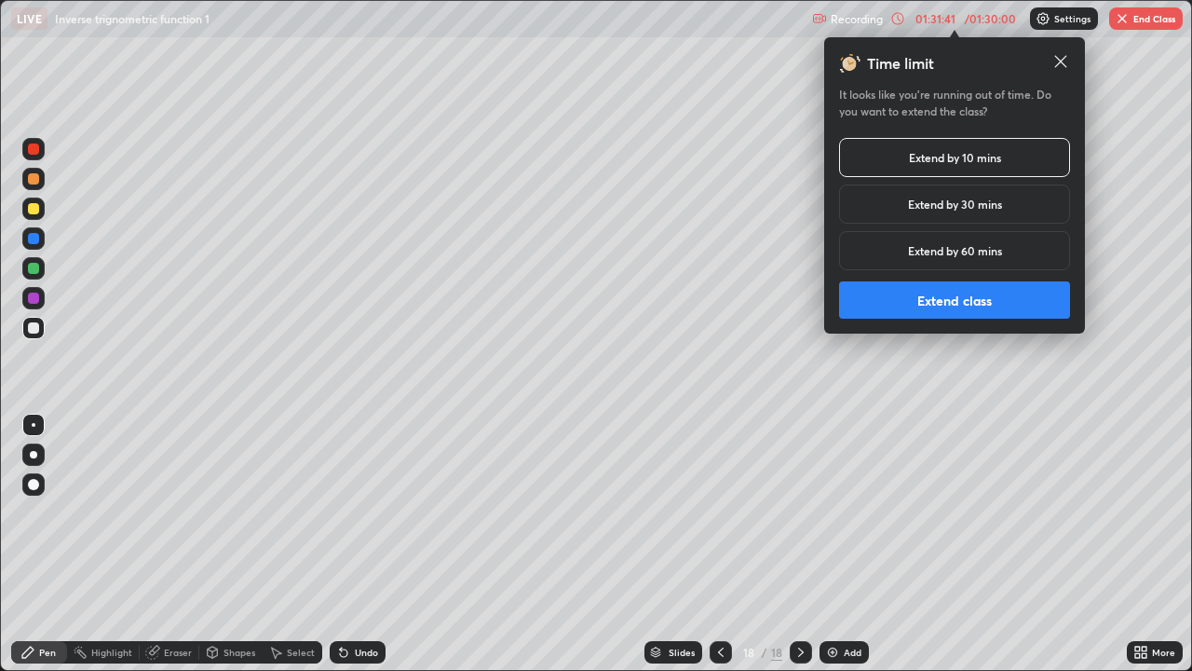
click at [971, 308] on button "Extend class" at bounding box center [954, 299] width 231 height 37
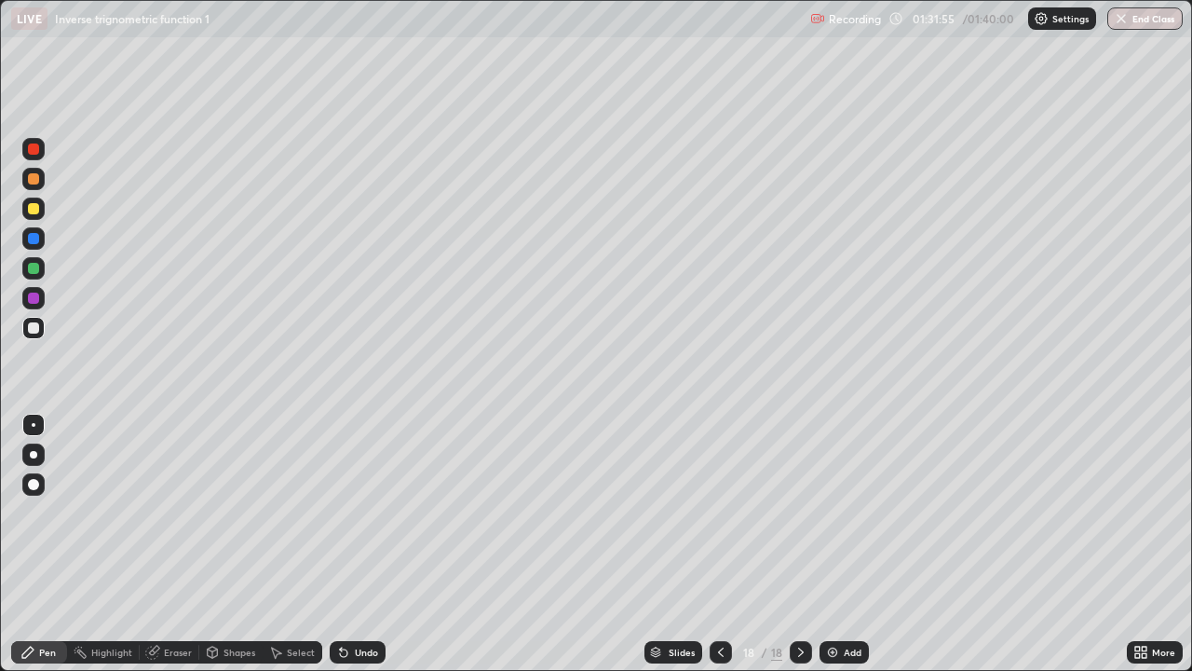
click at [807, 544] on div at bounding box center [801, 652] width 22 height 22
click at [841, 544] on div "Add" at bounding box center [844, 652] width 49 height 22
click at [29, 212] on div at bounding box center [33, 208] width 11 height 11
click at [31, 324] on div at bounding box center [33, 327] width 11 height 11
click at [1139, 28] on button "End Class" at bounding box center [1146, 18] width 74 height 22
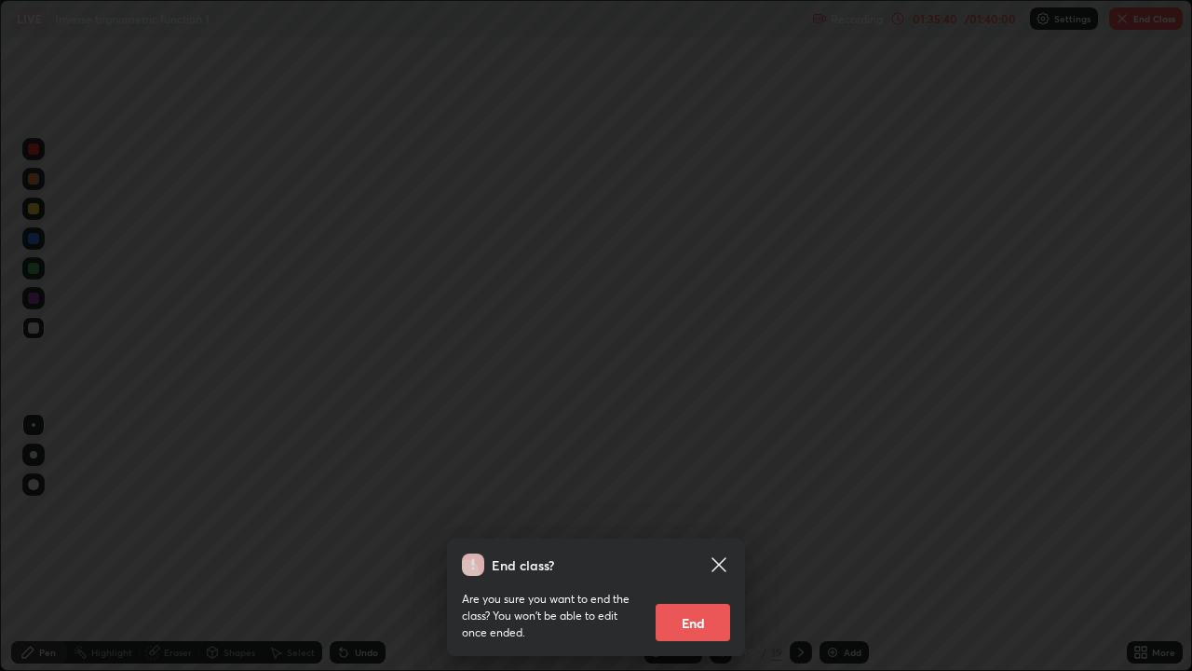
click at [708, 544] on button "End" at bounding box center [693, 622] width 75 height 37
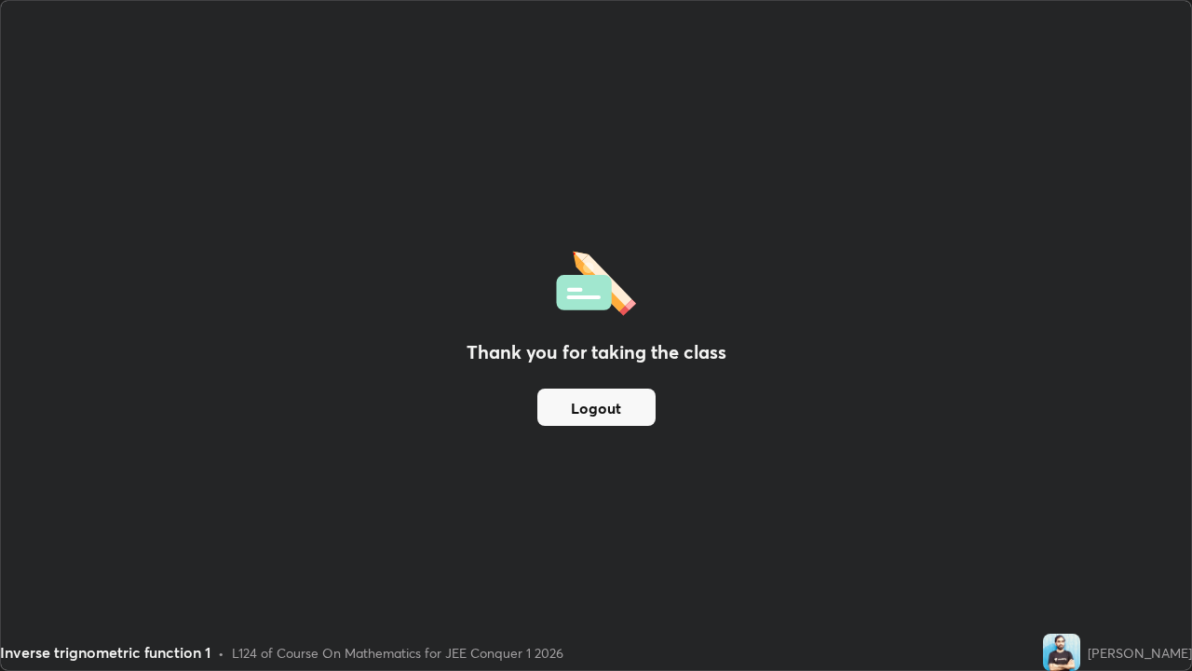
click at [644, 414] on button "Logout" at bounding box center [596, 406] width 118 height 37
click at [913, 504] on div "Thank you for taking the class Logout" at bounding box center [596, 335] width 1190 height 669
click at [592, 421] on button "Logout" at bounding box center [596, 406] width 118 height 37
click at [604, 420] on button "Logout" at bounding box center [596, 406] width 118 height 37
click at [609, 421] on button "Logout" at bounding box center [596, 406] width 118 height 37
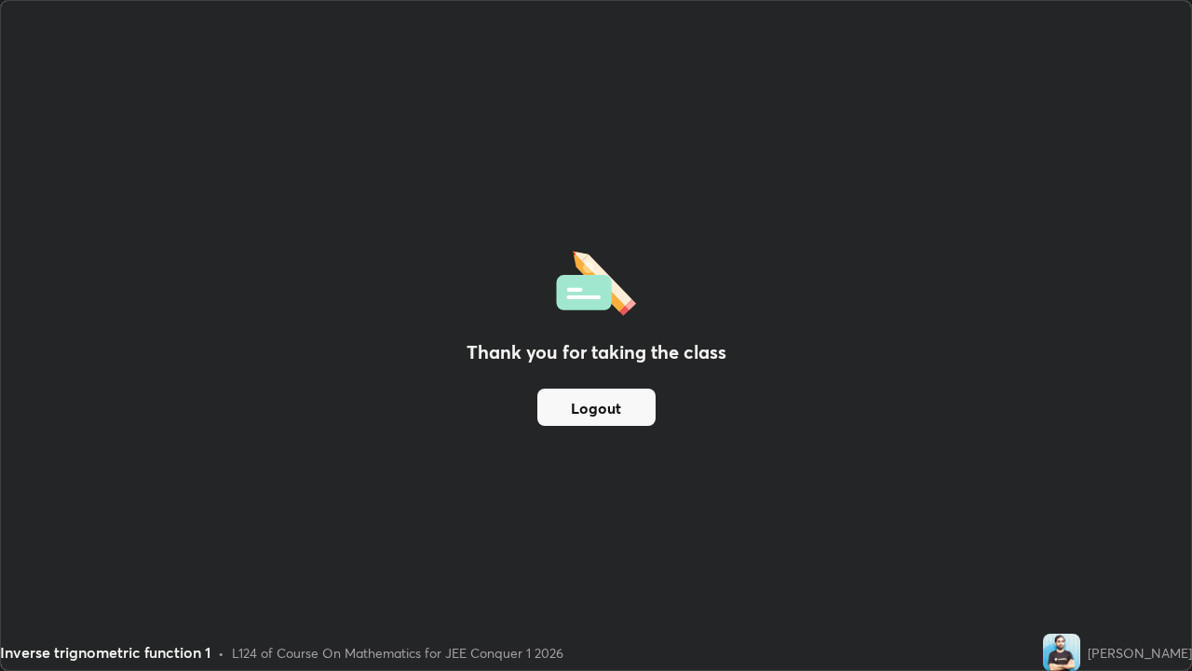
click at [618, 421] on button "Logout" at bounding box center [596, 406] width 118 height 37
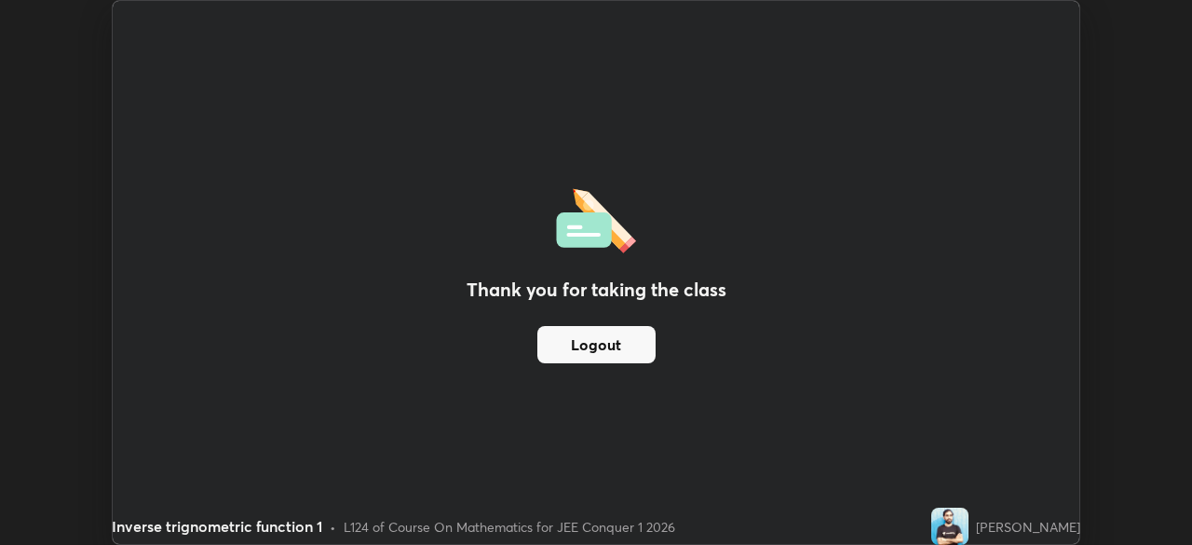
scroll to position [92593, 91946]
